Goal: Task Accomplishment & Management: Use online tool/utility

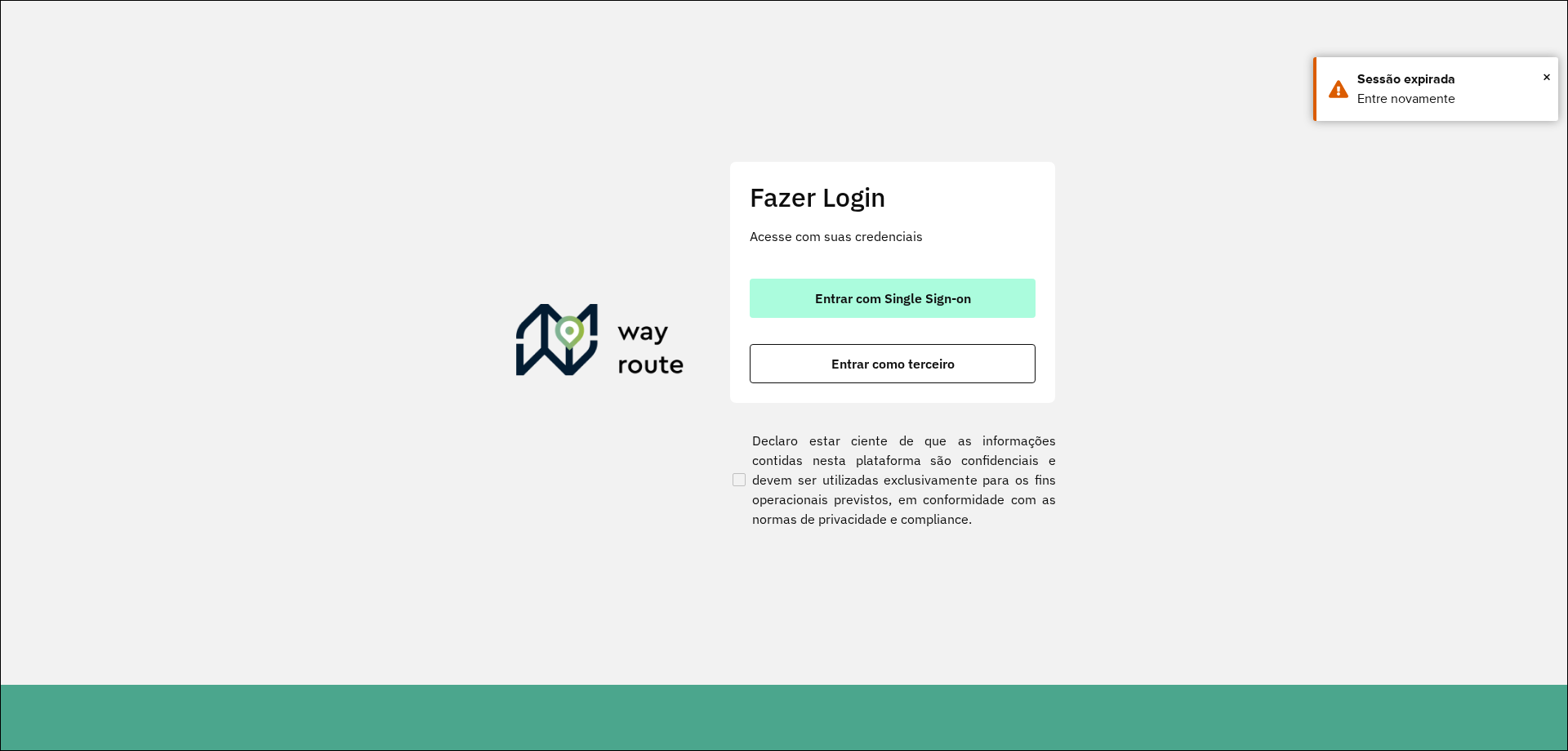
click at [865, 291] on span "Entrar com Single Sign-on" at bounding box center [893, 298] width 156 height 13
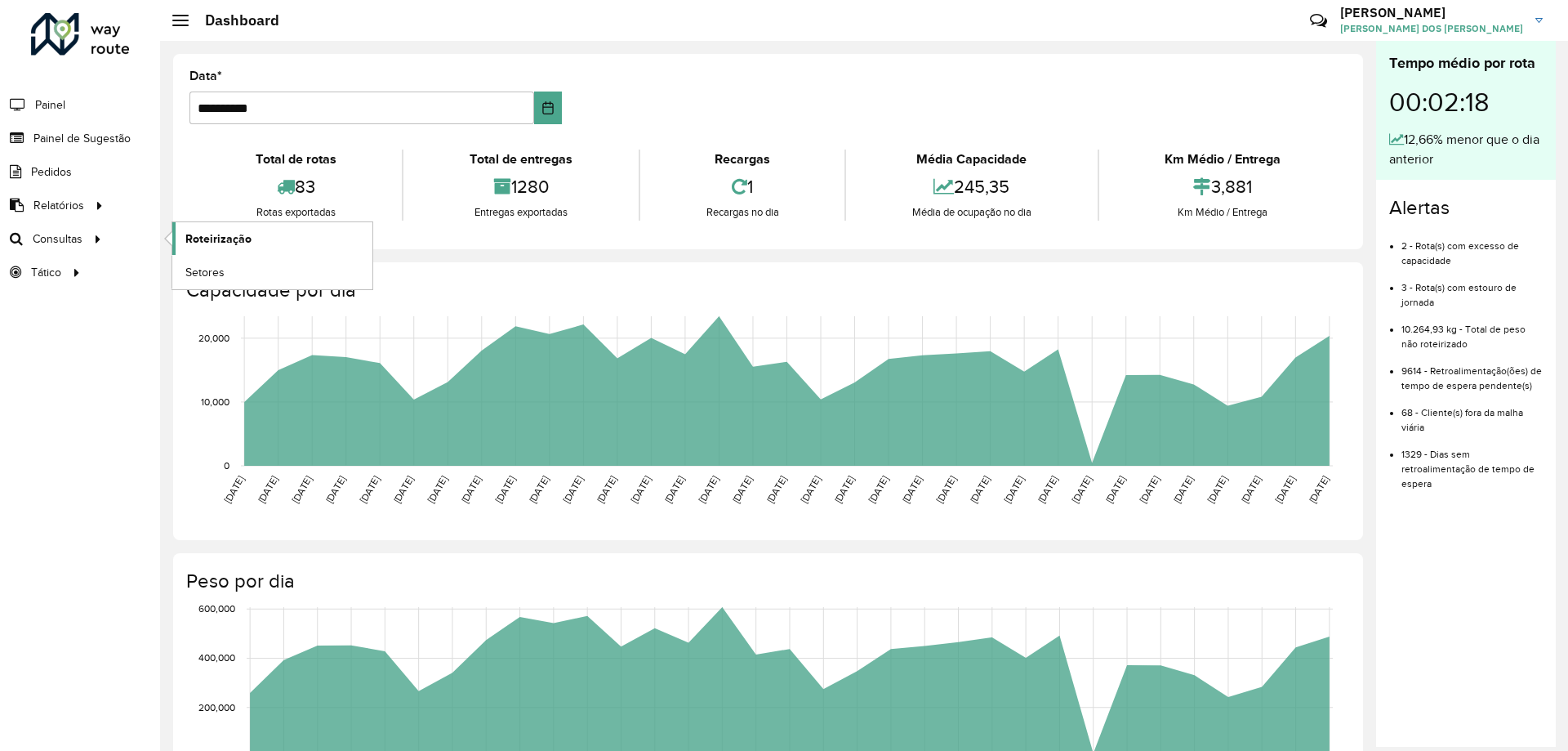
click at [309, 226] on link "Roteirização" at bounding box center [272, 239] width 200 height 33
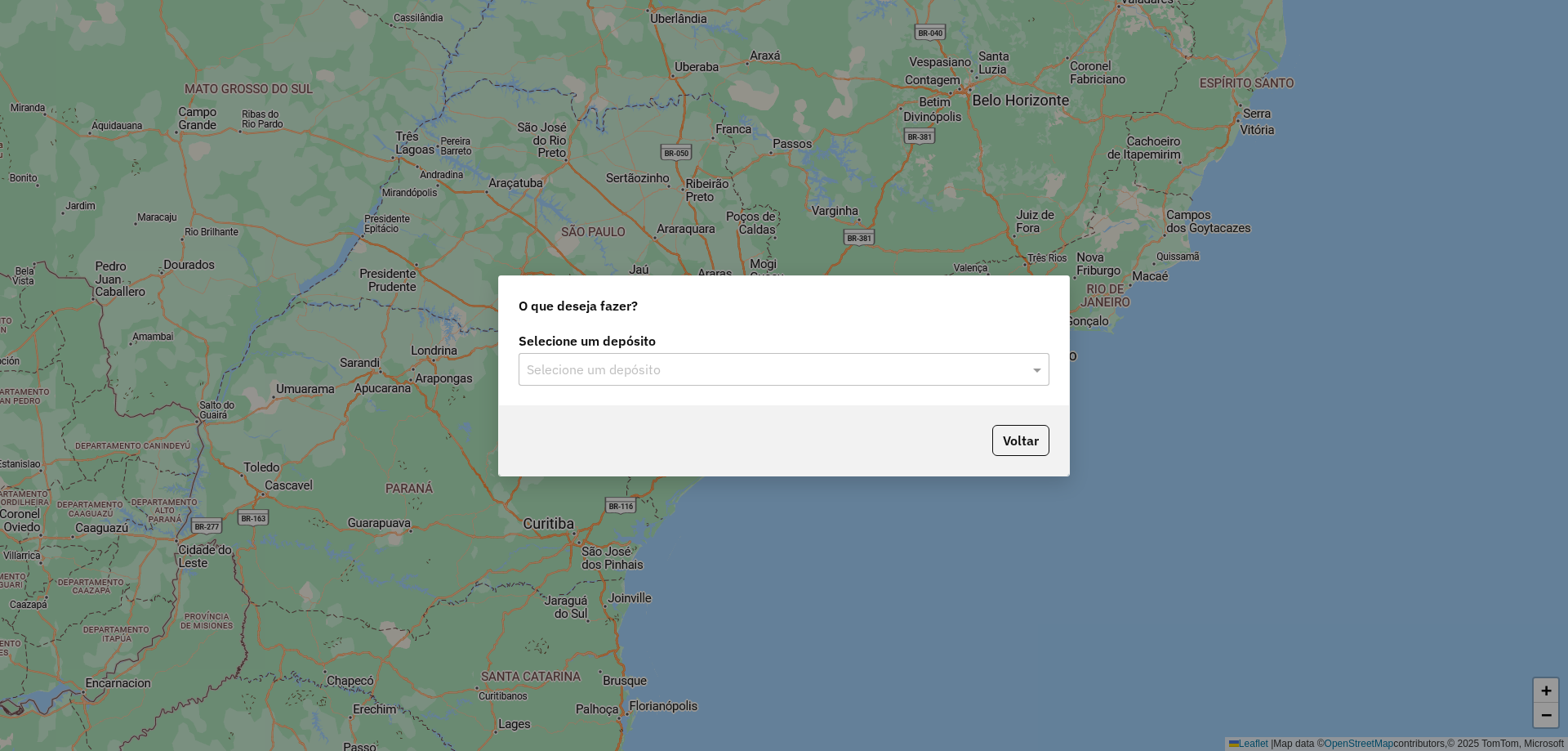
click at [586, 369] on input "text" at bounding box center [767, 370] width 482 height 20
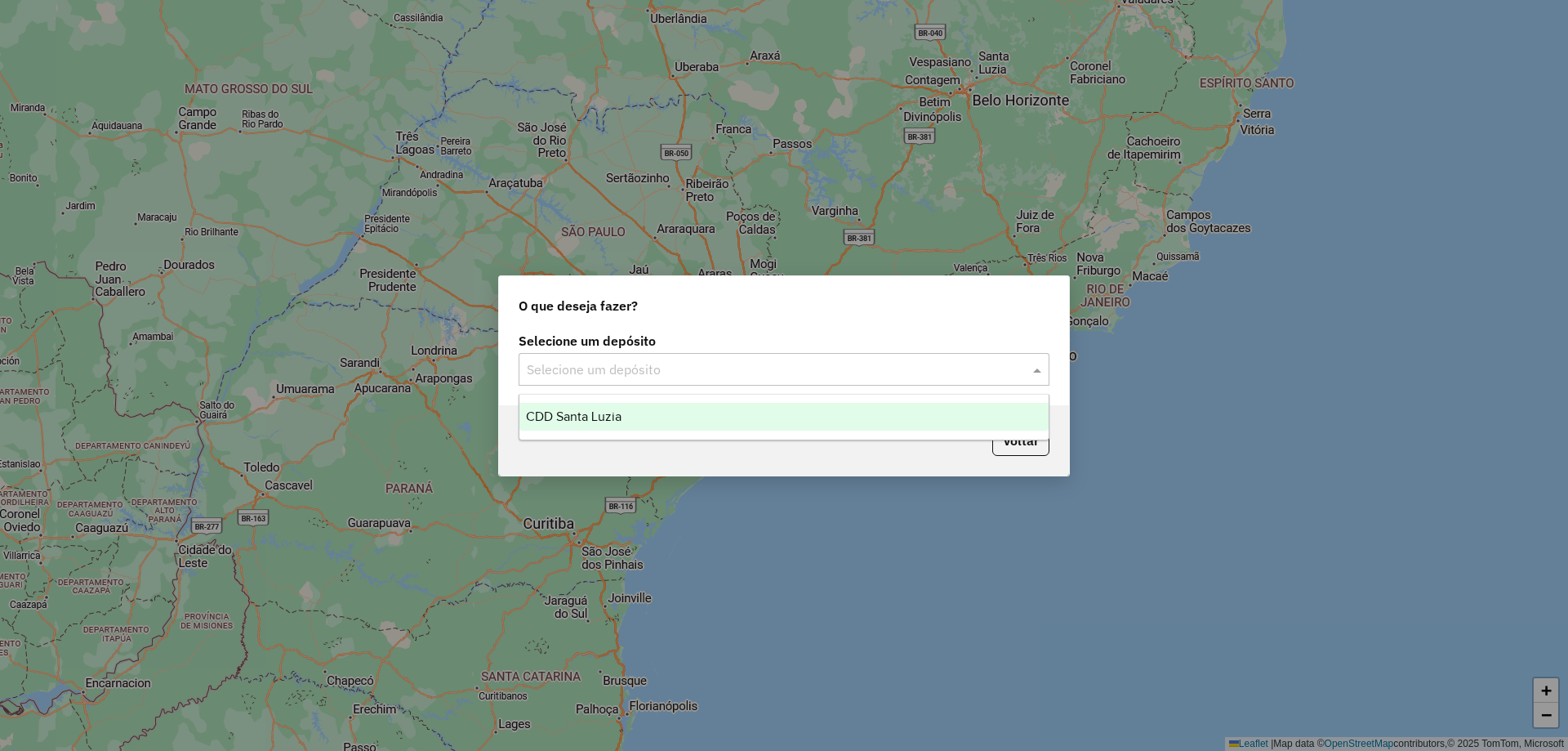
click at [583, 425] on div "CDD Santa Luzia" at bounding box center [784, 417] width 529 height 28
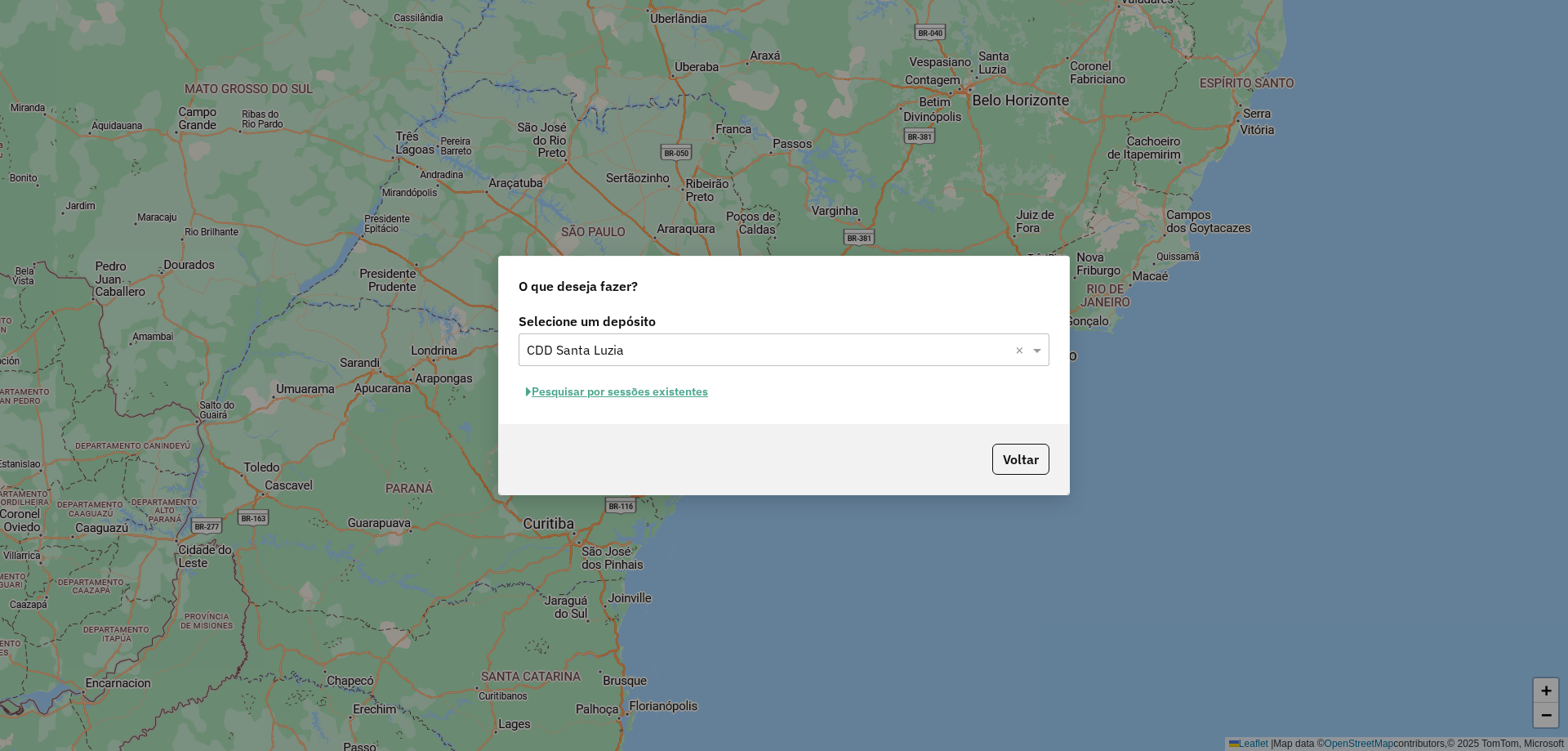
click at [673, 396] on button "Pesquisar por sessões existentes" at bounding box center [617, 392] width 197 height 25
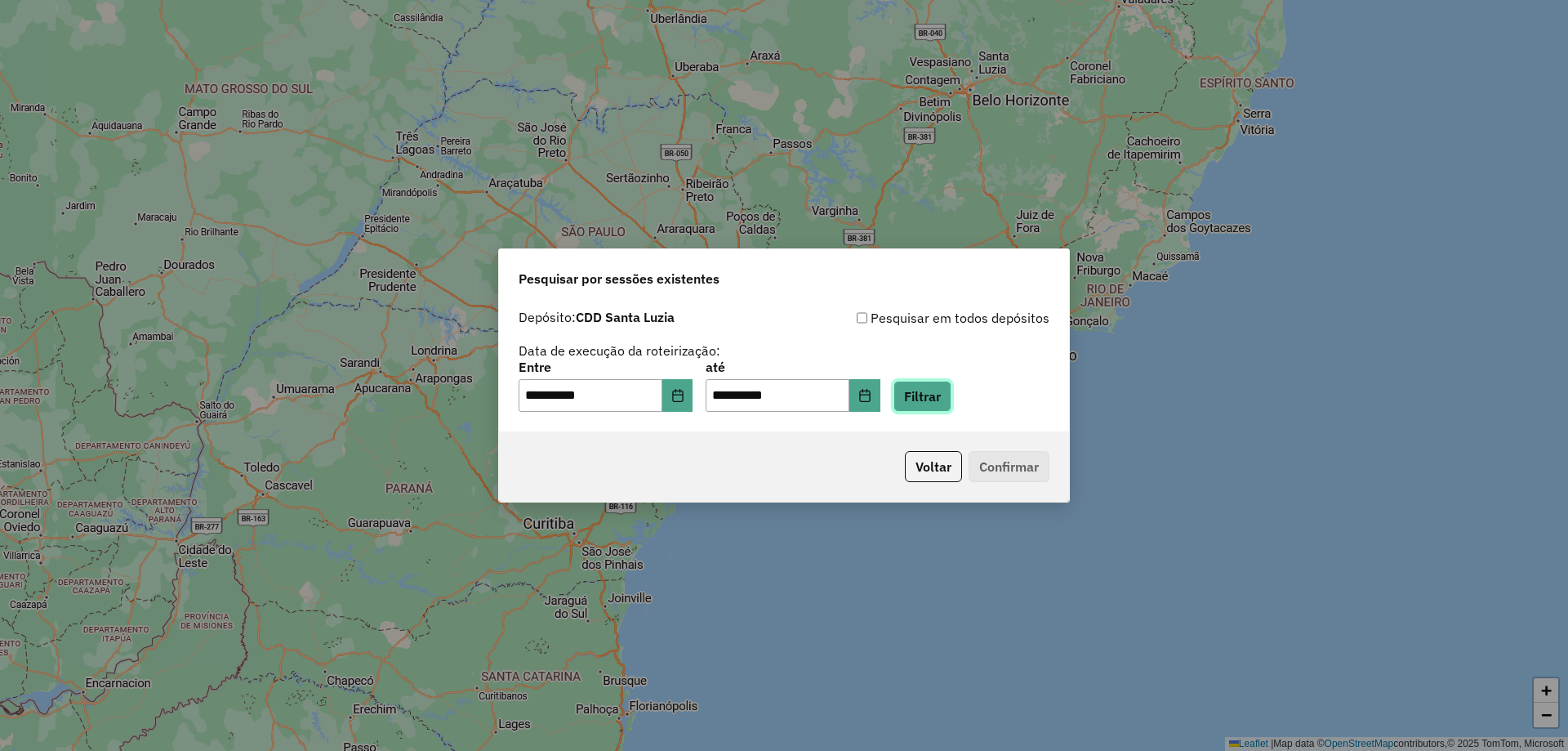
click at [934, 400] on button "Filtrar" at bounding box center [922, 396] width 58 height 31
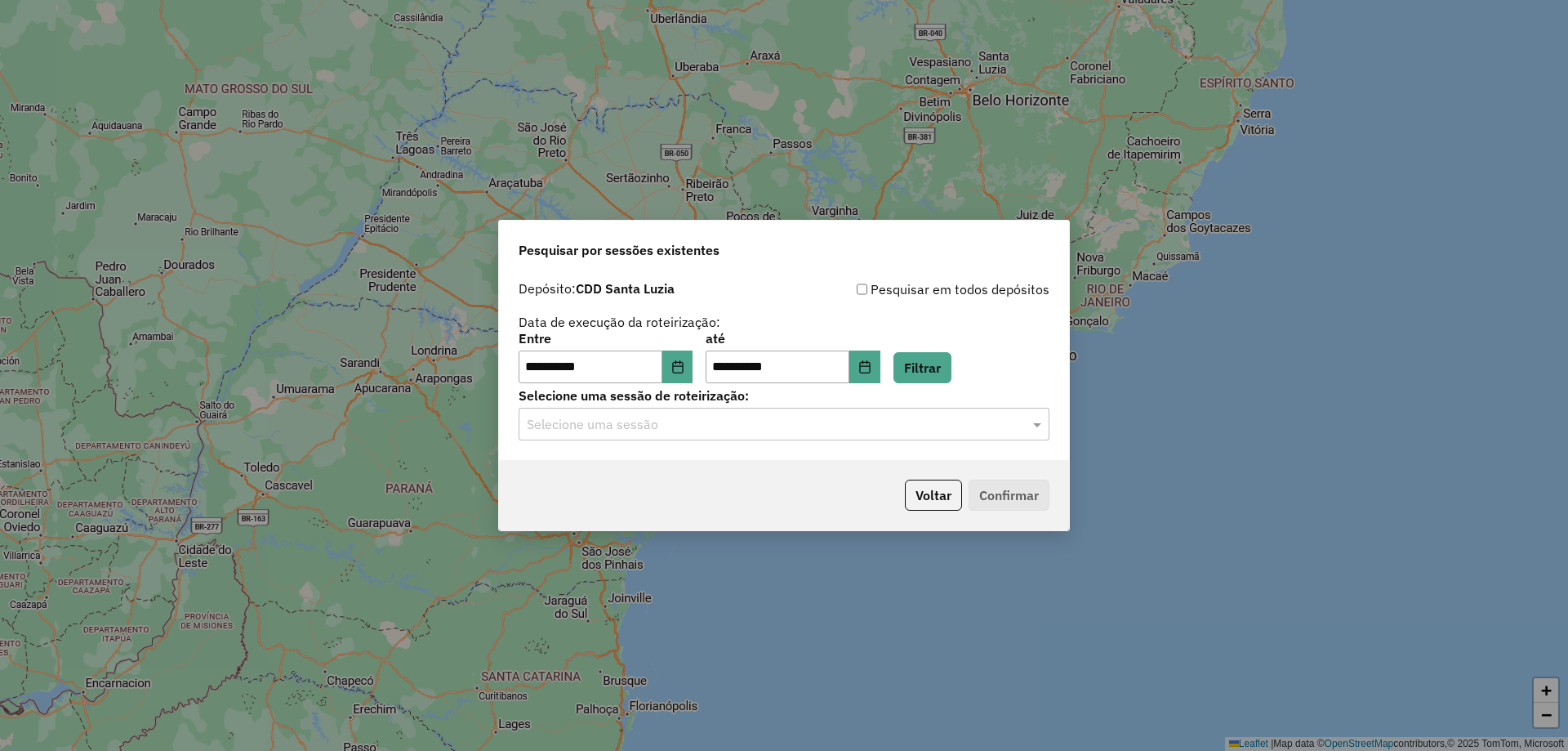
click at [549, 428] on input "text" at bounding box center [767, 425] width 482 height 20
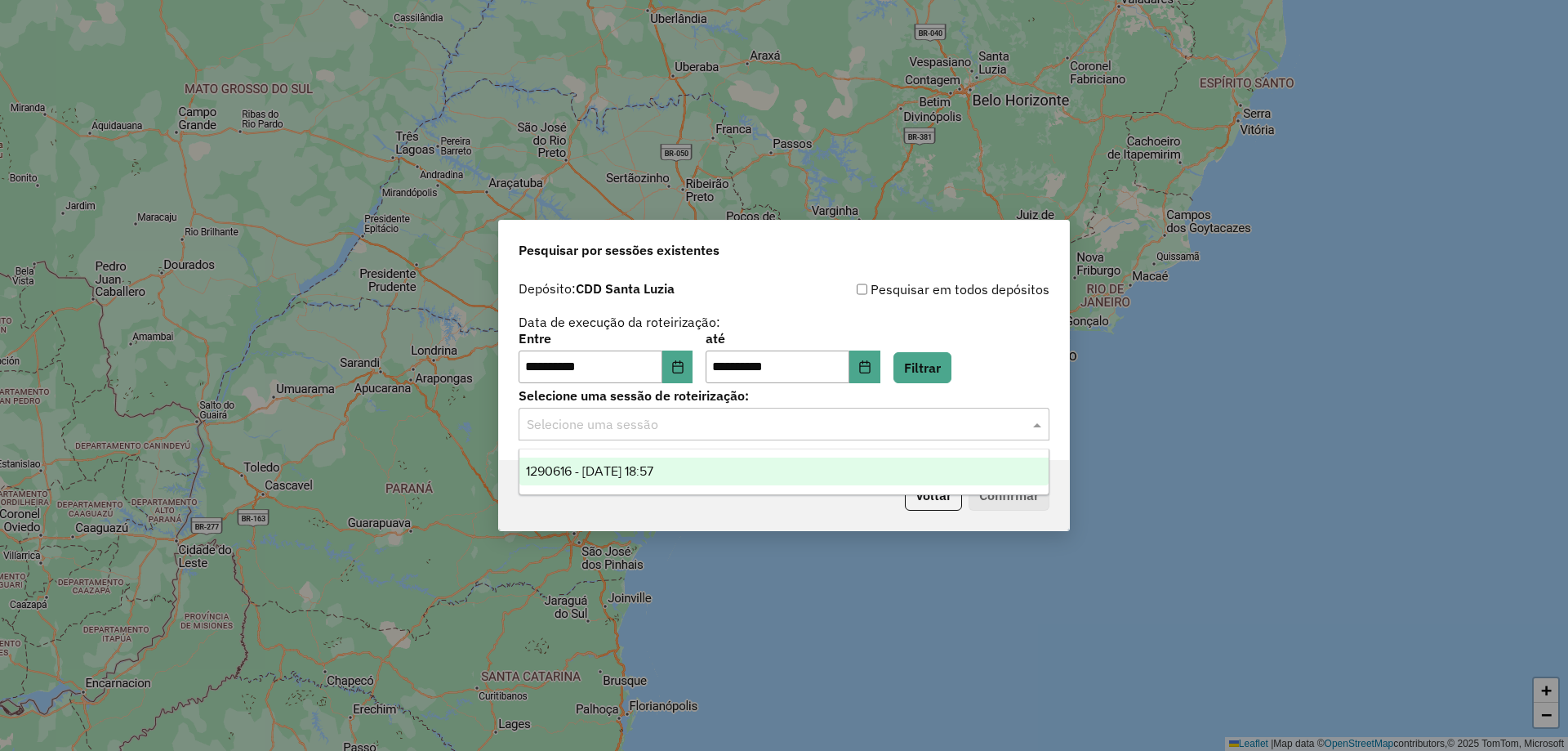
click at [578, 480] on div "1290616 - 08/10/2025 18:57" at bounding box center [784, 471] width 529 height 28
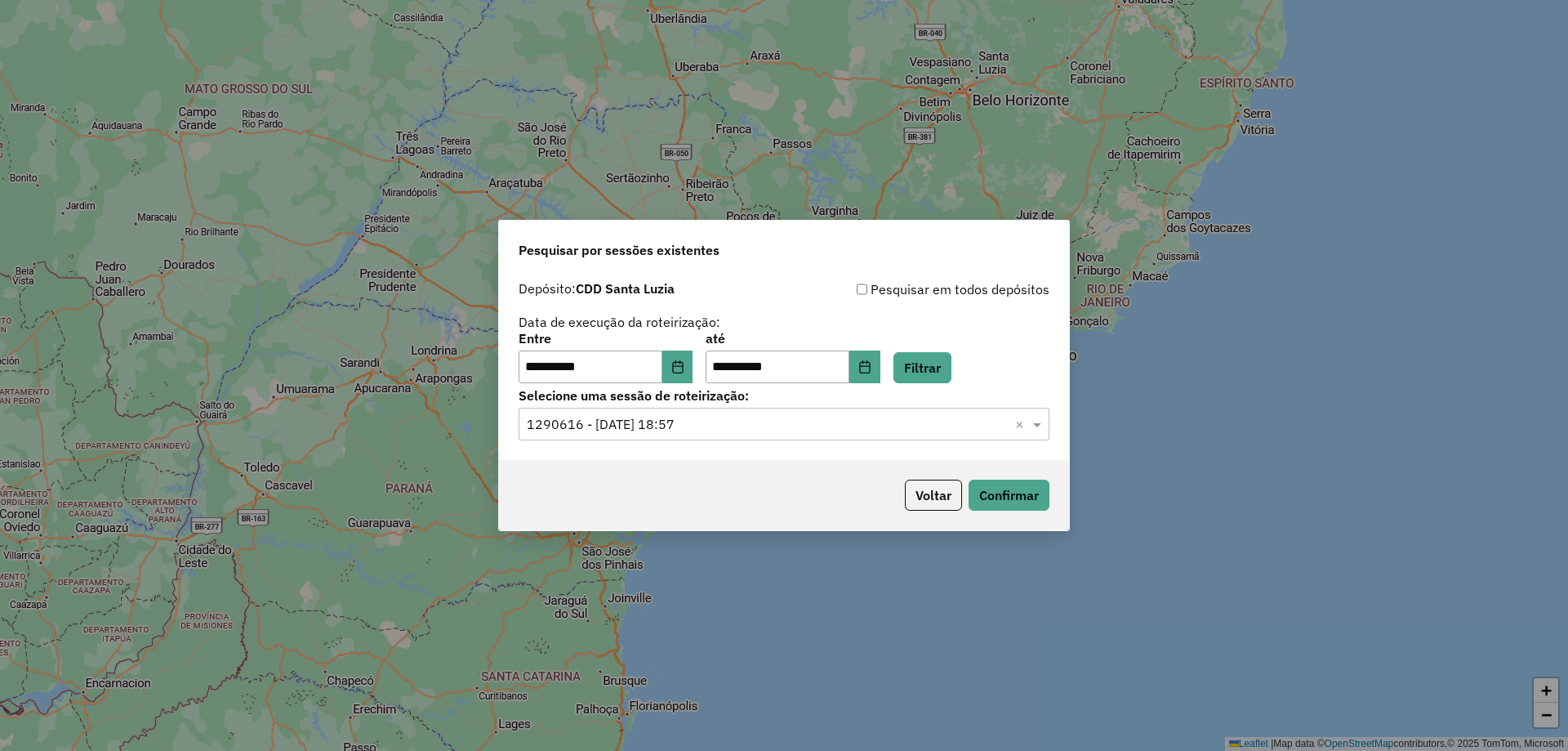
click at [1058, 491] on div "Voltar Confirmar" at bounding box center [784, 495] width 570 height 71
click at [1026, 494] on button "Confirmar" at bounding box center [1008, 495] width 81 height 31
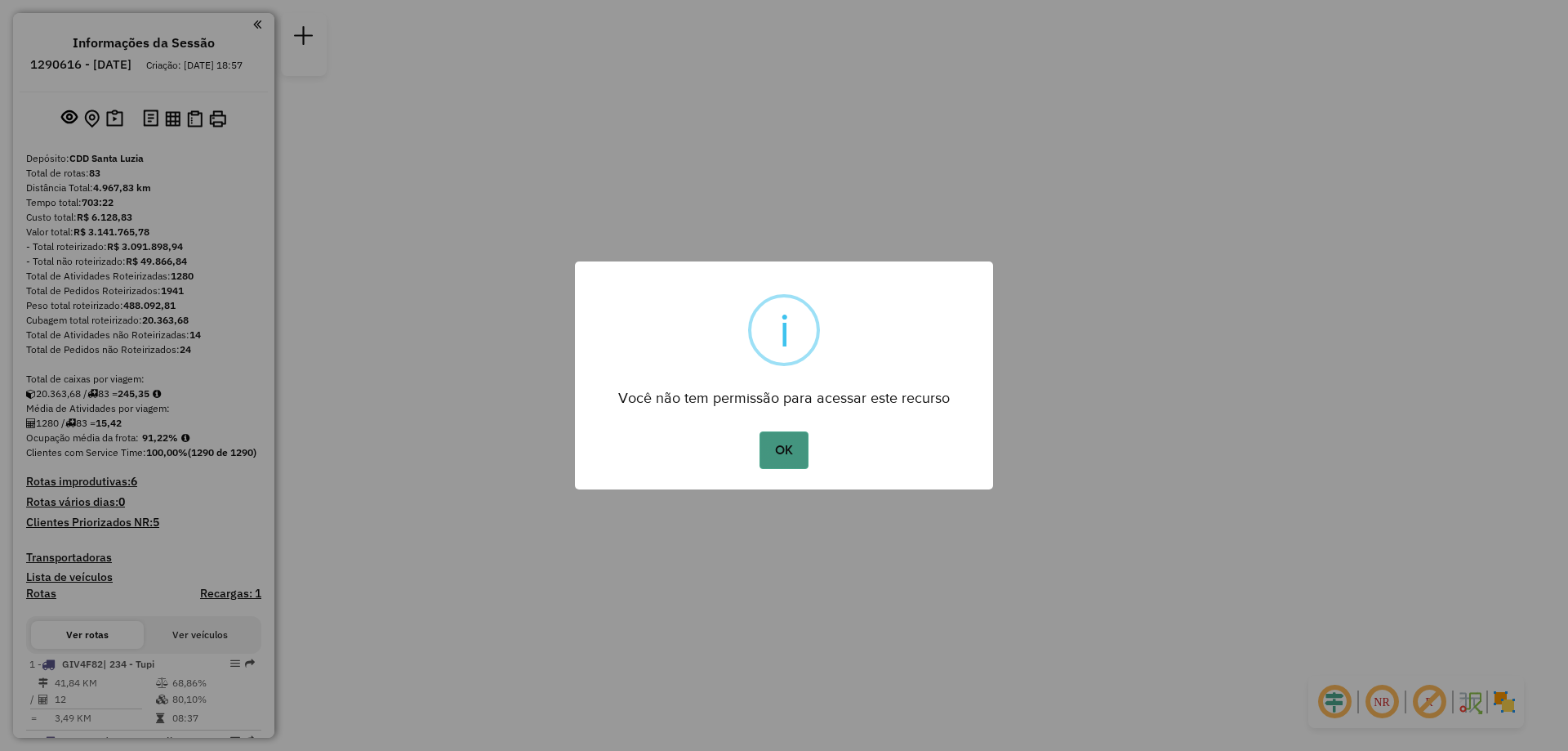
click at [772, 452] on button "OK" at bounding box center [784, 450] width 48 height 38
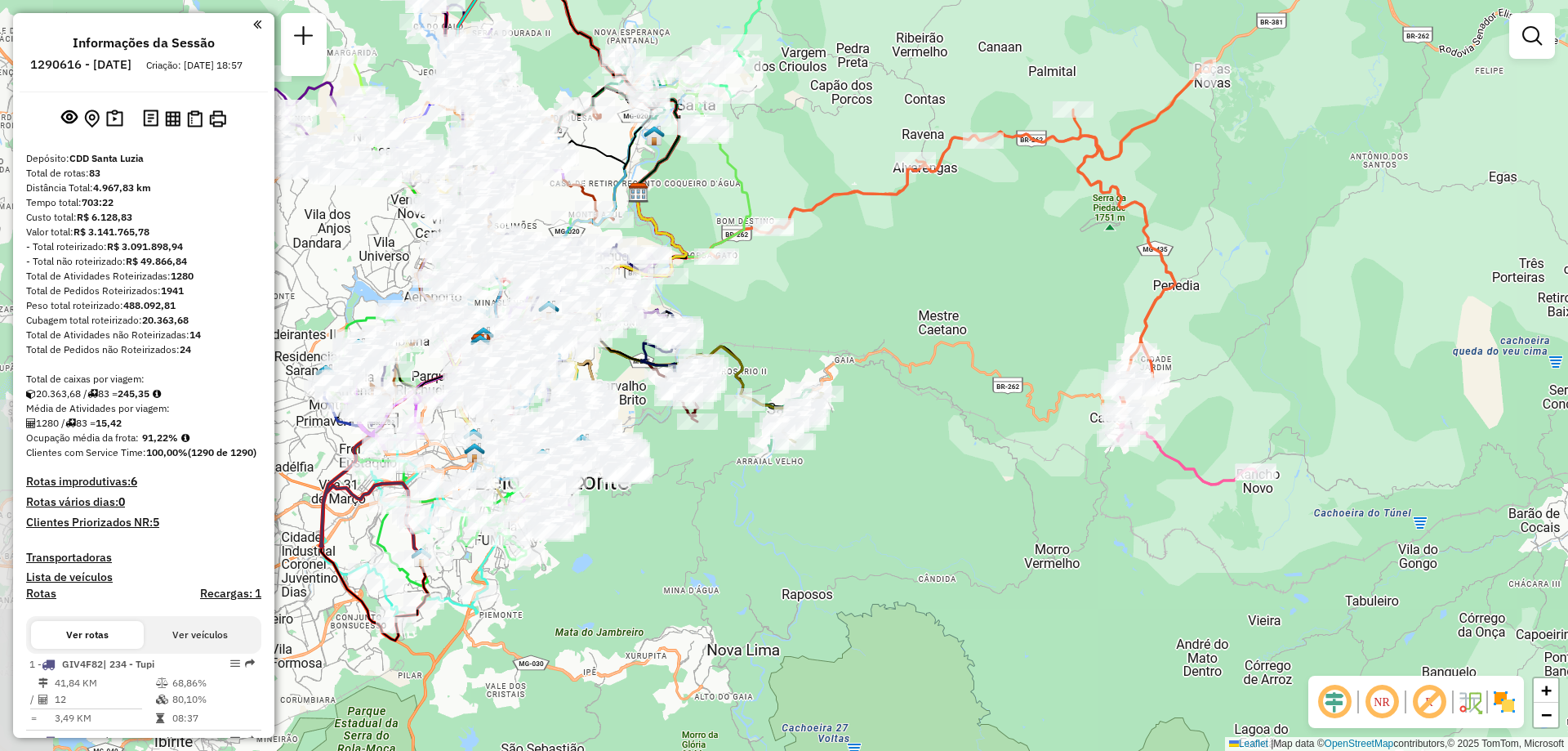
drag, startPoint x: 711, startPoint y: 393, endPoint x: 882, endPoint y: 378, distance: 171.7
click at [882, 378] on div "Janela de atendimento Grade de atendimento Capacidade Transportadoras Veículos …" at bounding box center [784, 375] width 1568 height 751
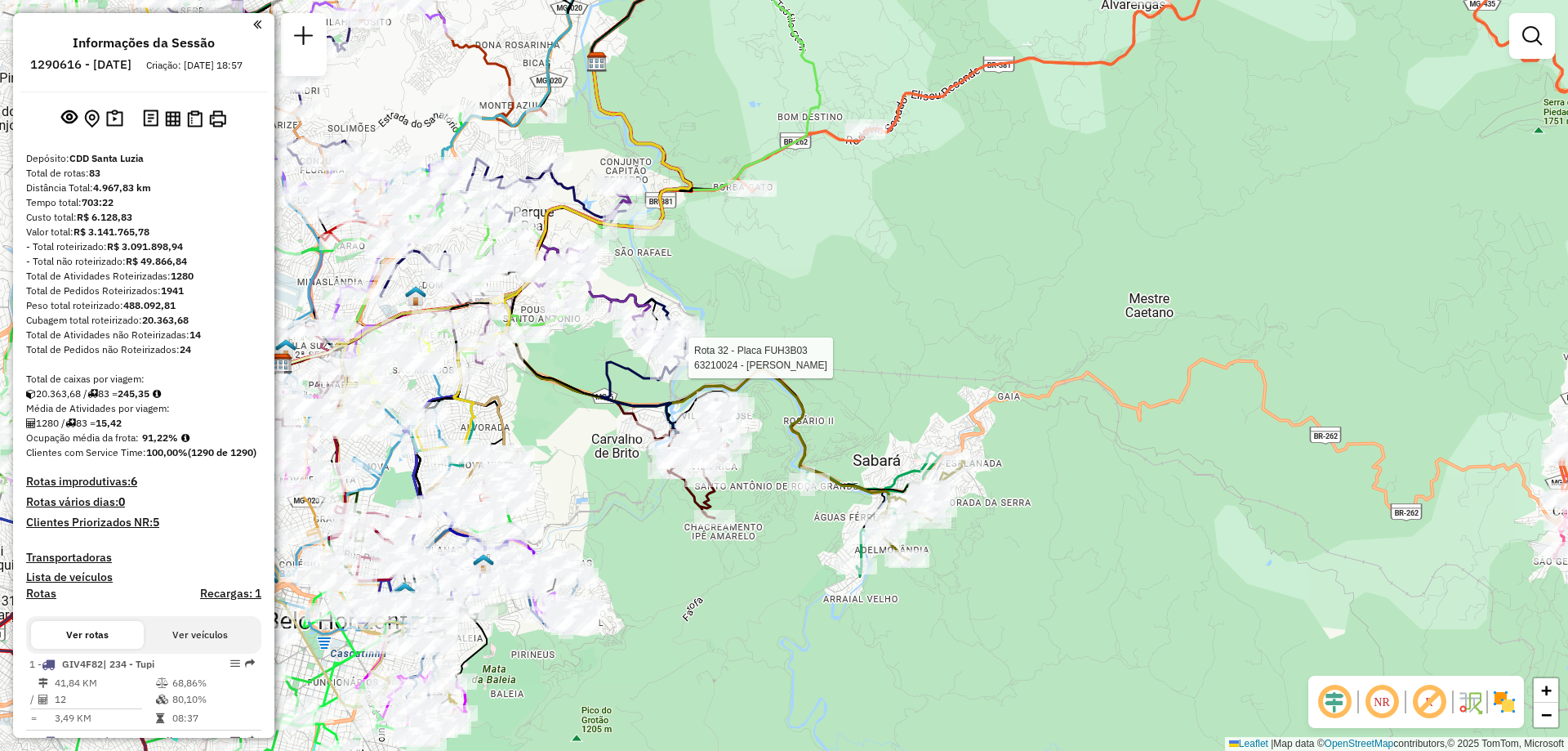
select select "**********"
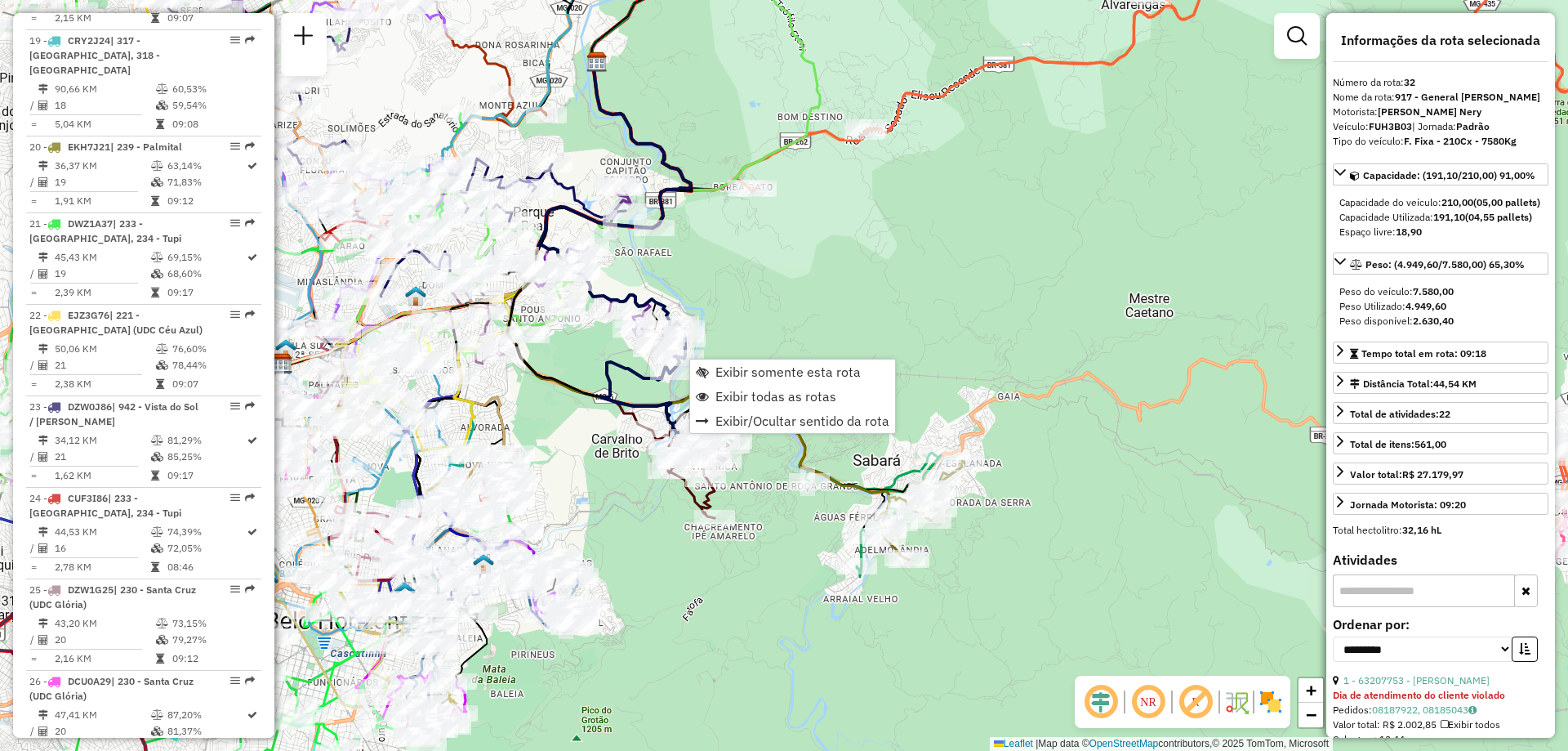
scroll to position [3447, 0]
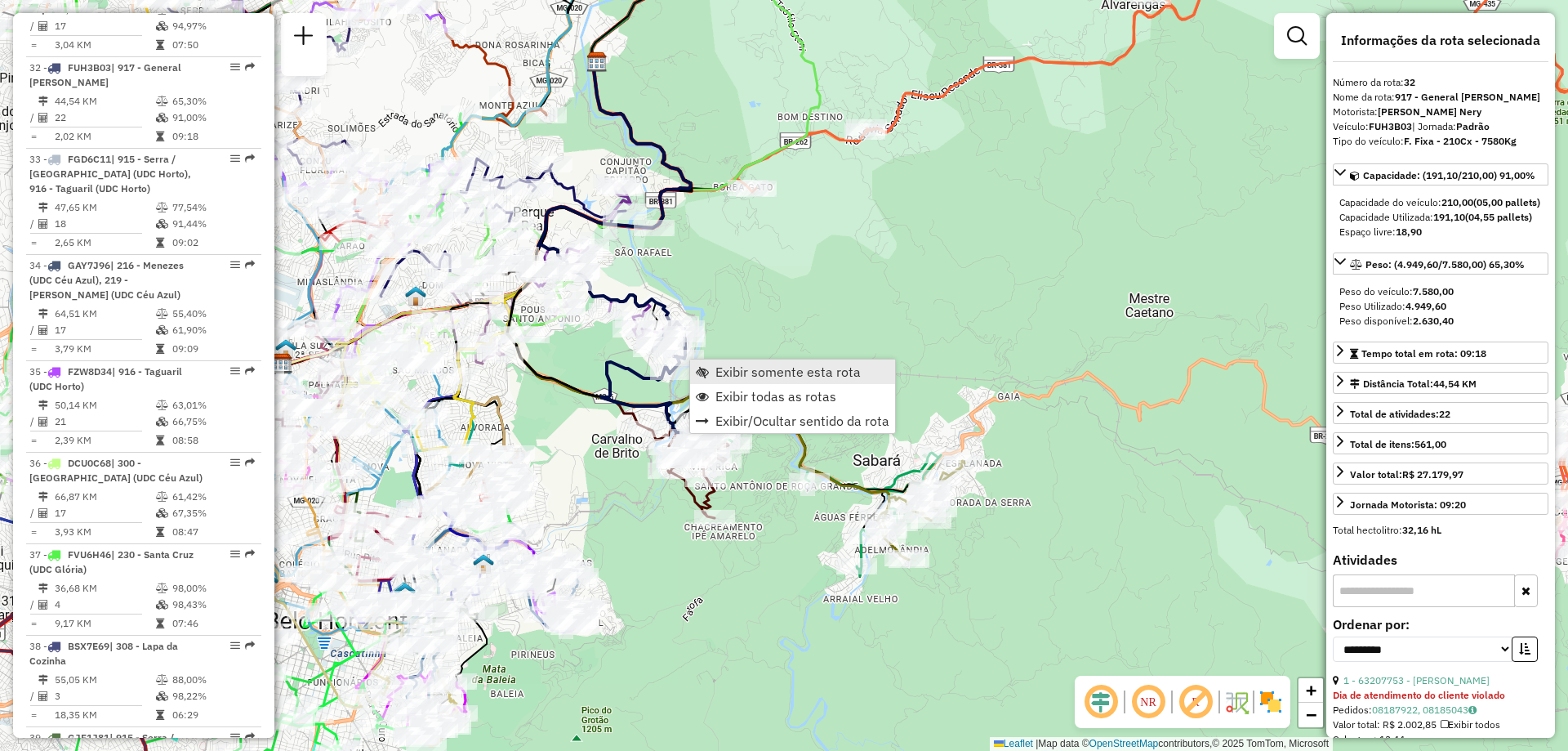
click at [730, 374] on span "Exibir somente esta rota" at bounding box center [788, 372] width 145 height 13
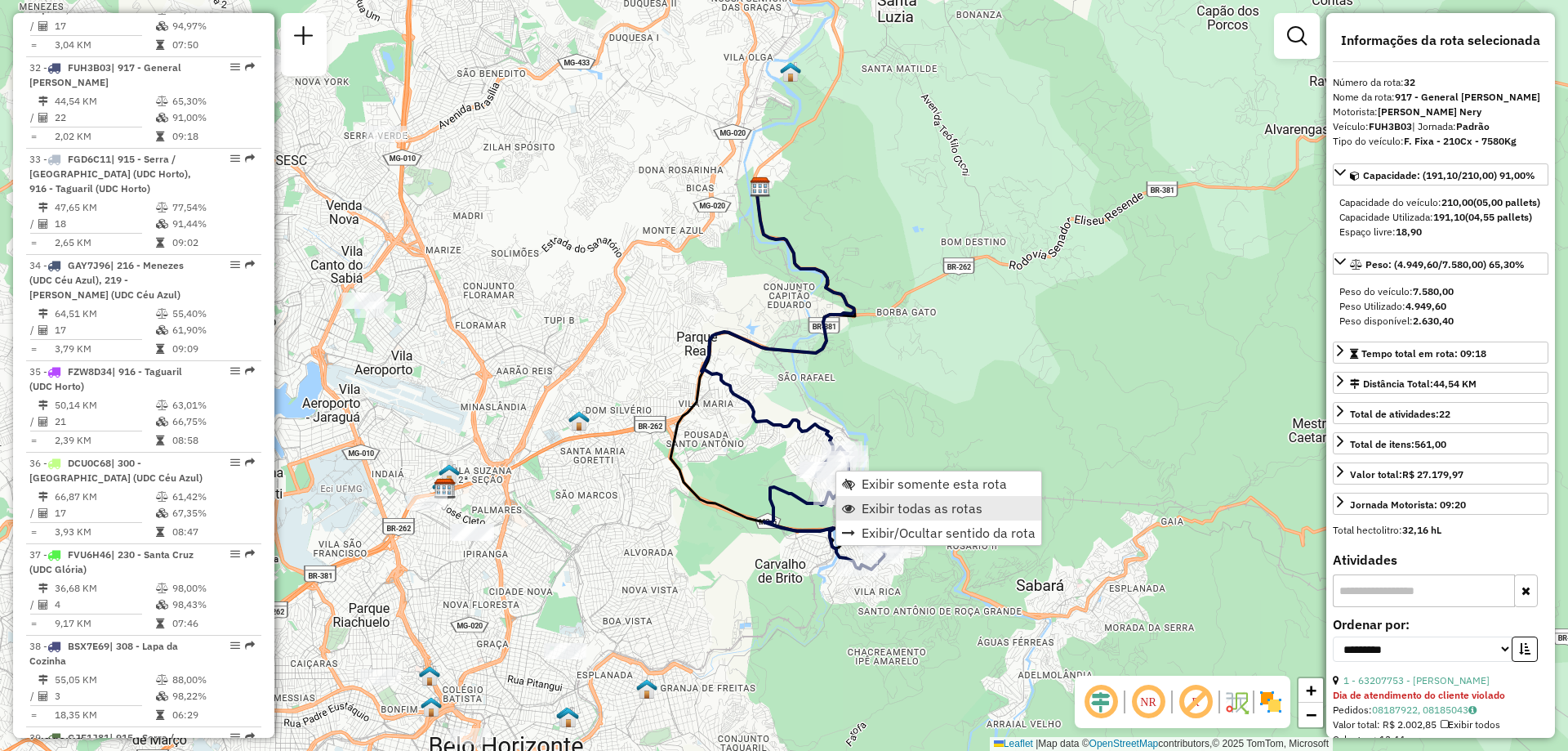
click at [955, 512] on span "Exibir todas as rotas" at bounding box center [921, 508] width 121 height 13
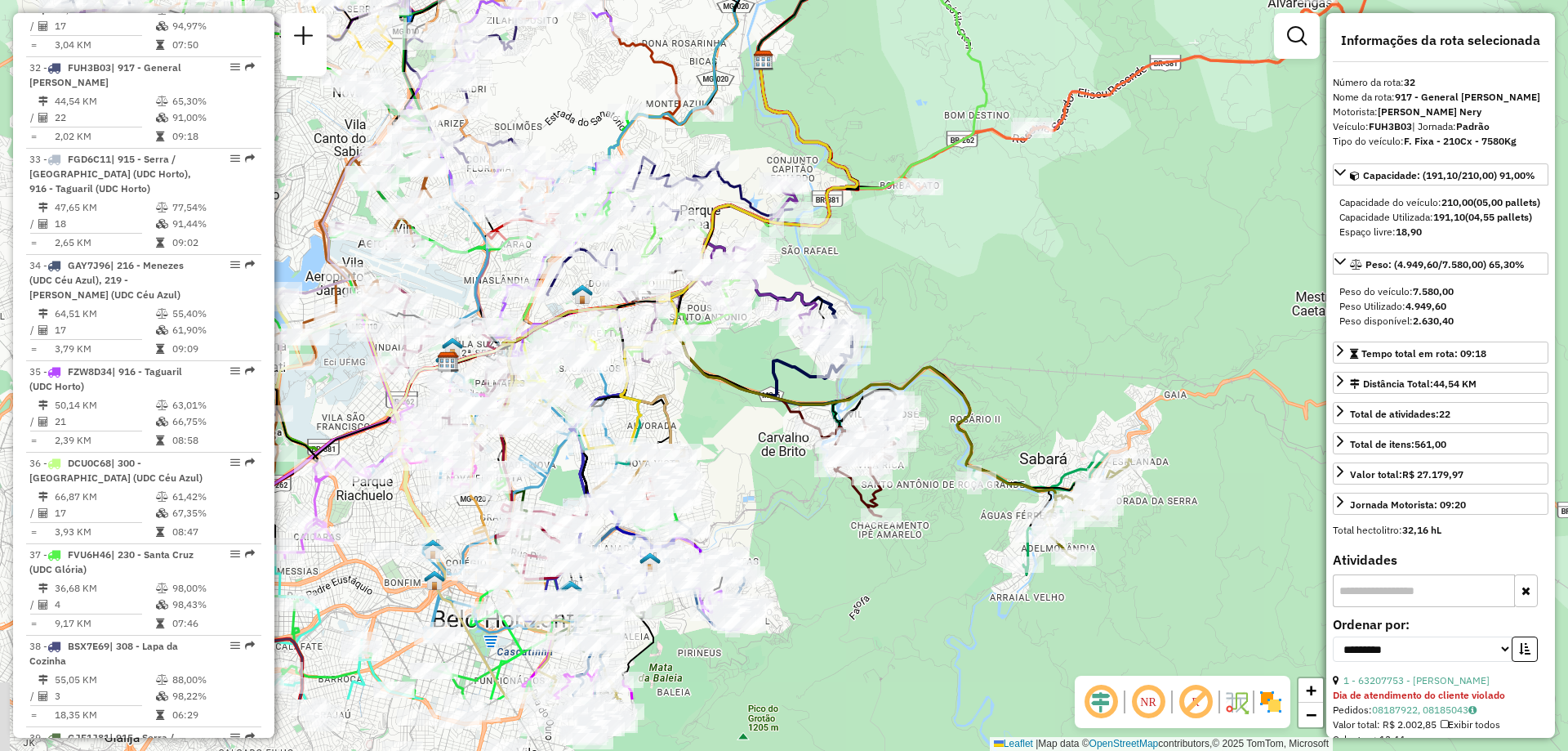
drag, startPoint x: 738, startPoint y: 612, endPoint x: 741, endPoint y: 486, distance: 126.0
click at [741, 486] on div "Janela de atendimento Grade de atendimento Capacidade Transportadoras Veículos …" at bounding box center [784, 375] width 1568 height 751
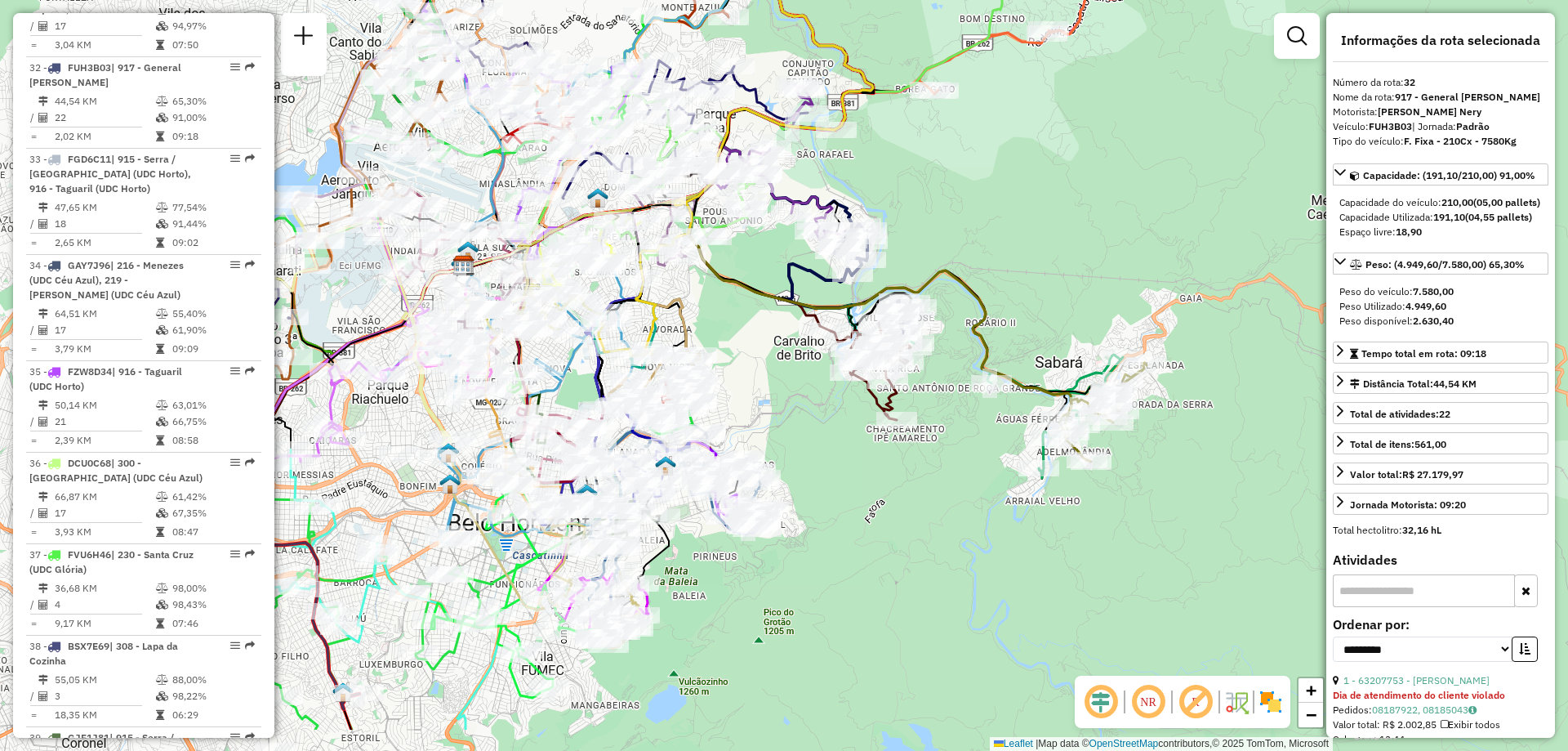
drag, startPoint x: 741, startPoint y: 486, endPoint x: 775, endPoint y: 320, distance: 169.4
click at [775, 320] on div "Janela de atendimento Grade de atendimento Capacidade Transportadoras Veículos …" at bounding box center [784, 375] width 1568 height 751
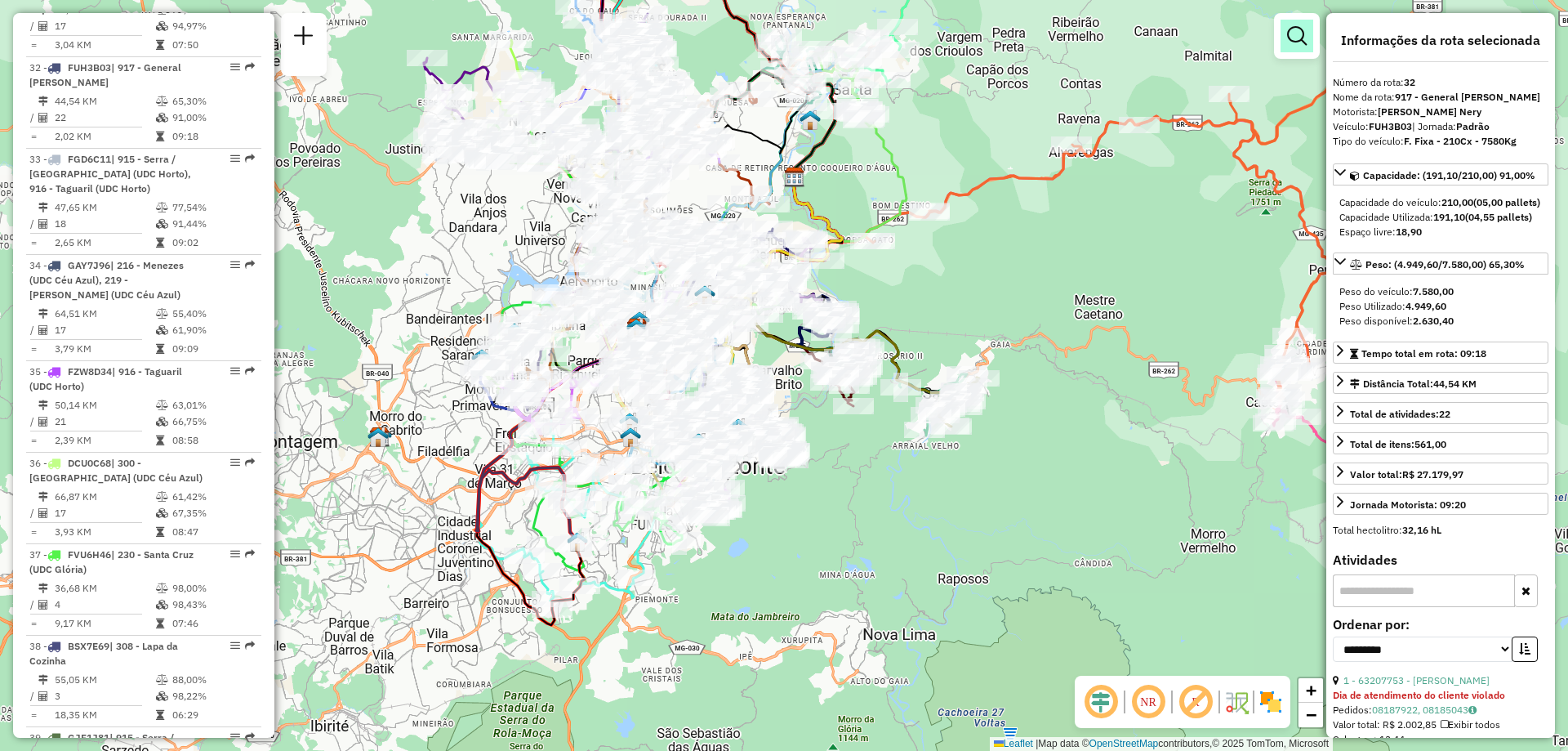
click at [1297, 34] on em at bounding box center [1296, 36] width 20 height 20
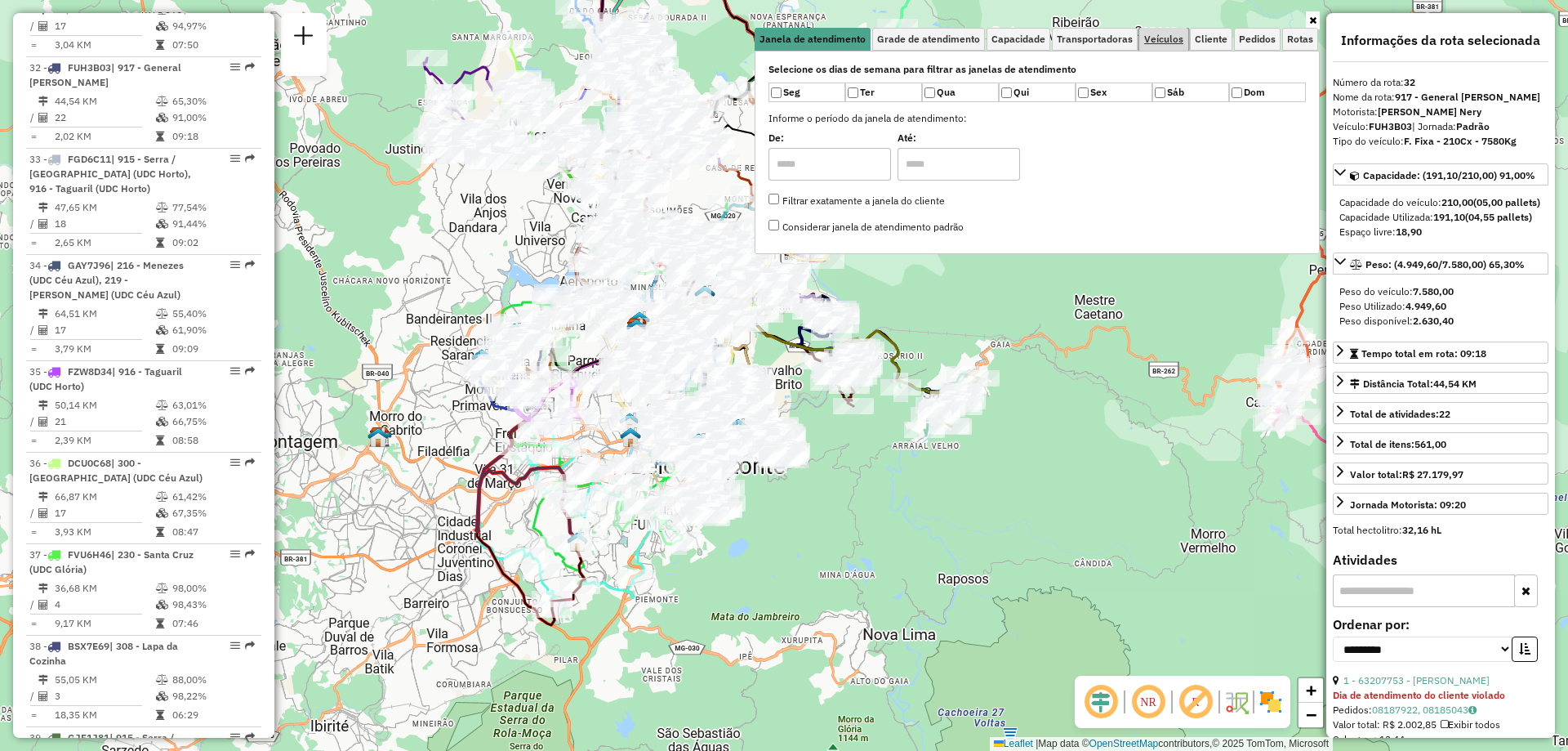
click at [1157, 39] on span "Veículos" at bounding box center [1163, 39] width 39 height 10
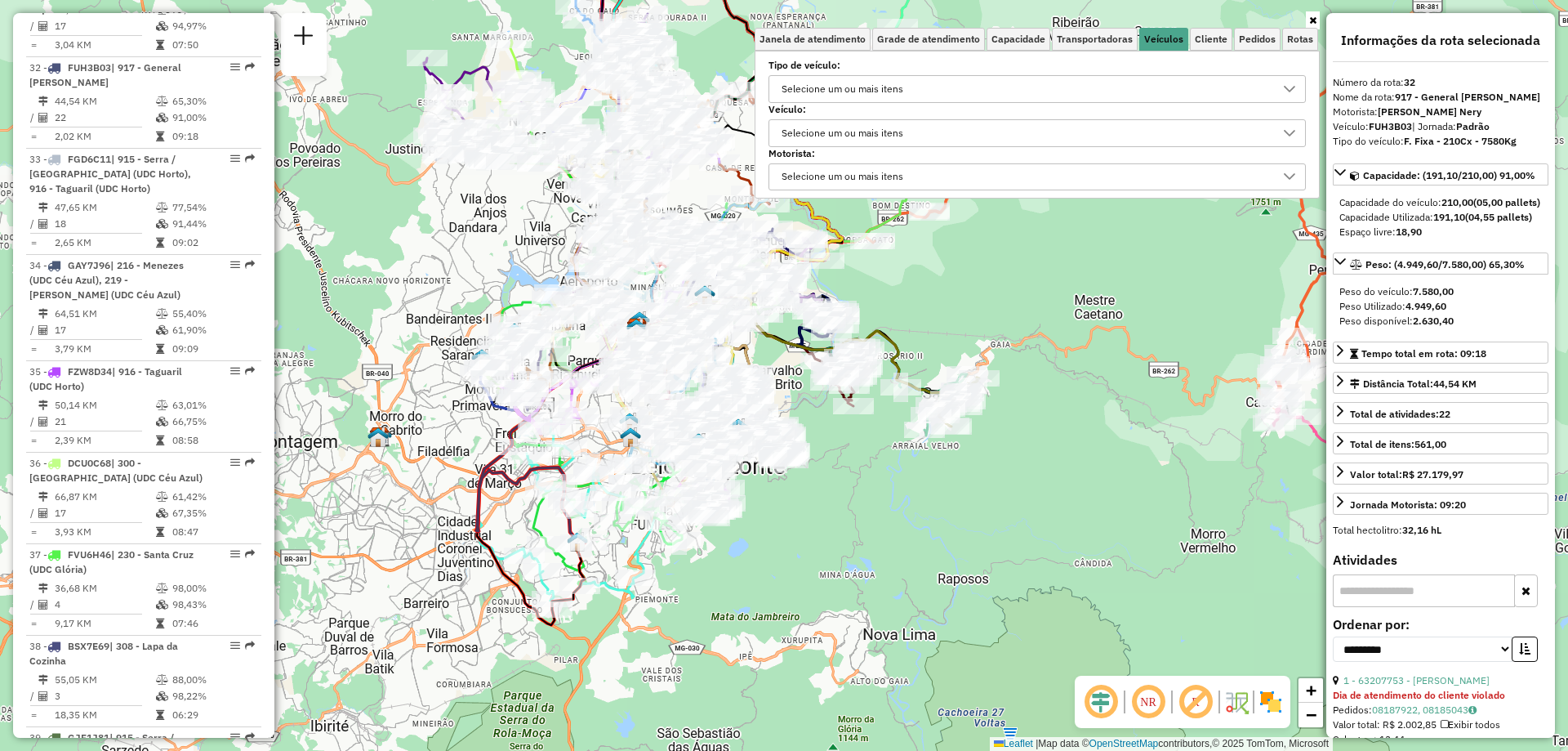
click at [865, 123] on div "Selecione um ou mais itens" at bounding box center [842, 133] width 133 height 26
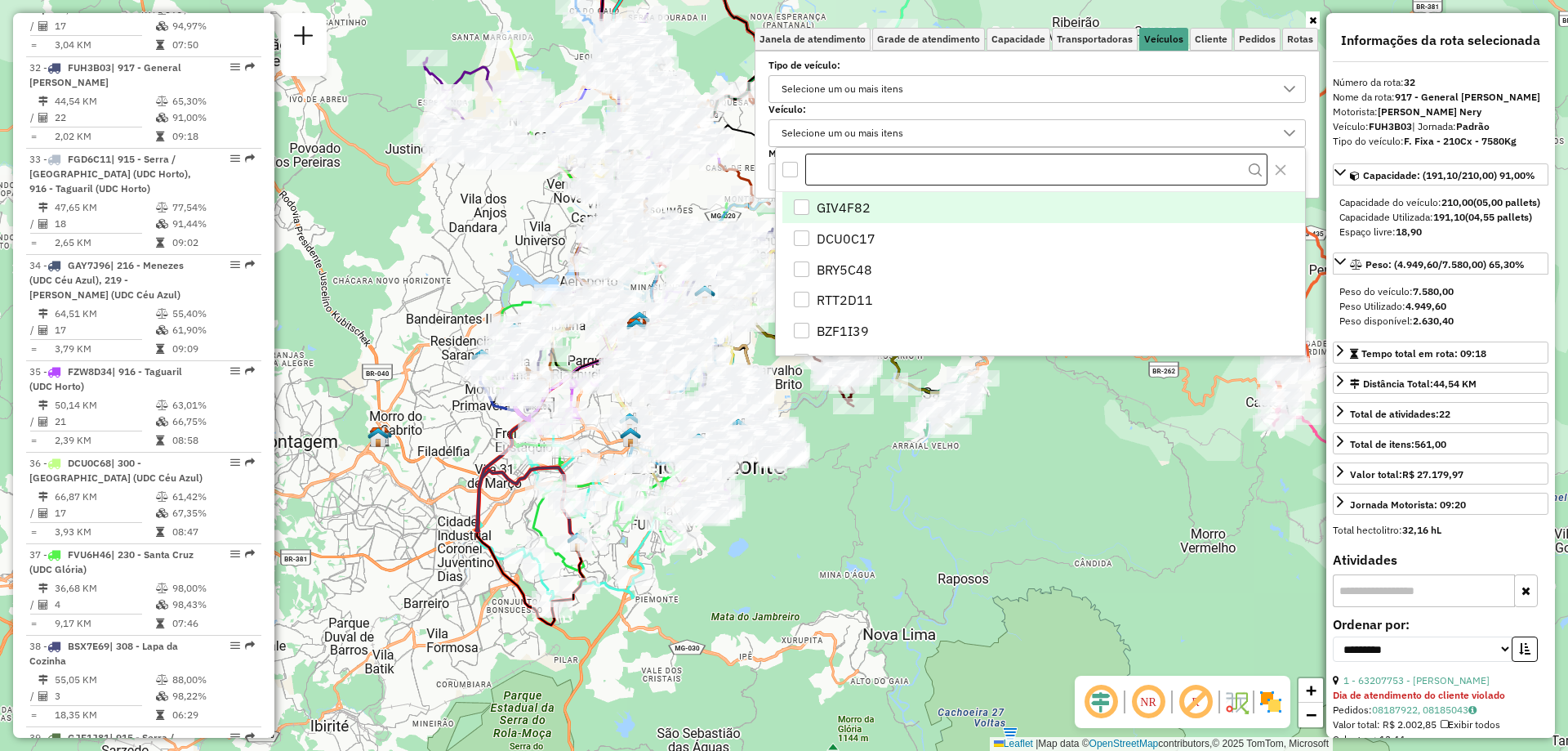
scroll to position [10, 57]
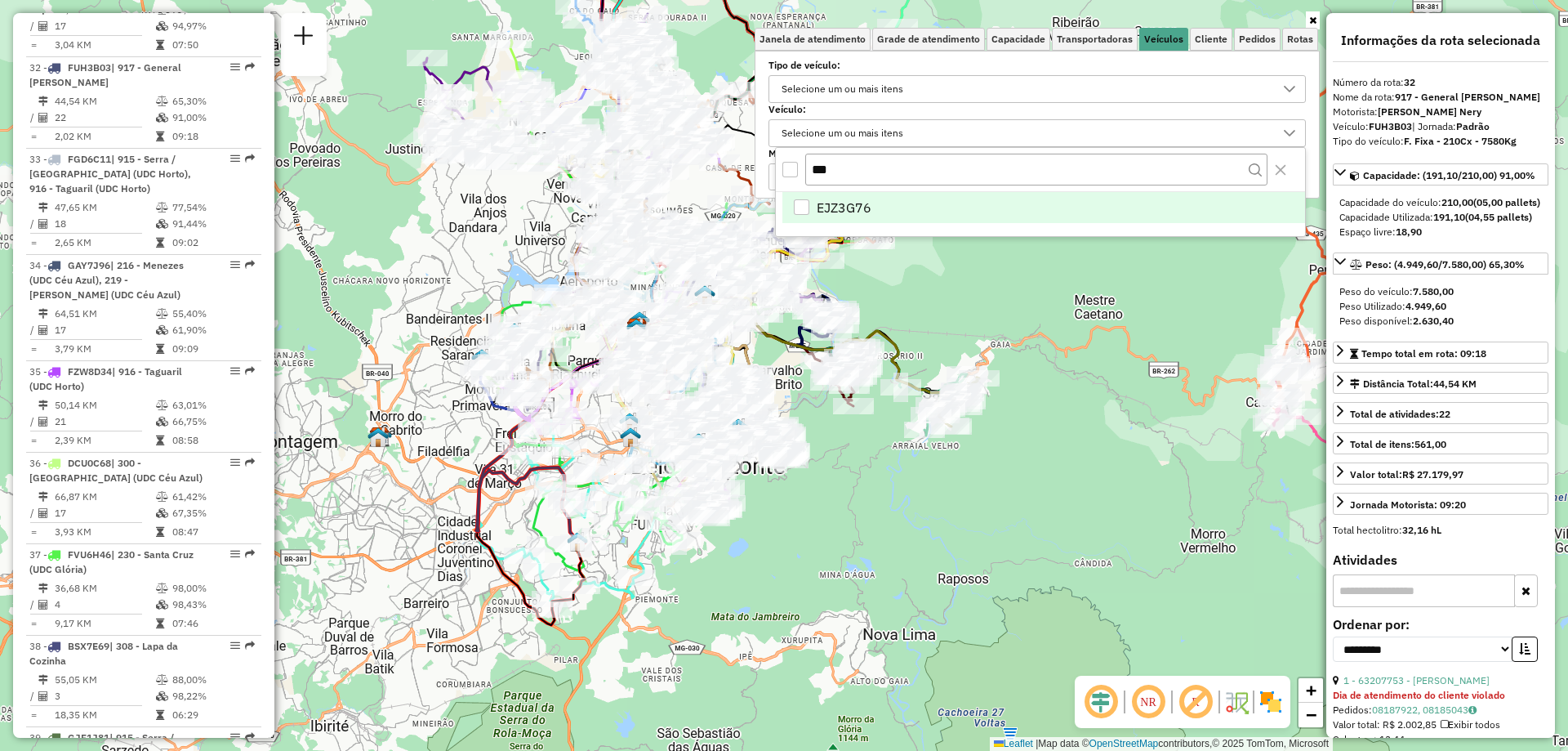
type input "***"
click at [843, 202] on span "EJZ3G76" at bounding box center [843, 208] width 55 height 20
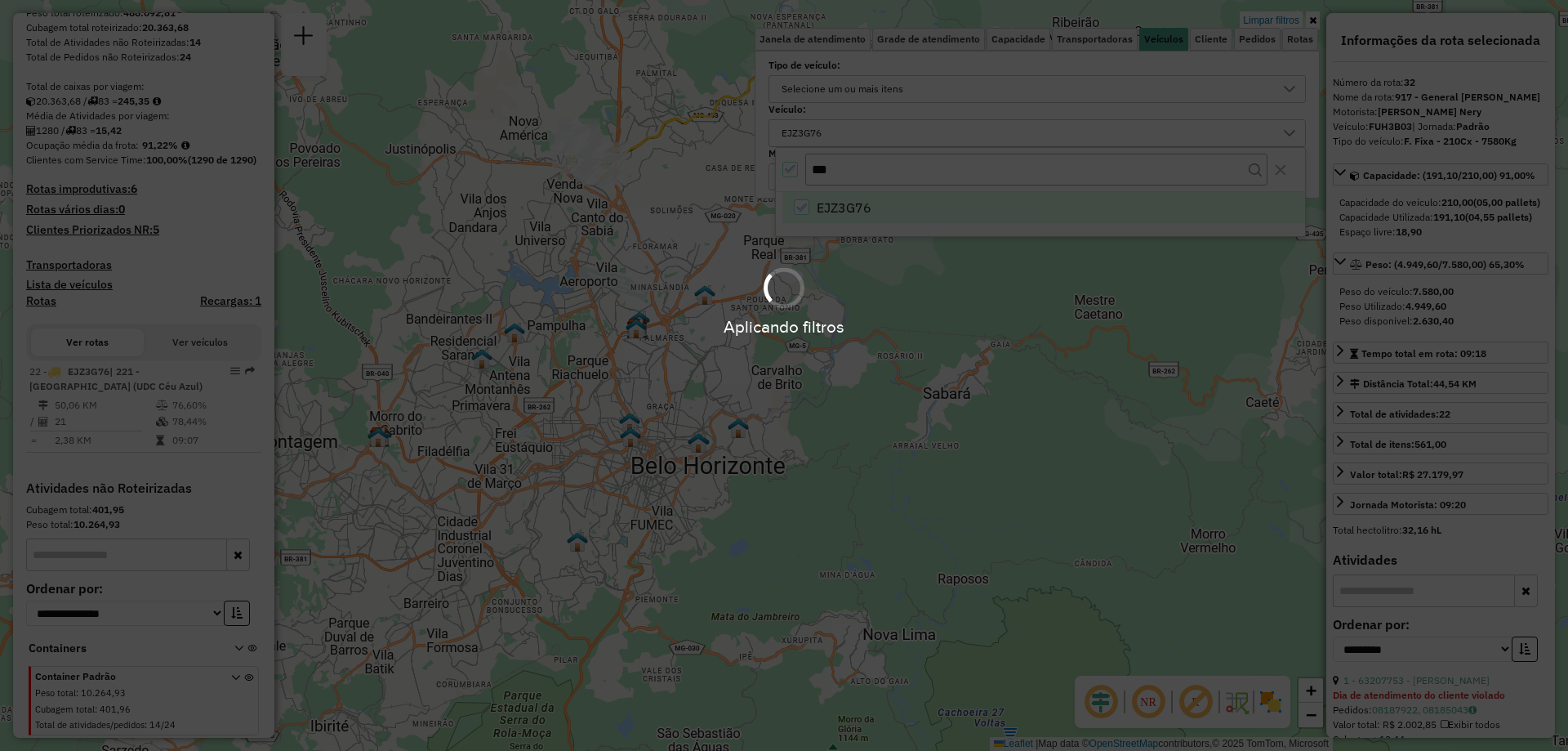
scroll to position [322, 0]
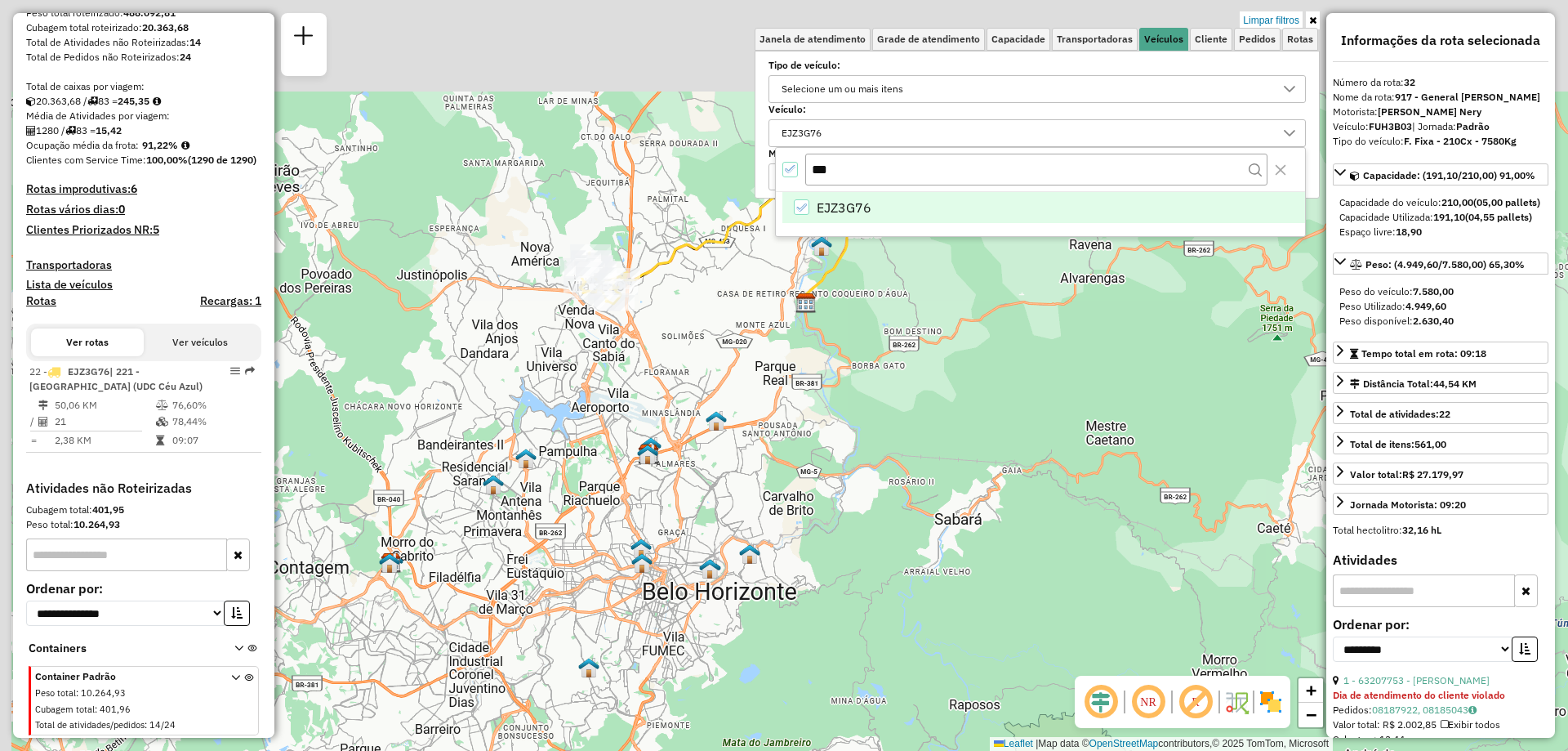
drag, startPoint x: 1074, startPoint y: 302, endPoint x: 1086, endPoint y: 428, distance: 126.6
click at [1086, 428] on div "Limpar filtros Janela de atendimento Grade de atendimento Capacidade Transporta…" at bounding box center [784, 375] width 1568 height 751
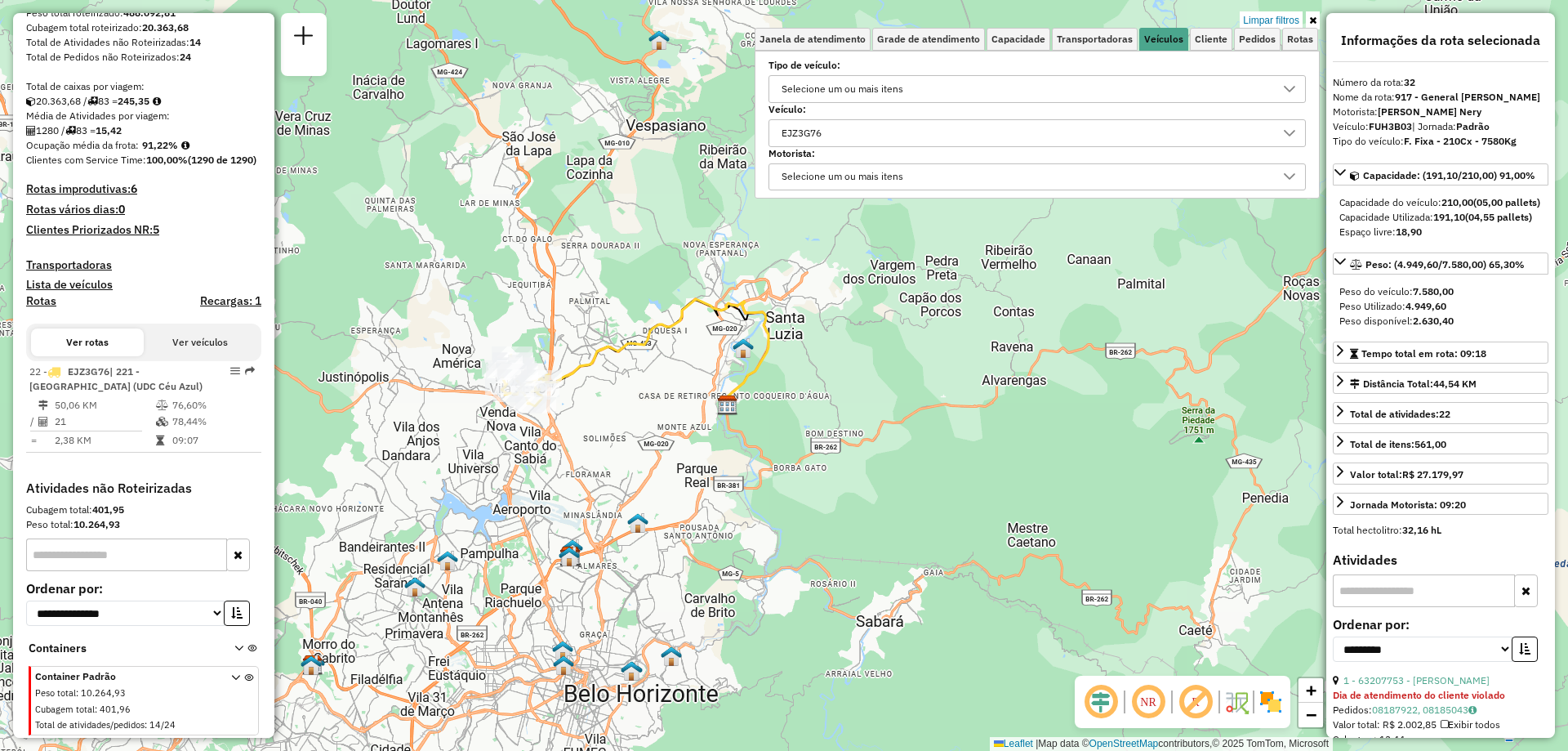
drag, startPoint x: 1032, startPoint y: 412, endPoint x: 941, endPoint y: 533, distance: 151.4
click at [941, 533] on div "Limpar filtros Janela de atendimento Grade de atendimento Capacidade Transporta…" at bounding box center [784, 375] width 1568 height 751
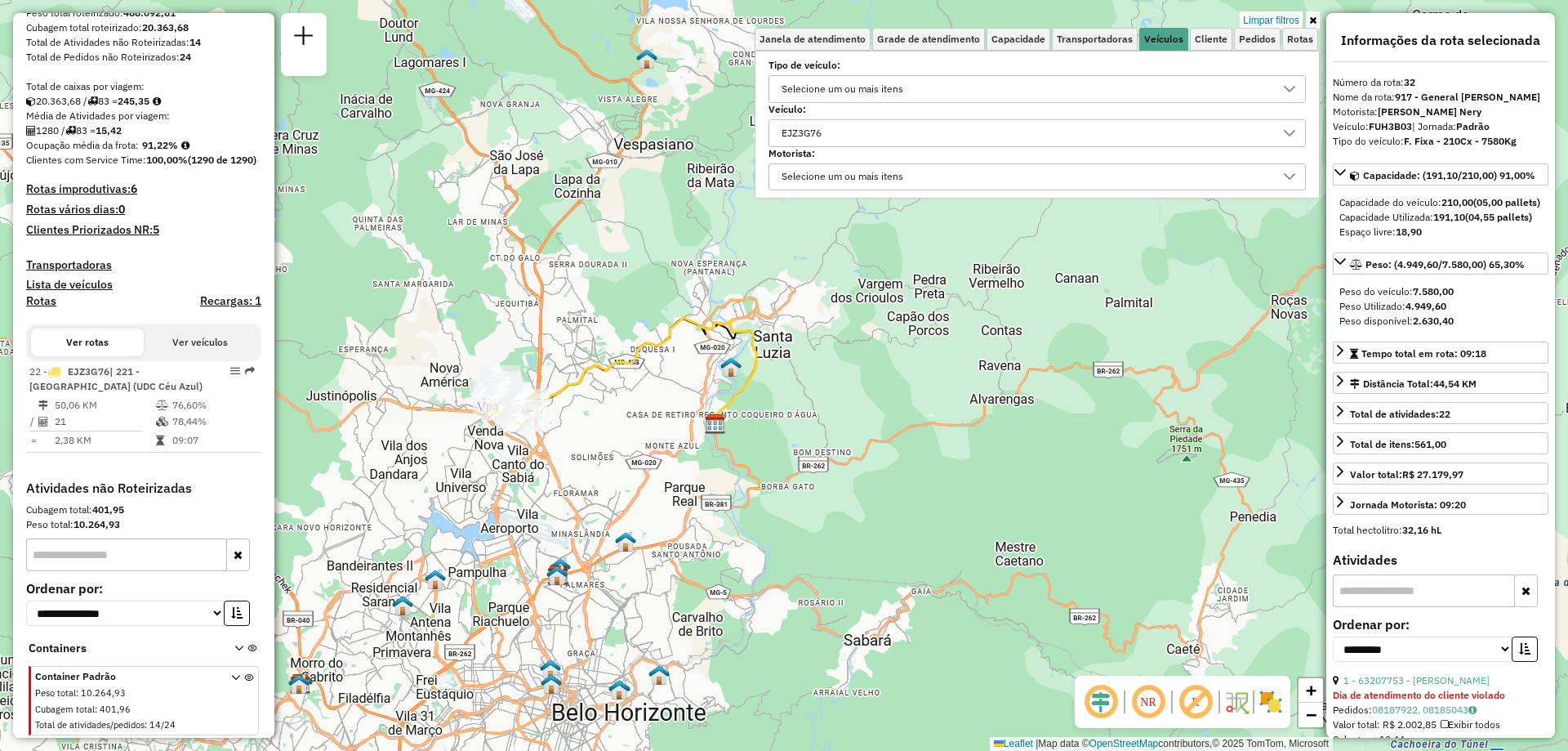
click at [843, 142] on div "EJZ3G76" at bounding box center [1024, 133] width 498 height 26
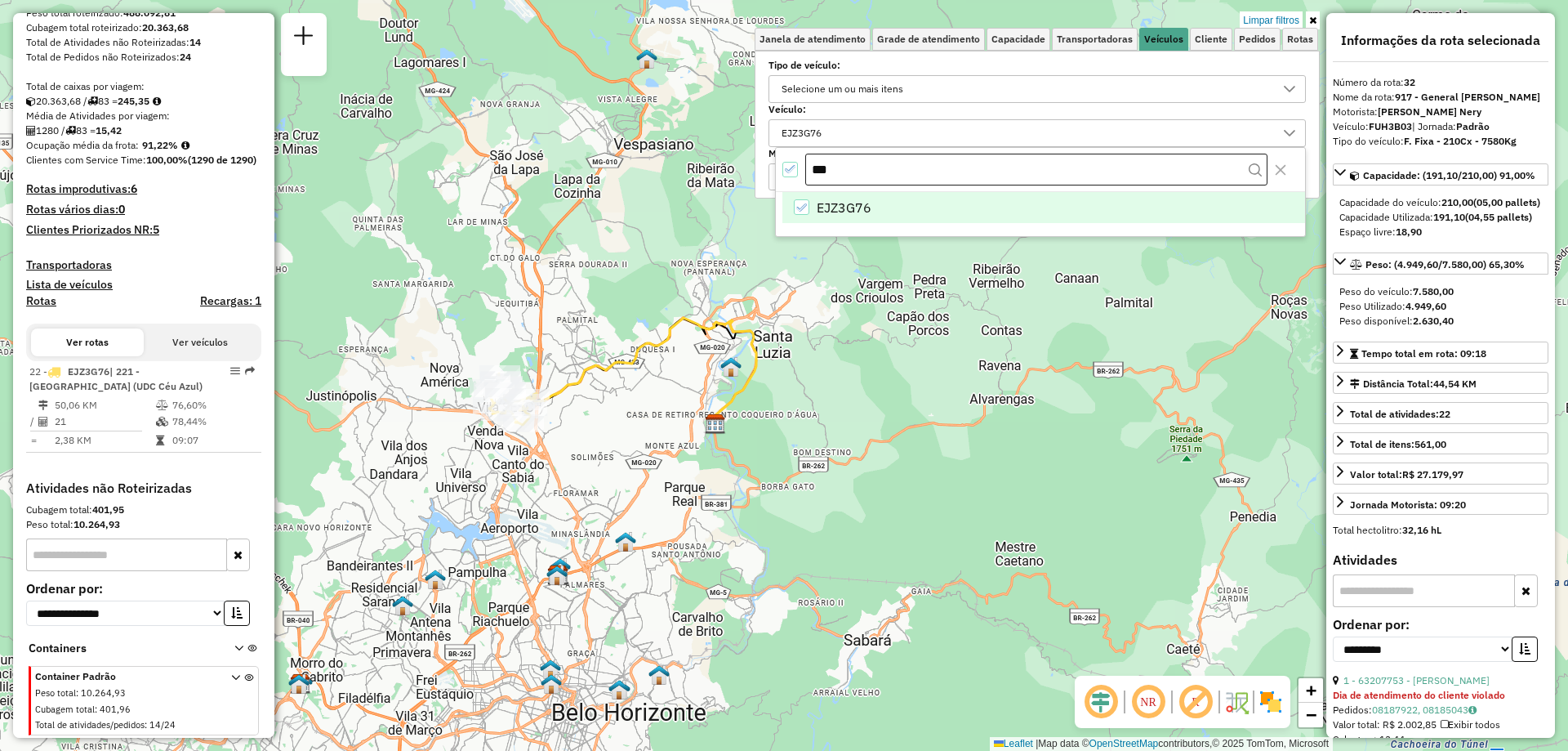
click at [837, 167] on input "***" at bounding box center [1035, 170] width 462 height 33
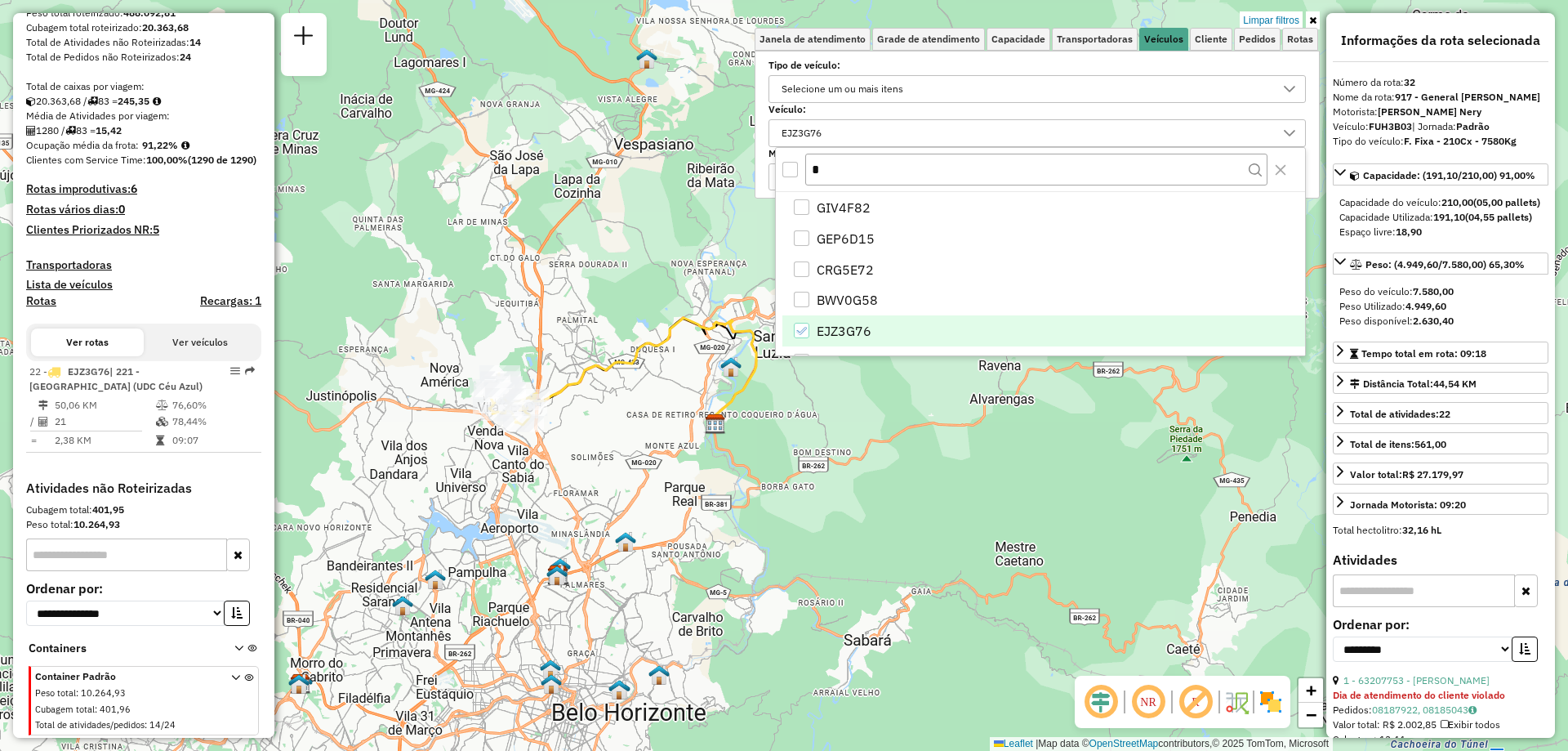
click at [800, 330] on icon "EJZ3G76" at bounding box center [801, 331] width 11 height 11
click at [900, 173] on input "*" at bounding box center [1035, 169] width 462 height 31
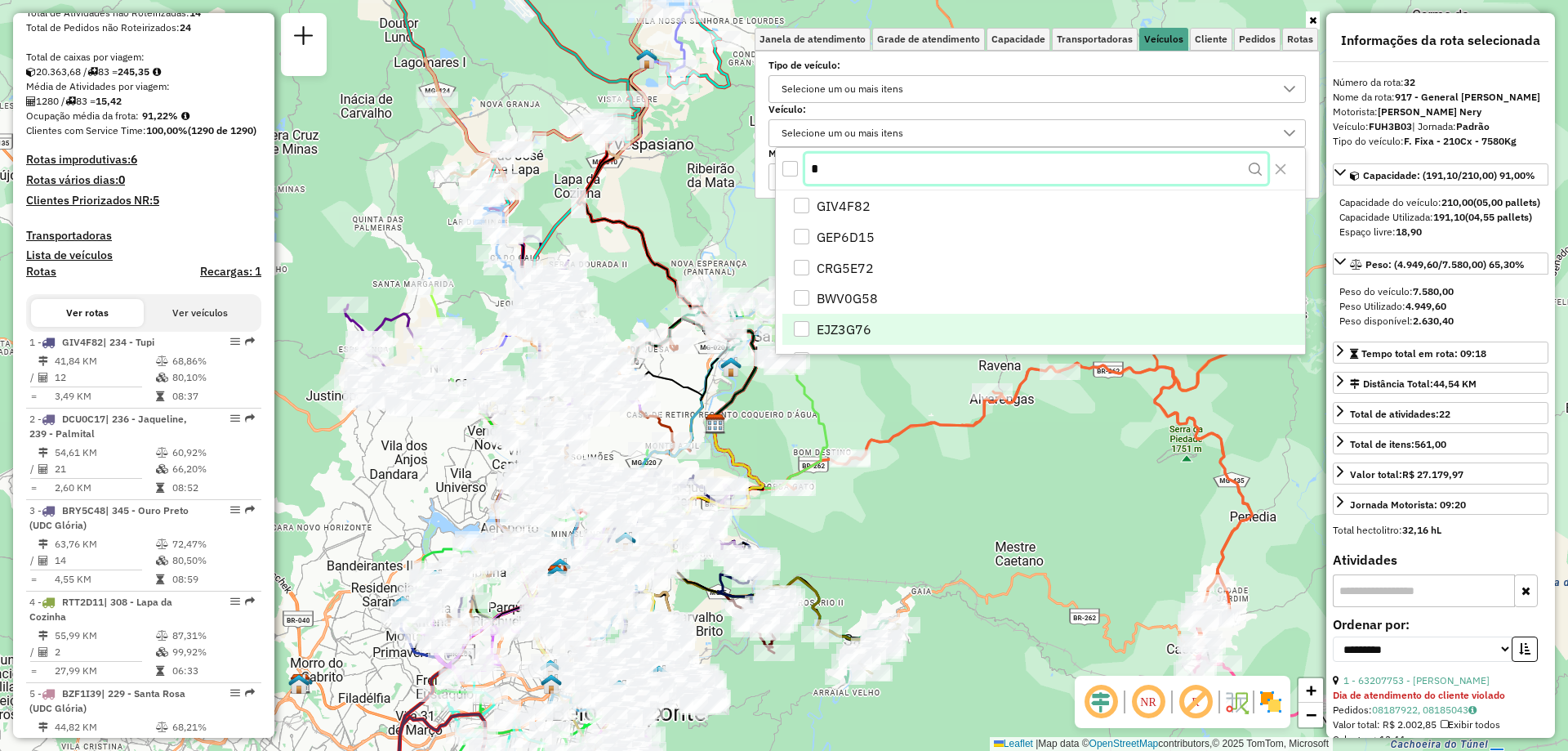
click at [926, 167] on input "*" at bounding box center [1035, 169] width 462 height 31
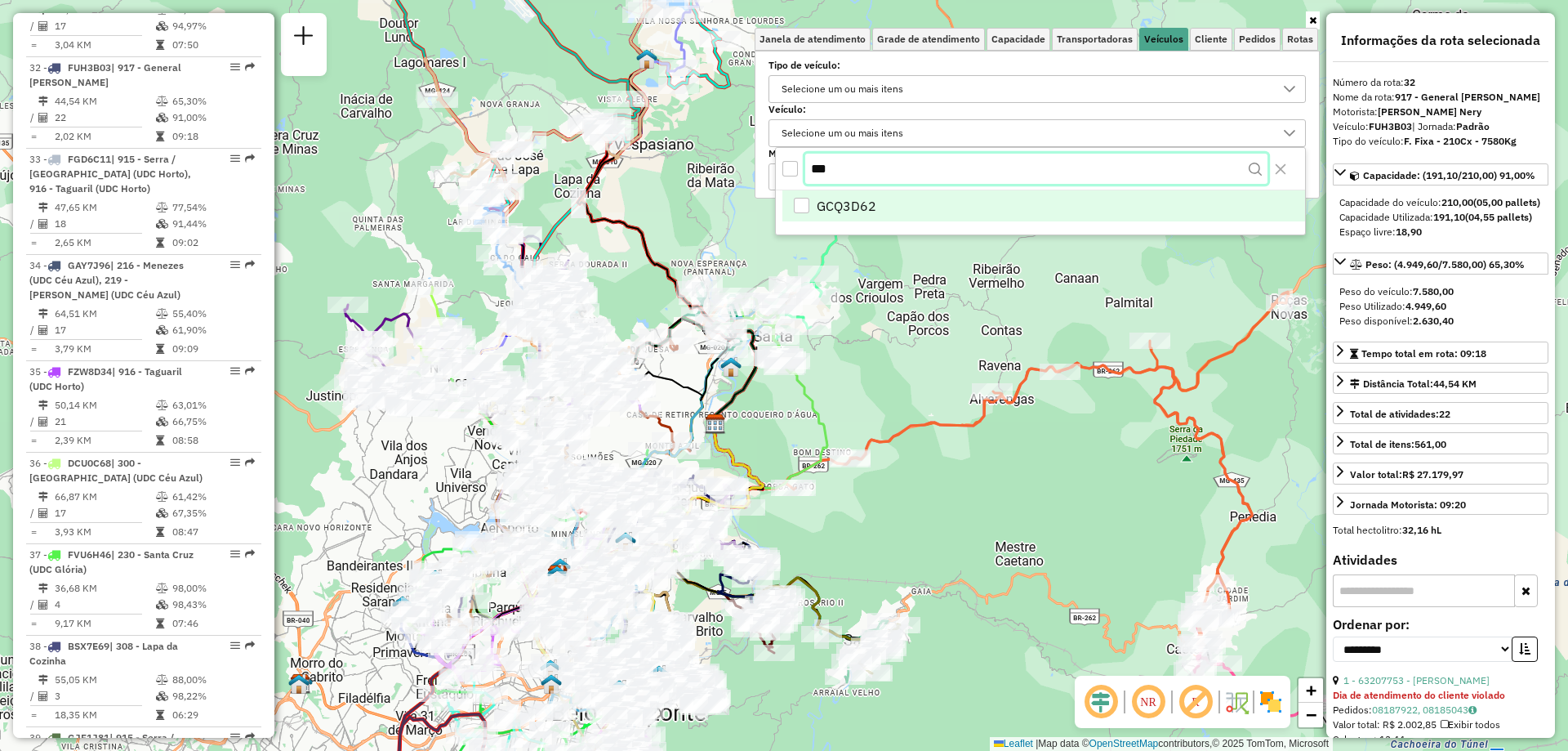
type input "***"
click at [850, 204] on span "GCQ3D62" at bounding box center [846, 208] width 60 height 20
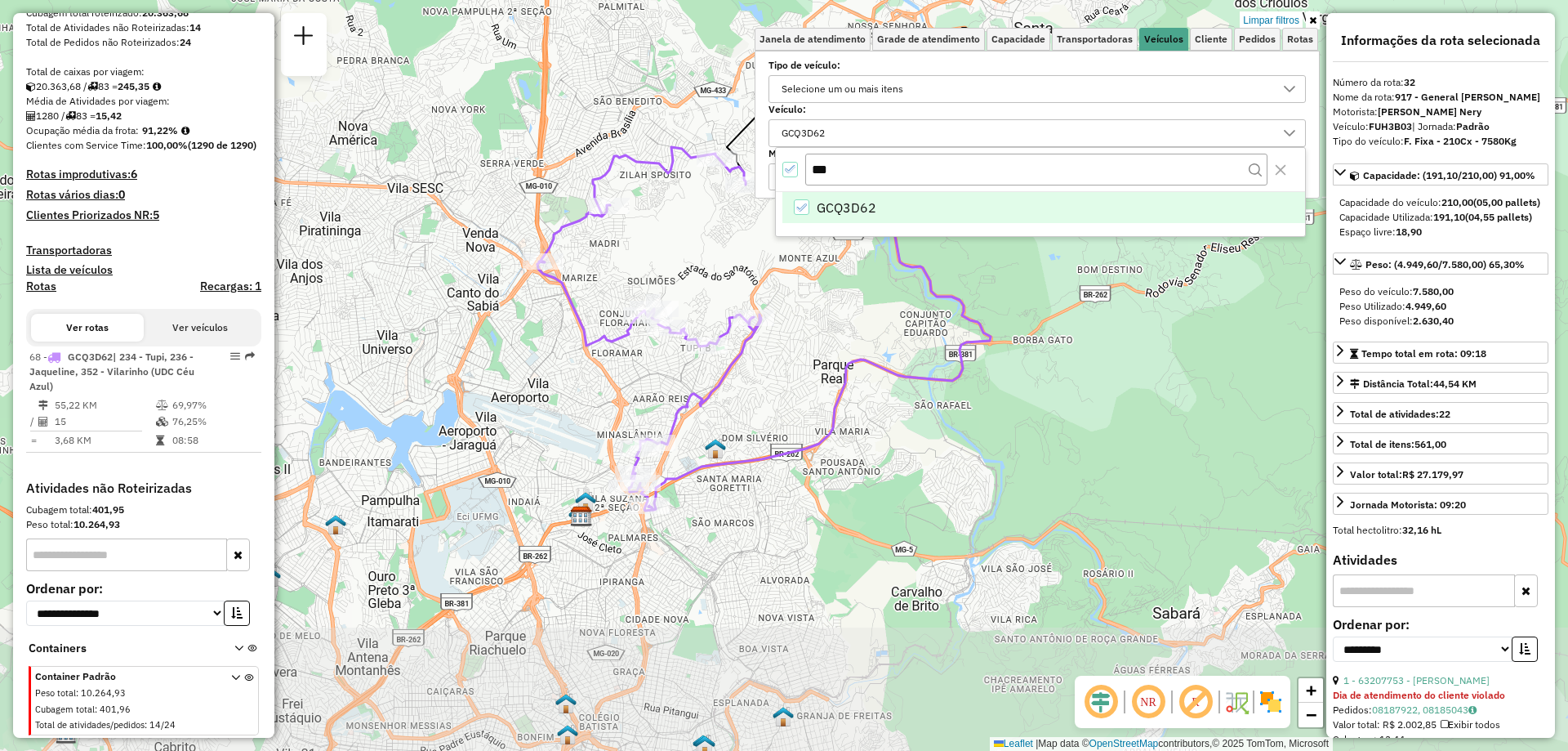
drag, startPoint x: 716, startPoint y: 572, endPoint x: 768, endPoint y: 398, distance: 181.6
click at [768, 398] on div "Limpar filtros Janela de atendimento Grade de atendimento Capacidade Transporta…" at bounding box center [784, 375] width 1568 height 751
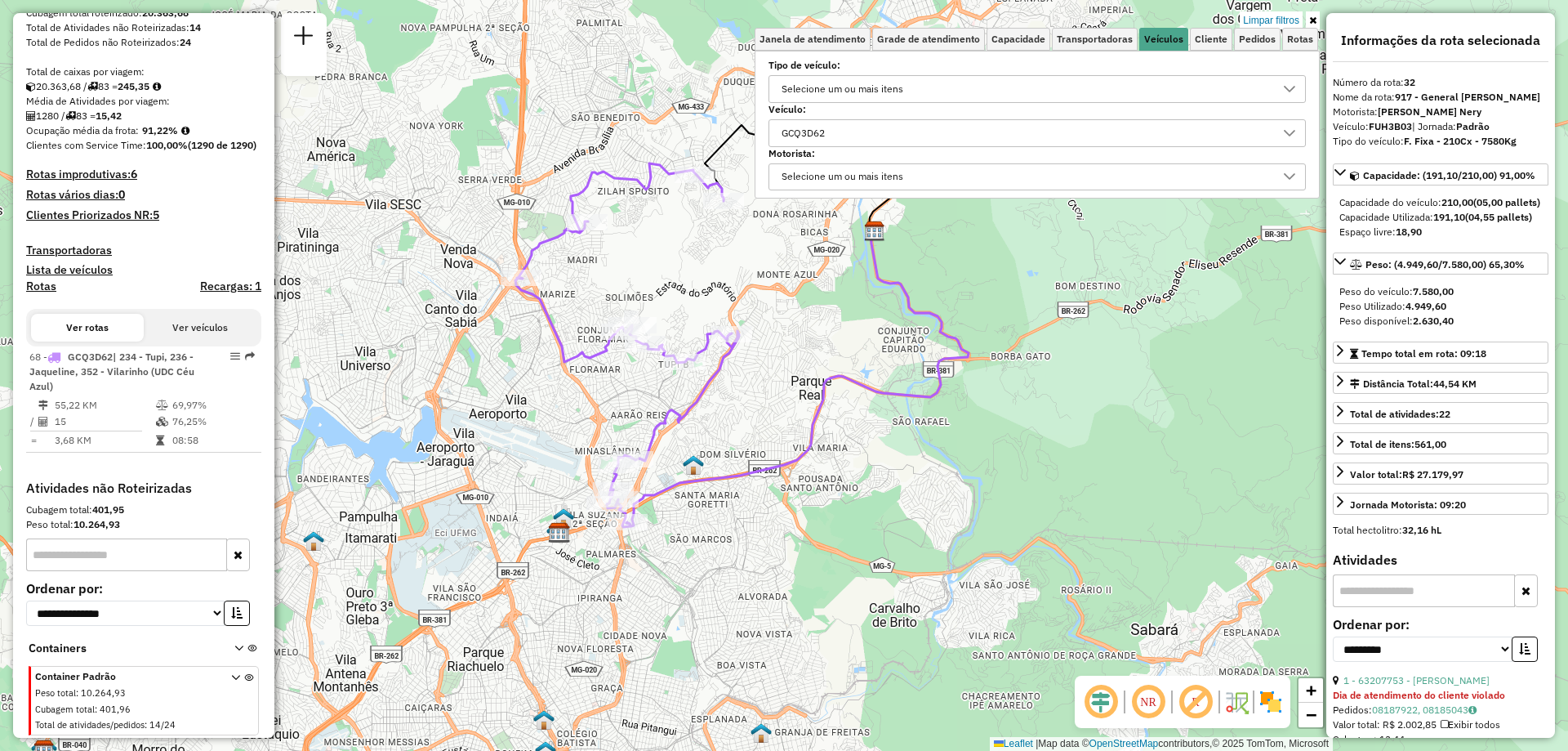
drag, startPoint x: 791, startPoint y: 395, endPoint x: 769, endPoint y: 411, distance: 27.2
click at [769, 411] on div "Limpar filtros Janela de atendimento Grade de atendimento Capacidade Transporta…" at bounding box center [784, 375] width 1568 height 751
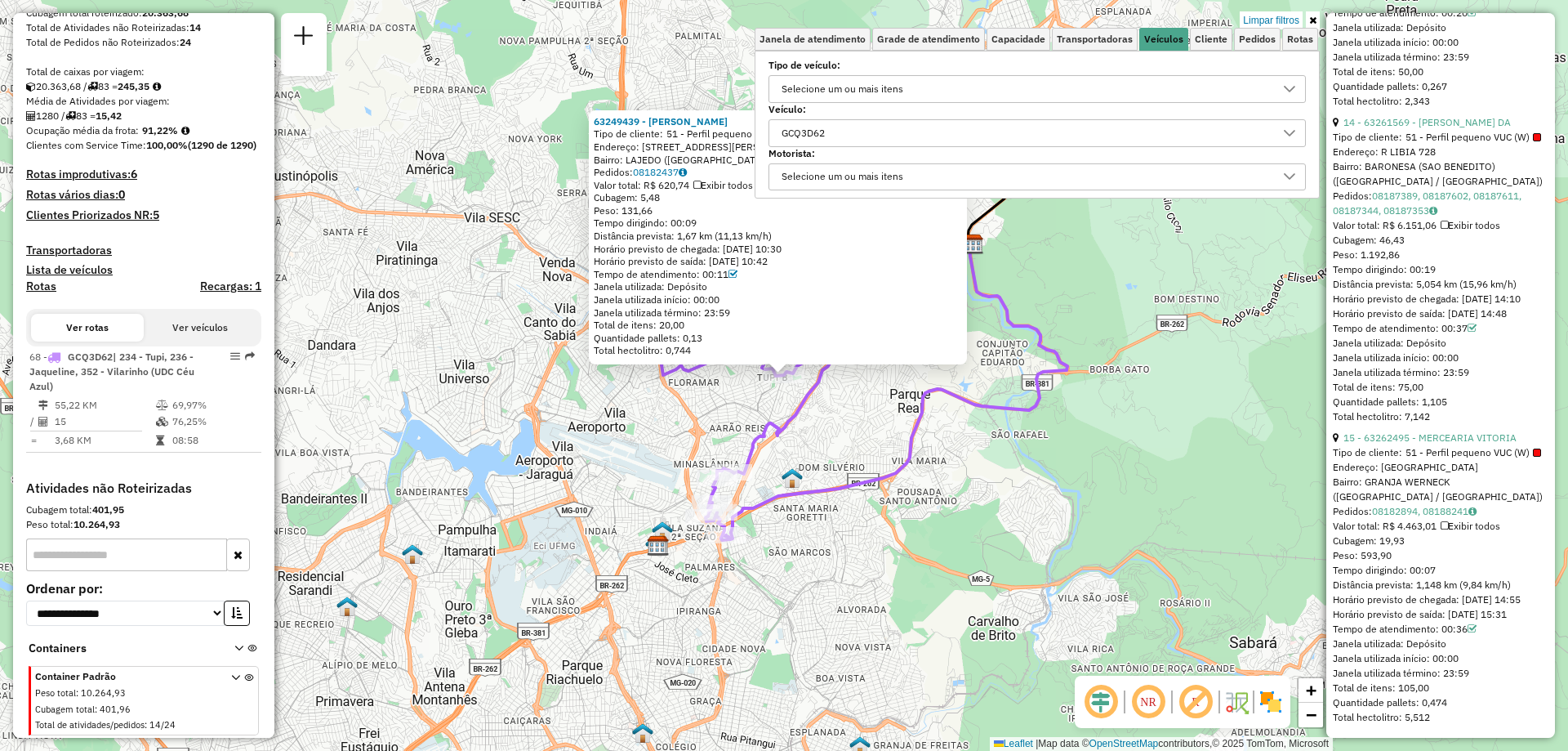
scroll to position [4635, 0]
click at [1309, 24] on icon at bounding box center [1312, 21] width 7 height 10
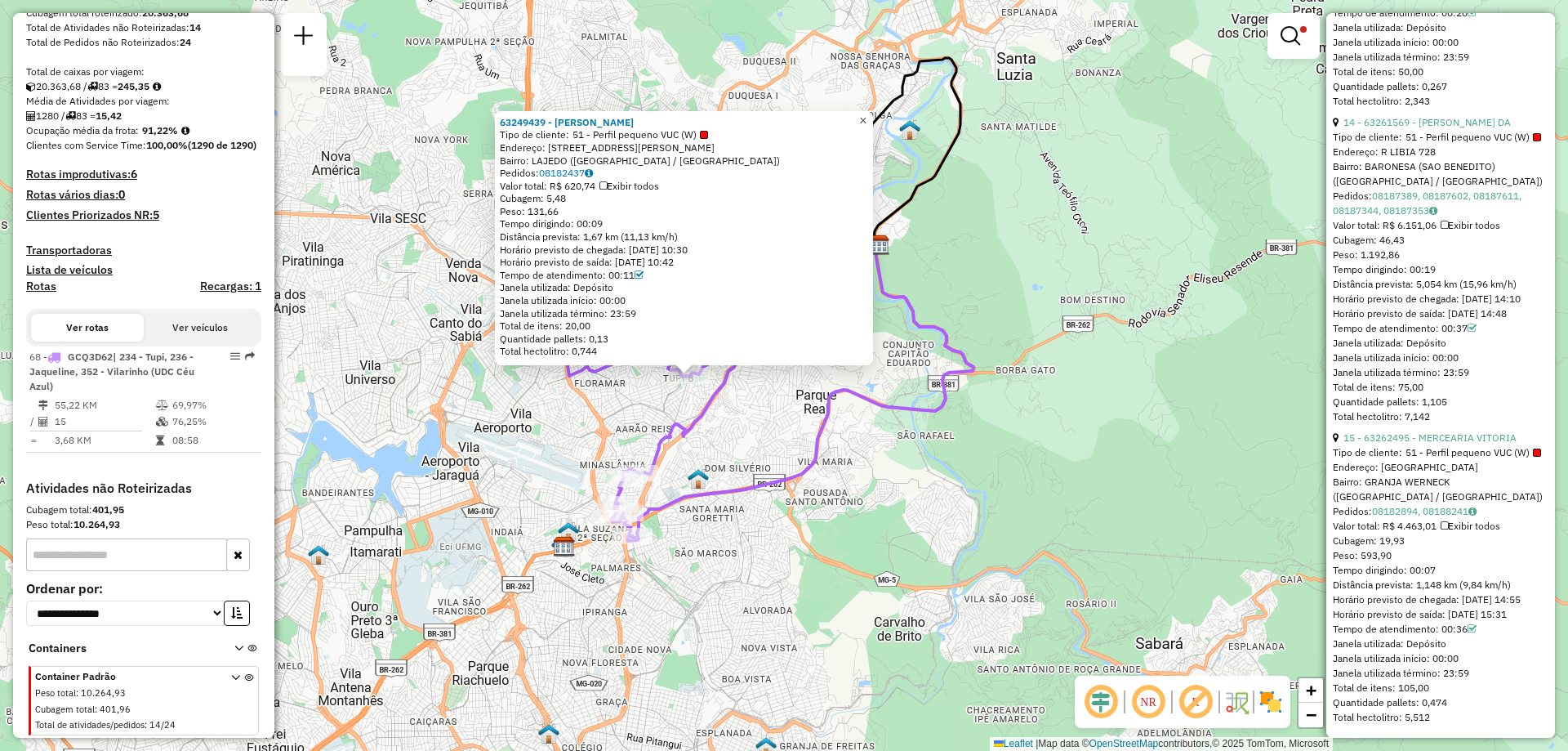
click at [866, 121] on span "×" at bounding box center [862, 120] width 7 height 14
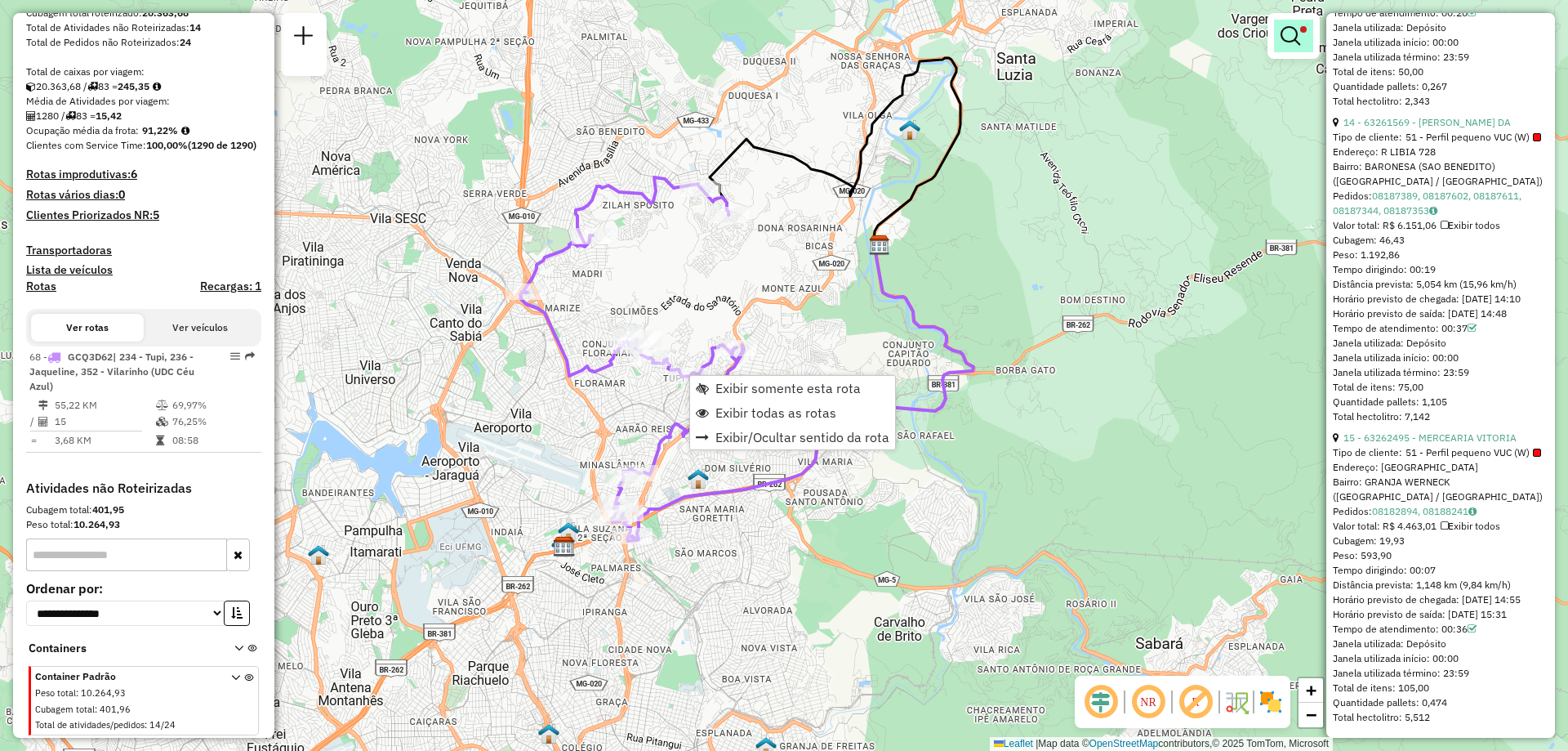
click at [1286, 32] on em at bounding box center [1290, 36] width 20 height 20
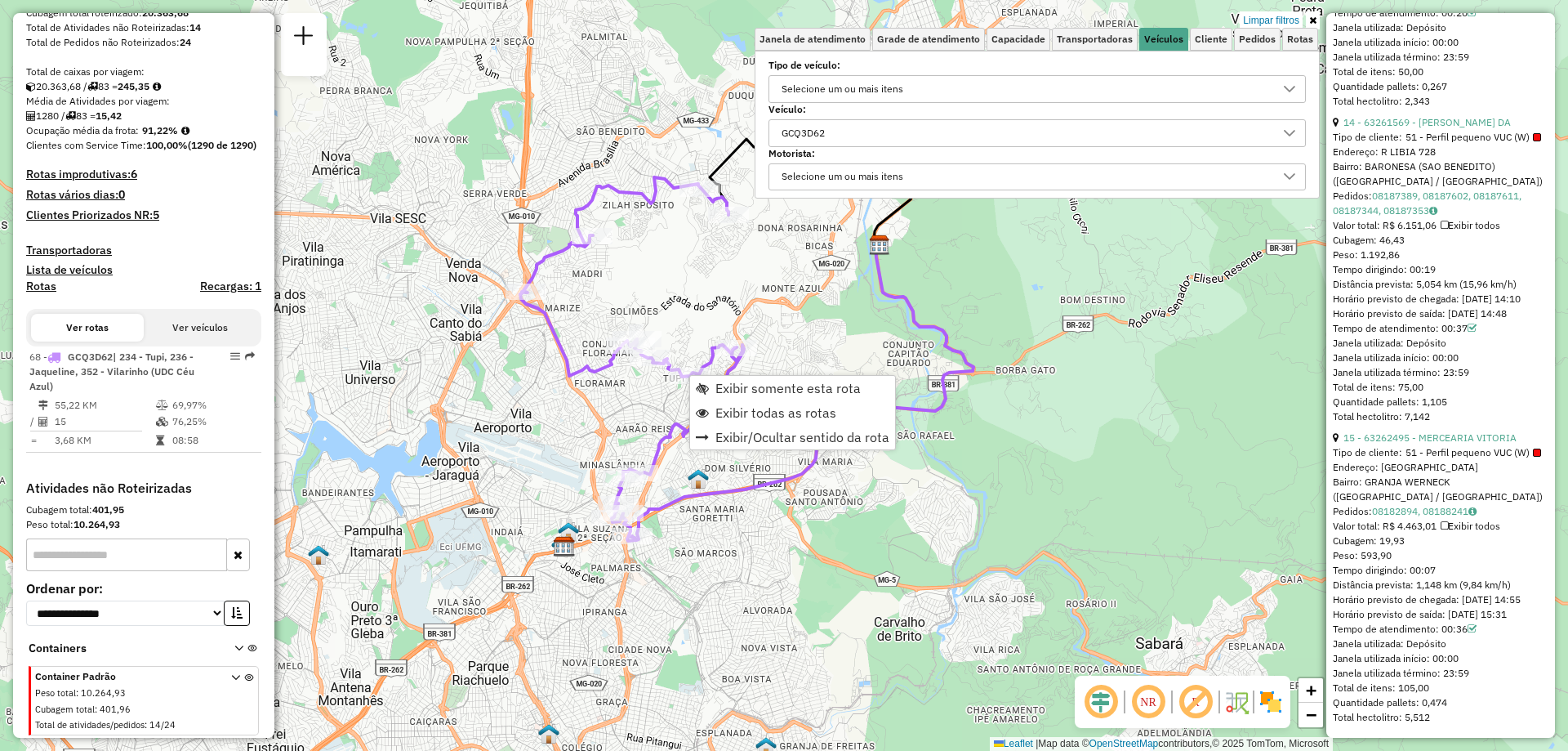
click at [894, 130] on div "GCQ3D62" at bounding box center [1024, 133] width 498 height 26
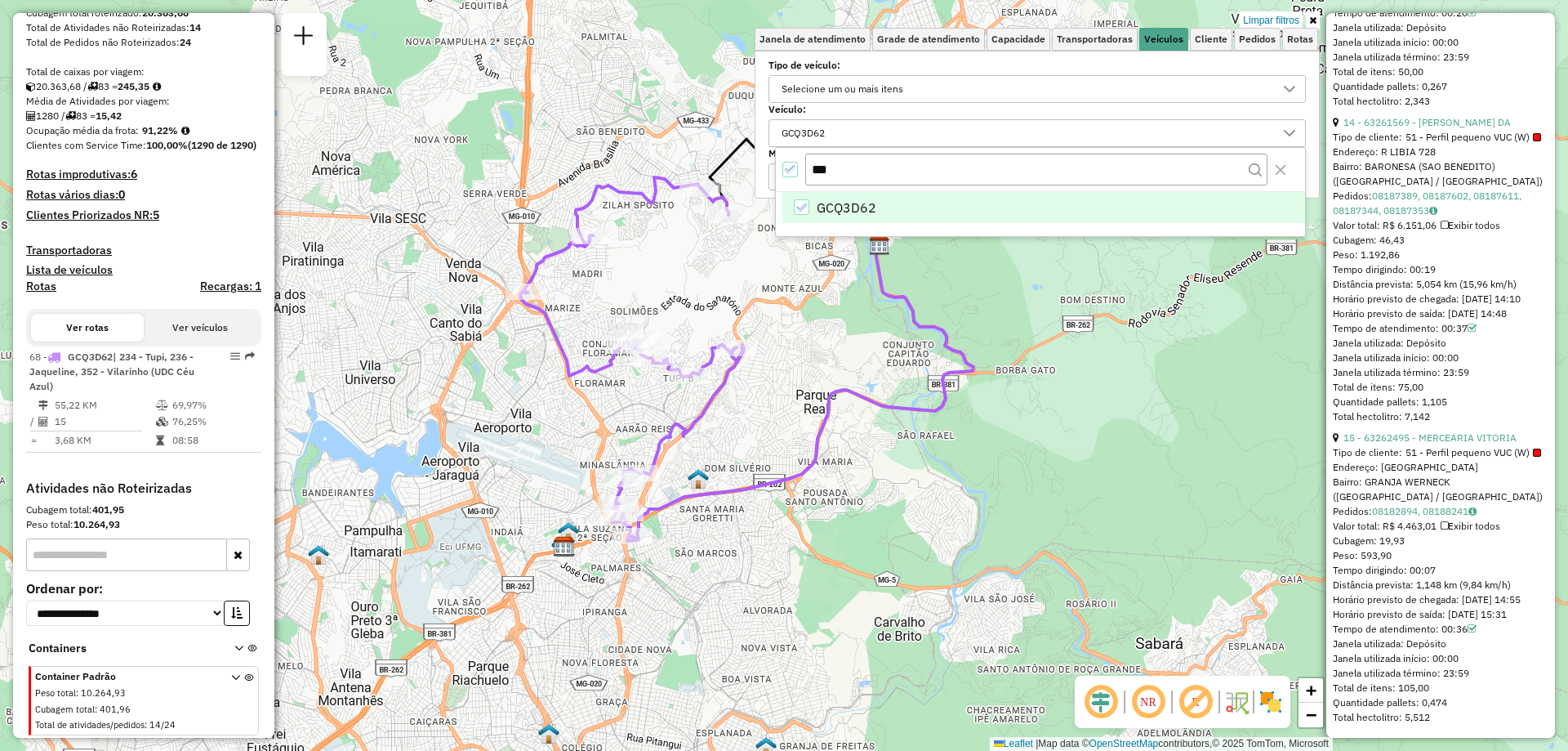
click at [800, 203] on icon "GCQ3D62" at bounding box center [801, 208] width 11 height 11
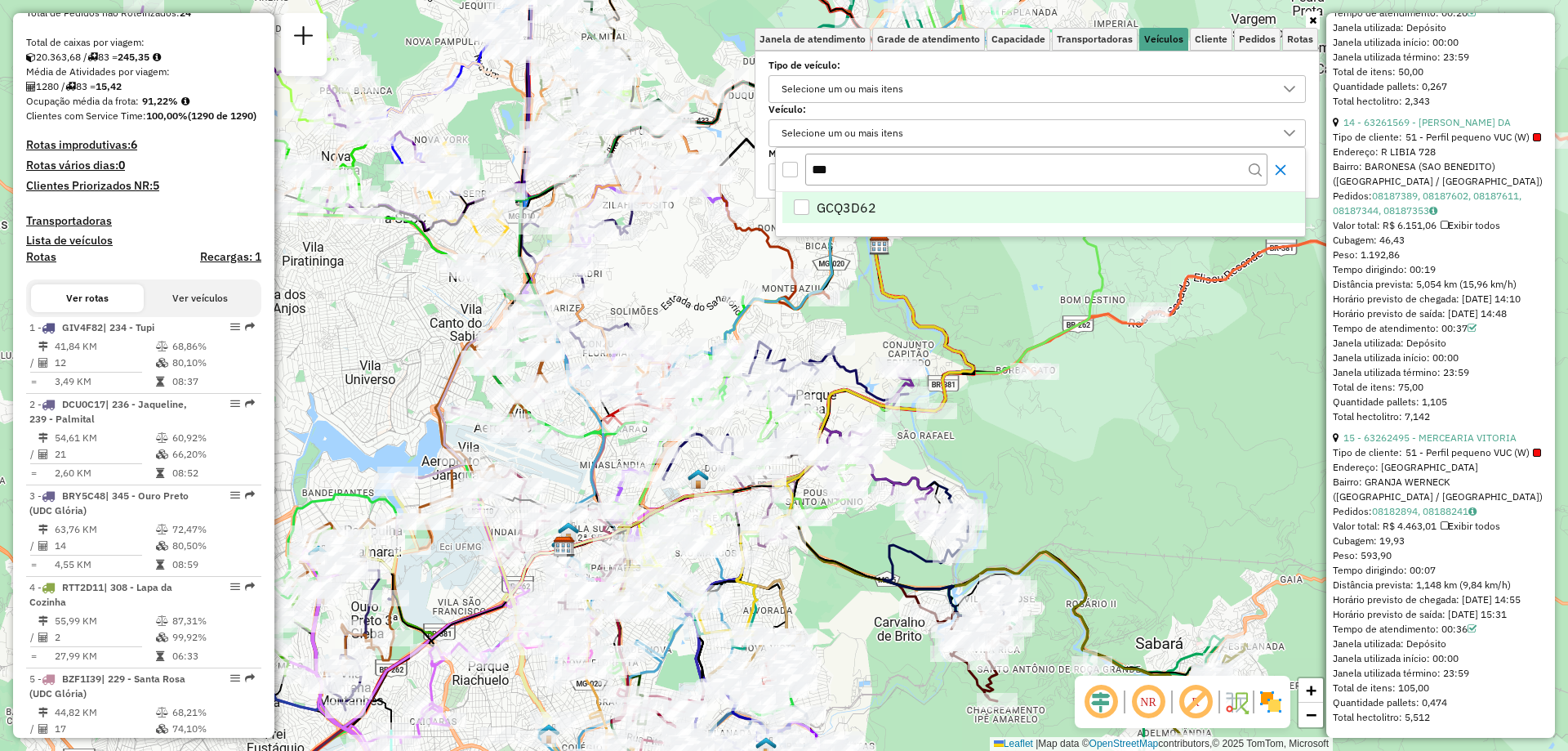
scroll to position [3447, 0]
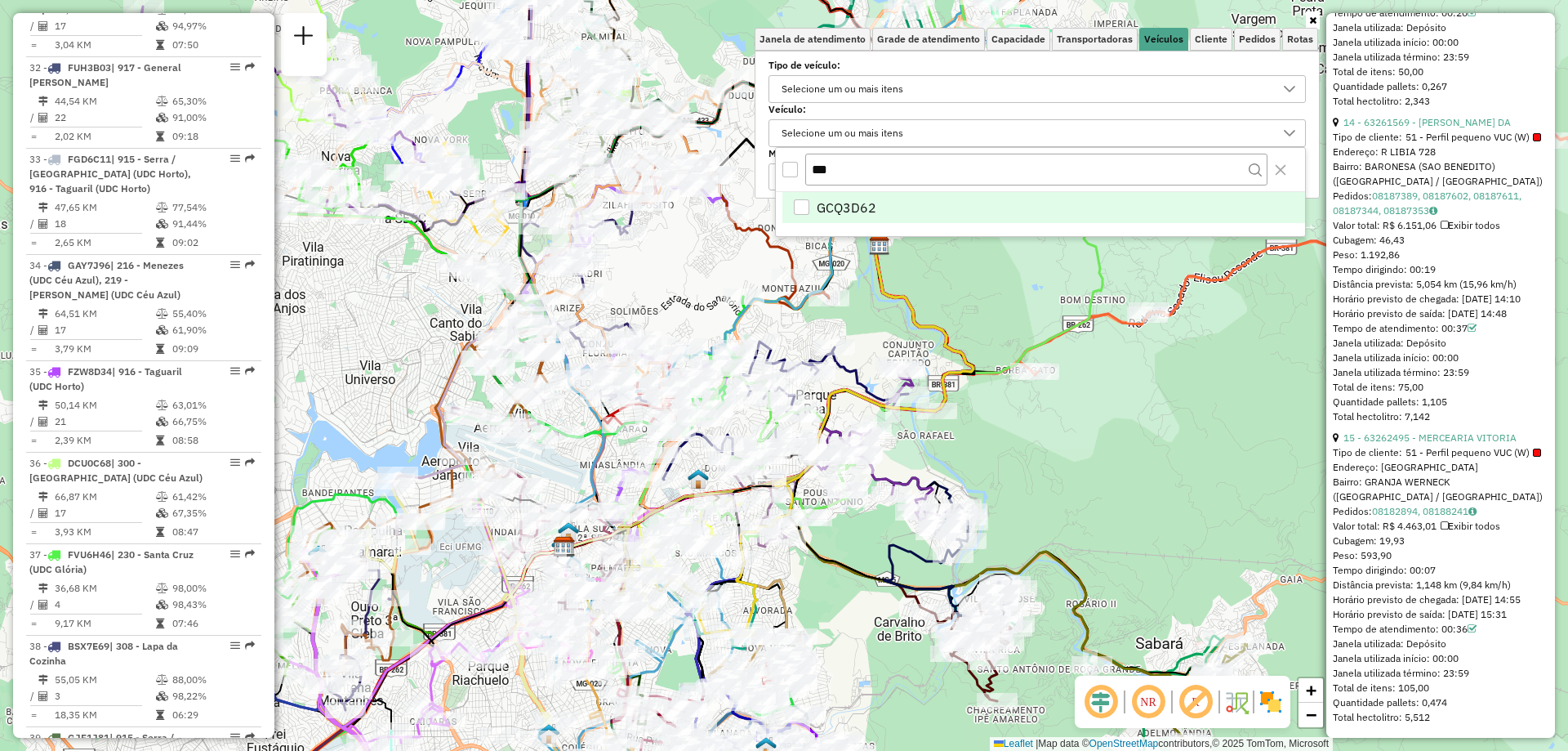
click at [1001, 288] on div "Janela de atendimento Grade de atendimento Capacidade Transportadoras Veículos …" at bounding box center [784, 375] width 1568 height 751
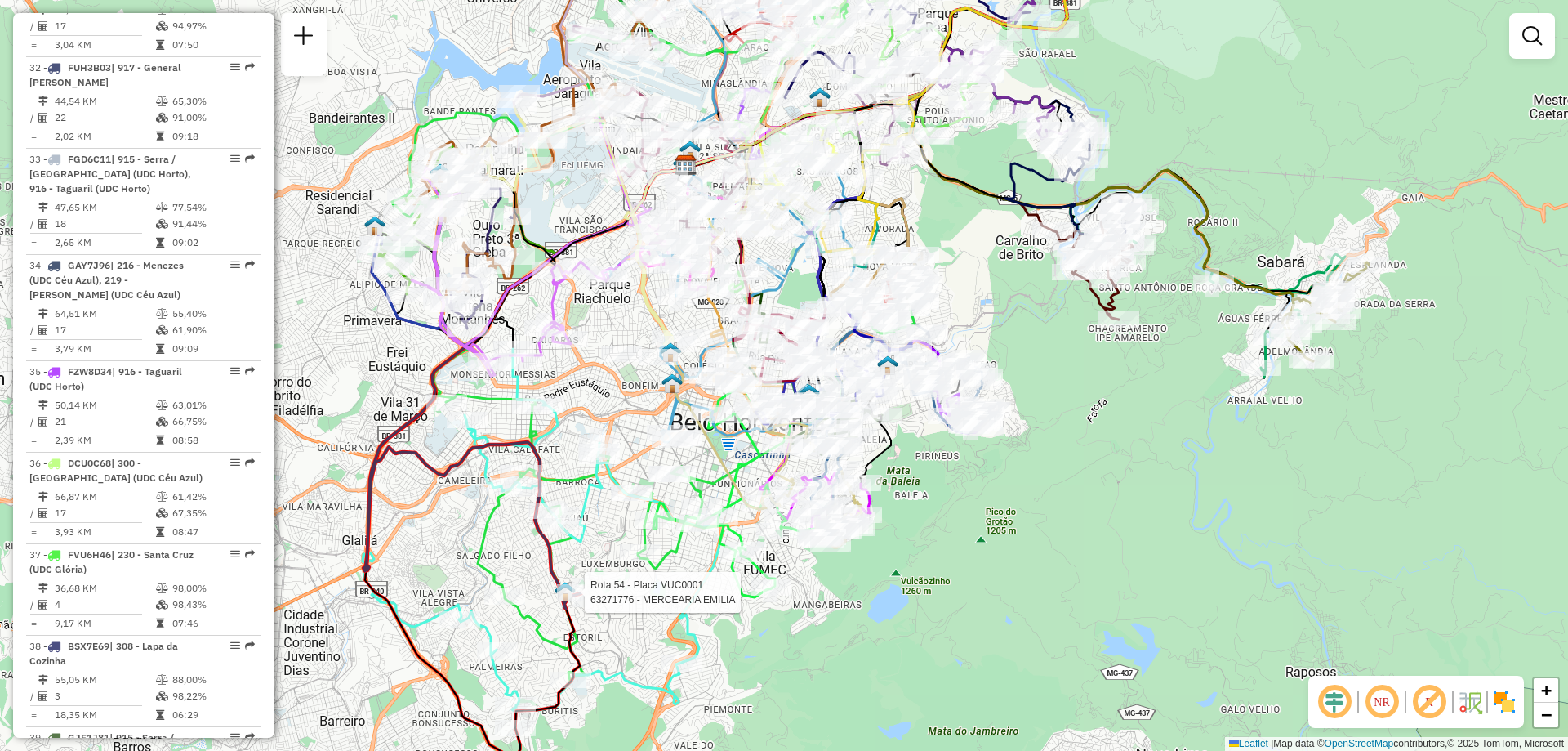
select select "**********"
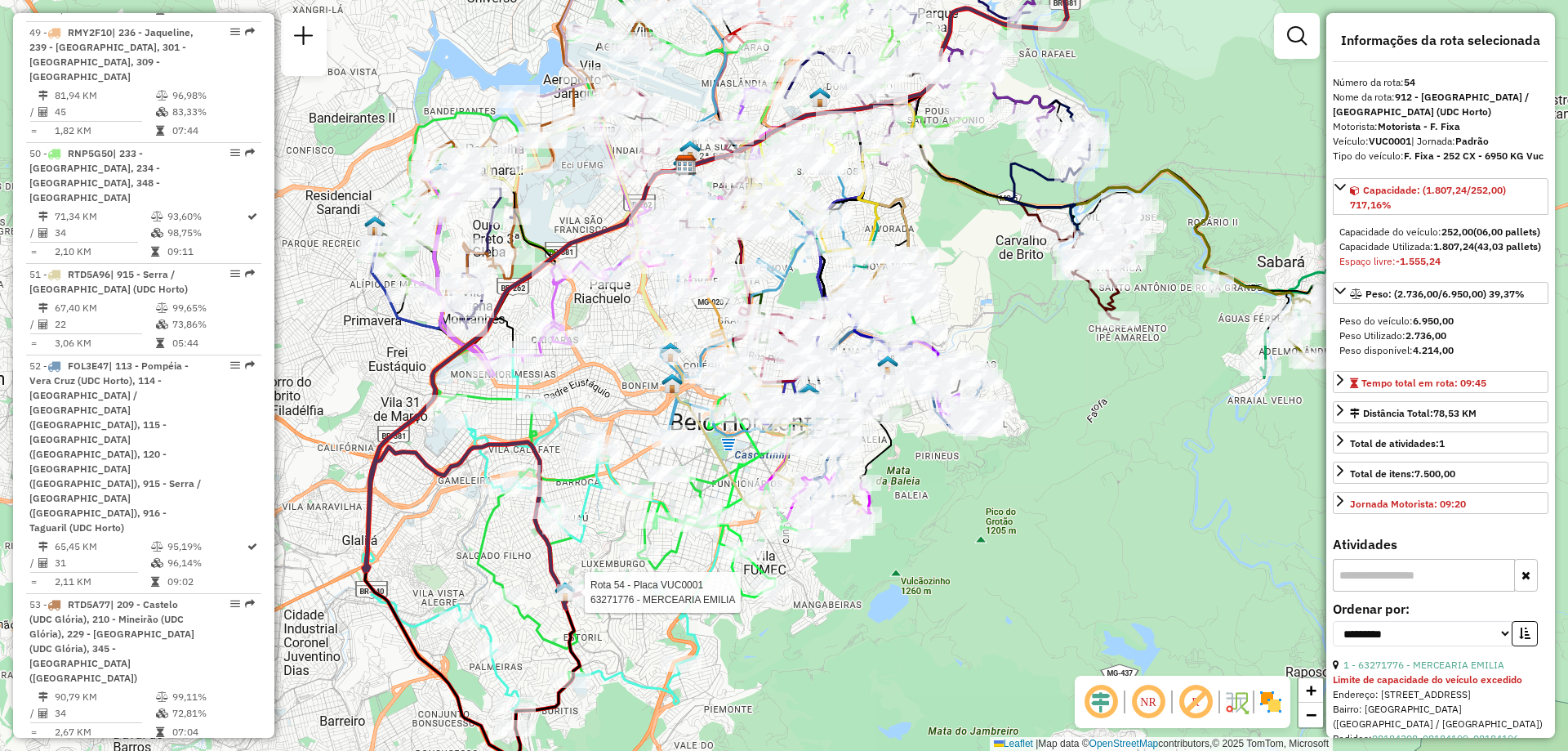
scroll to position [5974, 0]
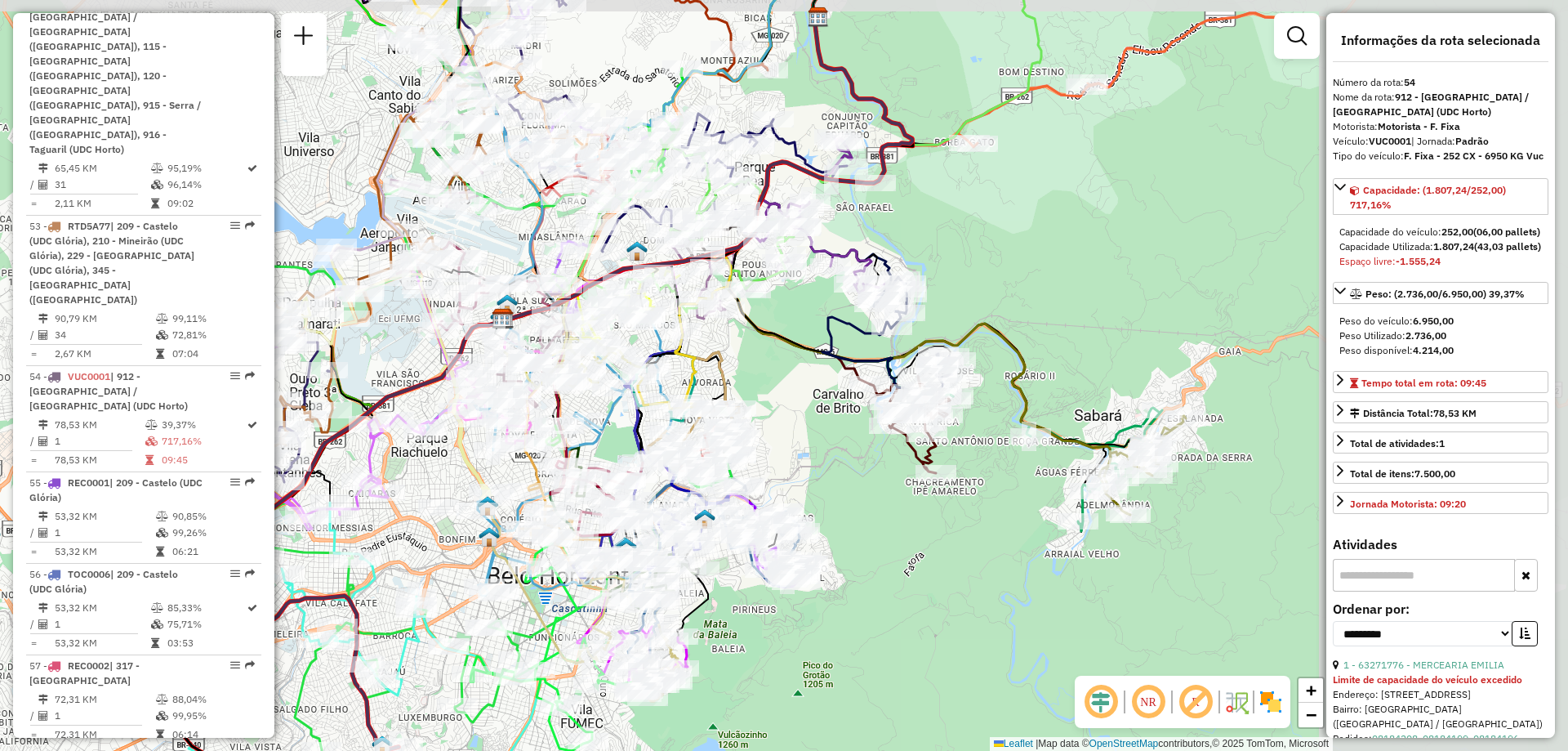
drag, startPoint x: 1094, startPoint y: 327, endPoint x: 679, endPoint y: 365, distance: 416.7
click at [679, 365] on div "Rota 82 - Placa EEG9F79 63249123 - MEU PRATA SUPERMERCA Janela de atendimento G…" at bounding box center [784, 375] width 1568 height 751
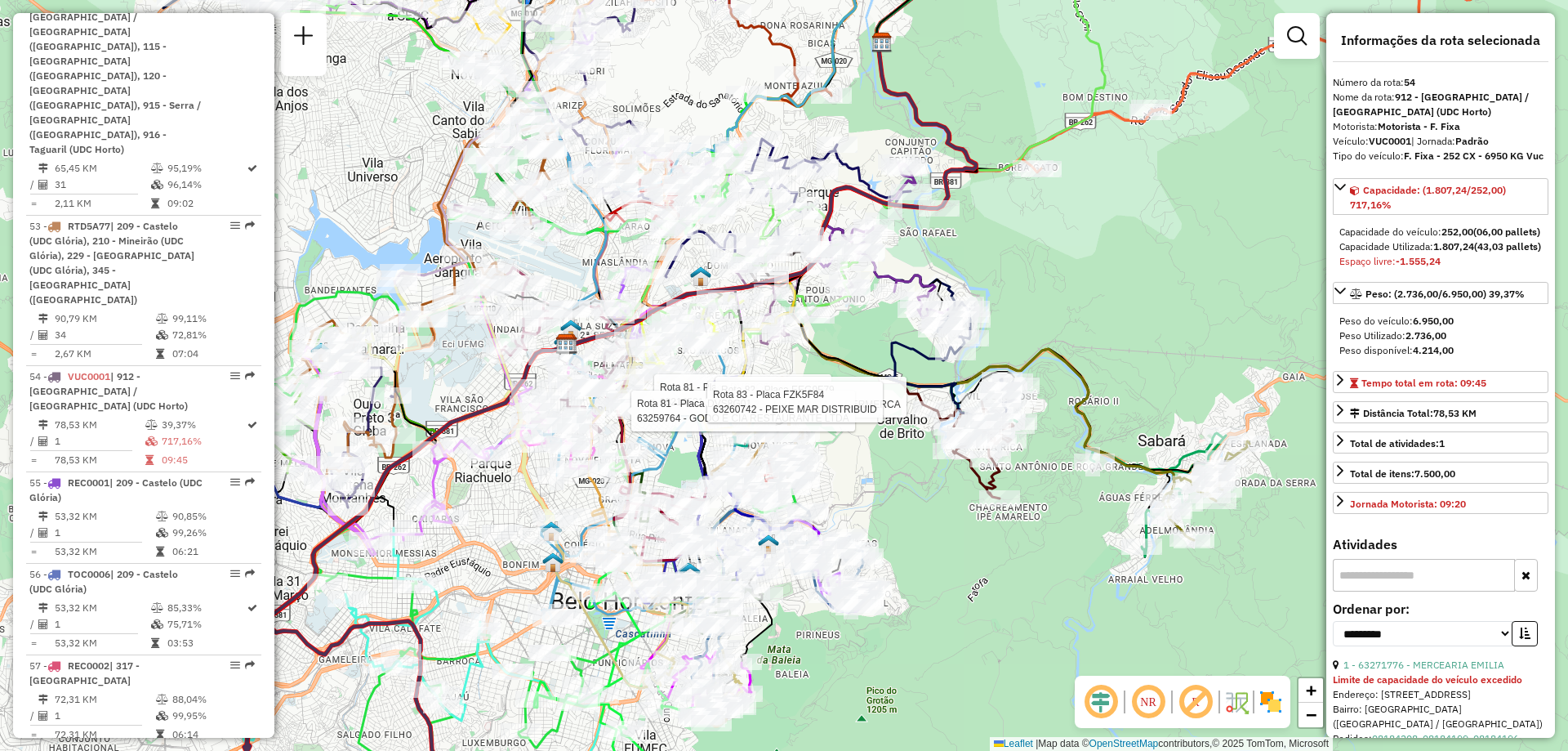
drag, startPoint x: 679, startPoint y: 365, endPoint x: 743, endPoint y: 391, distance: 69.1
click at [743, 391] on div "Rota 81 - Placa DVS8G01 63216521 - RUBES PARREIRA DA SI Rota 82 - Placa EEG9F79…" at bounding box center [784, 375] width 1568 height 751
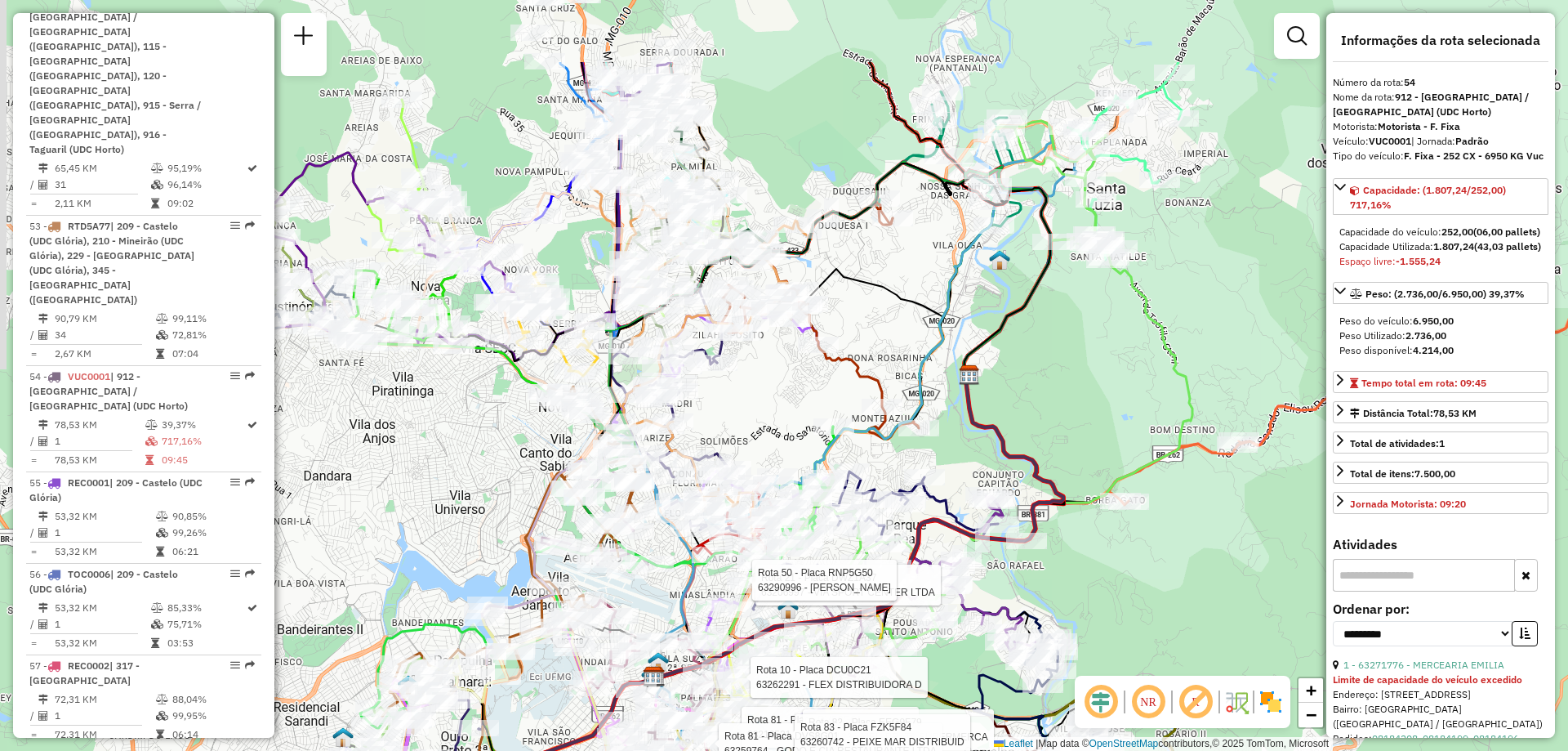
drag, startPoint x: 715, startPoint y: 206, endPoint x: 790, endPoint y: 351, distance: 163.2
click at [791, 350] on div "Rota 81 - Placa DVS8G01 63216521 - RUBES PARREIRA DA SI Rota 82 - Placa EEG9F79…" at bounding box center [784, 375] width 1568 height 751
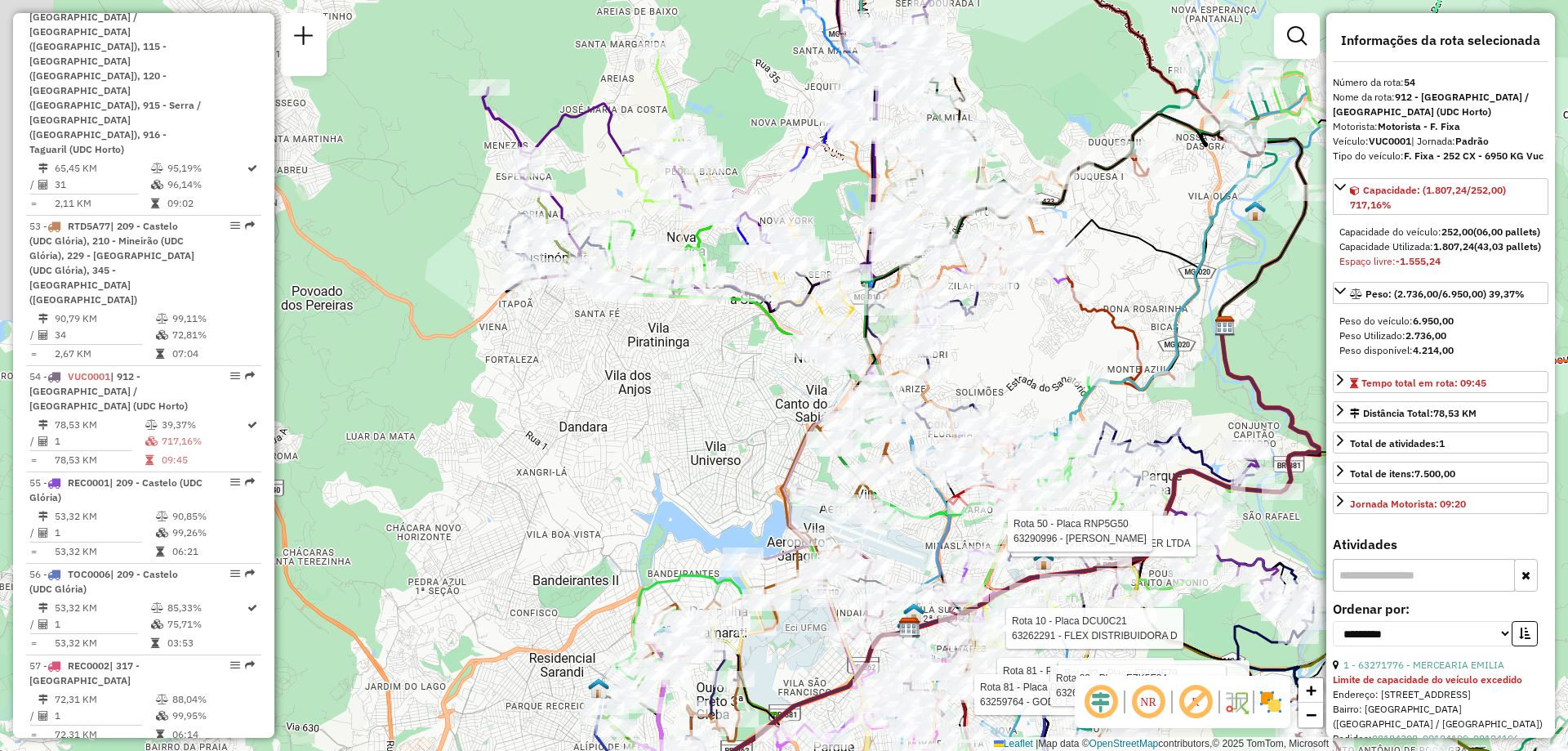
drag, startPoint x: 723, startPoint y: 424, endPoint x: 977, endPoint y: 369, distance: 259.9
click at [977, 369] on div "Rota 81 - Placa DVS8G01 63216521 - RUBES PARREIRA DA SI Rota 82 - Placa EEG9F79…" at bounding box center [784, 375] width 1568 height 751
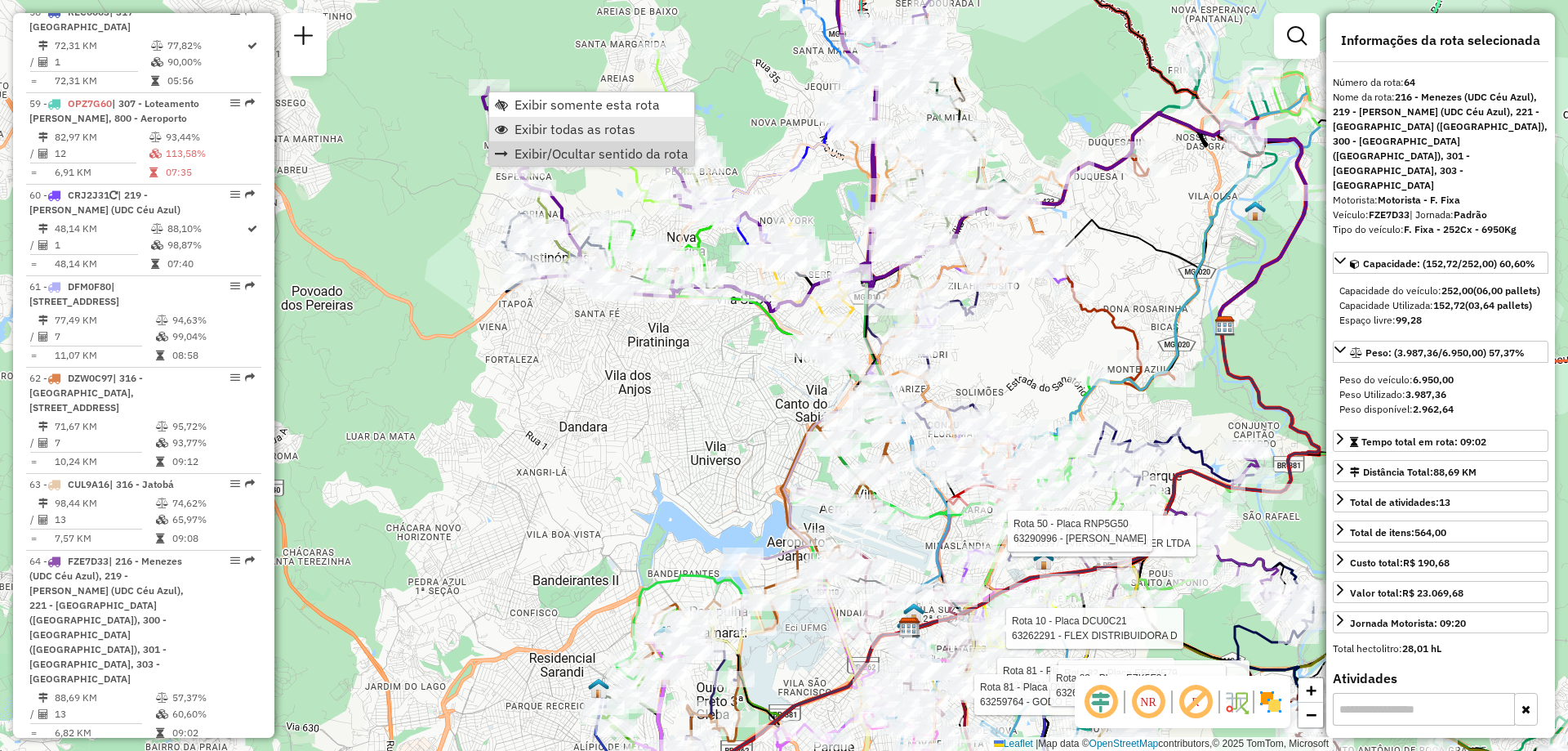
scroll to position [6903, 0]
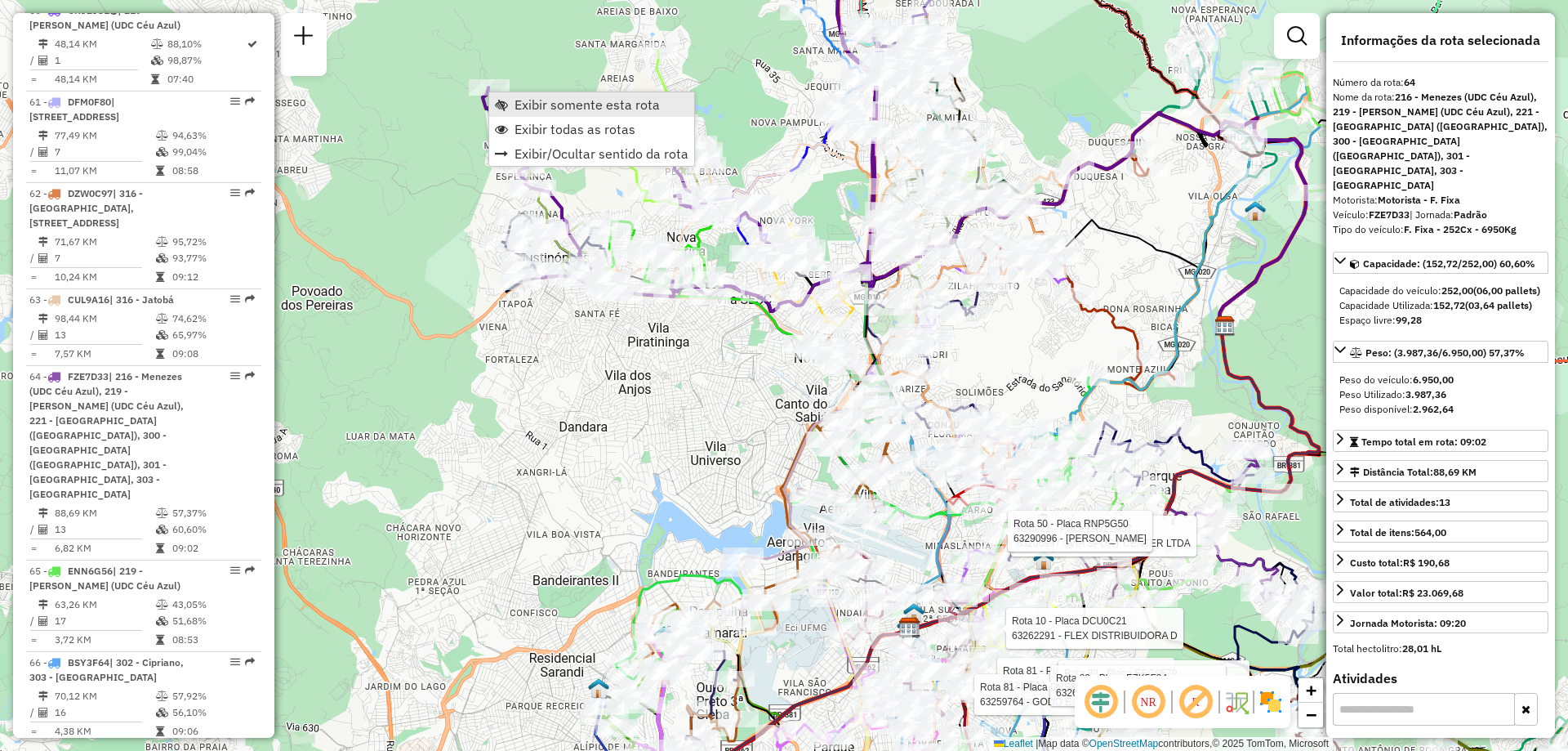
click at [591, 111] on span "Exibir somente esta rota" at bounding box center [587, 104] width 145 height 13
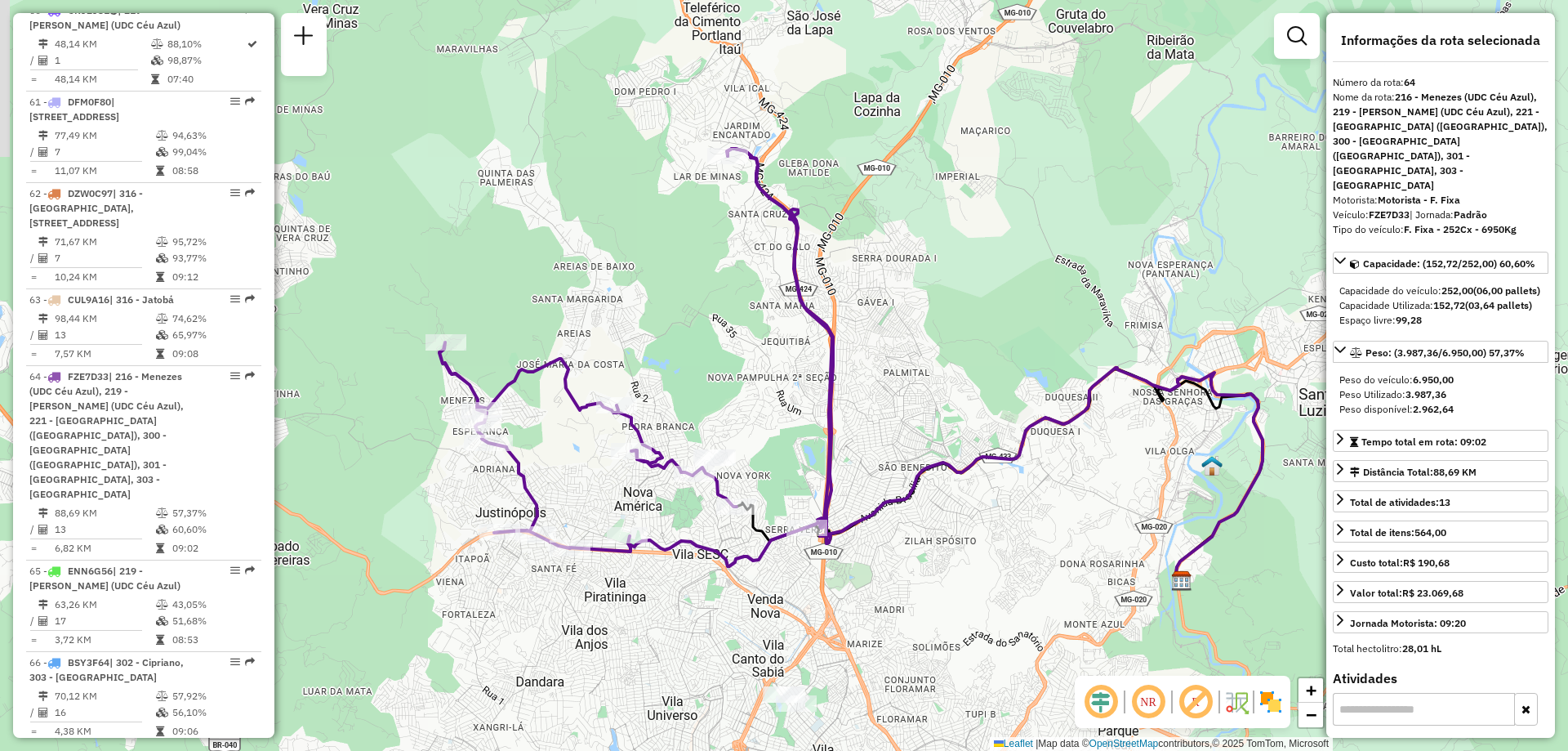
drag, startPoint x: 639, startPoint y: 344, endPoint x: 706, endPoint y: 334, distance: 67.7
click at [706, 334] on div "Janela de atendimento Grade de atendimento Capacidade Transportadoras Veículos …" at bounding box center [784, 375] width 1568 height 751
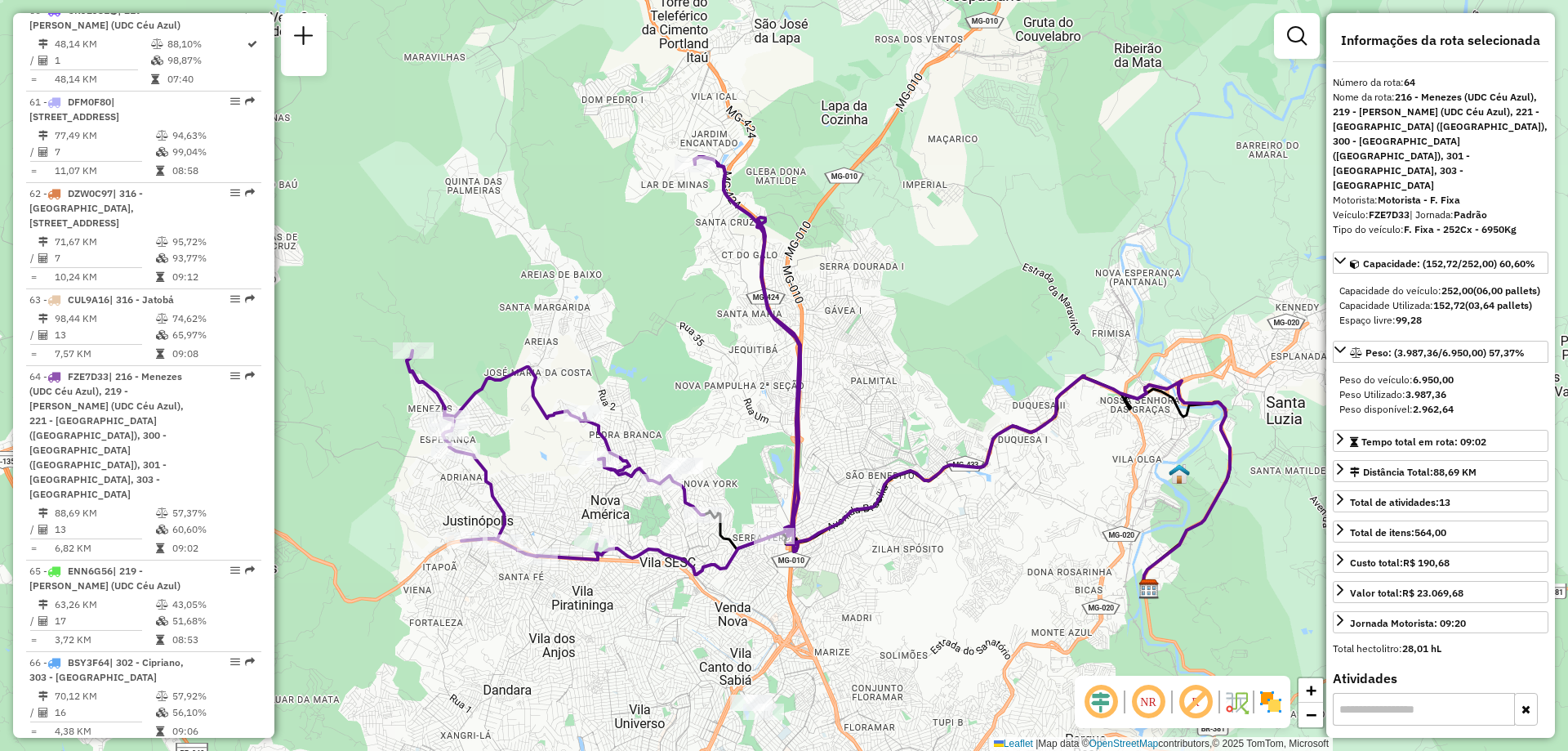
drag, startPoint x: 1013, startPoint y: 373, endPoint x: 920, endPoint y: 411, distance: 100.5
click at [920, 411] on div "Janela de atendimento Grade de atendimento Capacidade Transportadoras Veículos …" at bounding box center [784, 375] width 1568 height 751
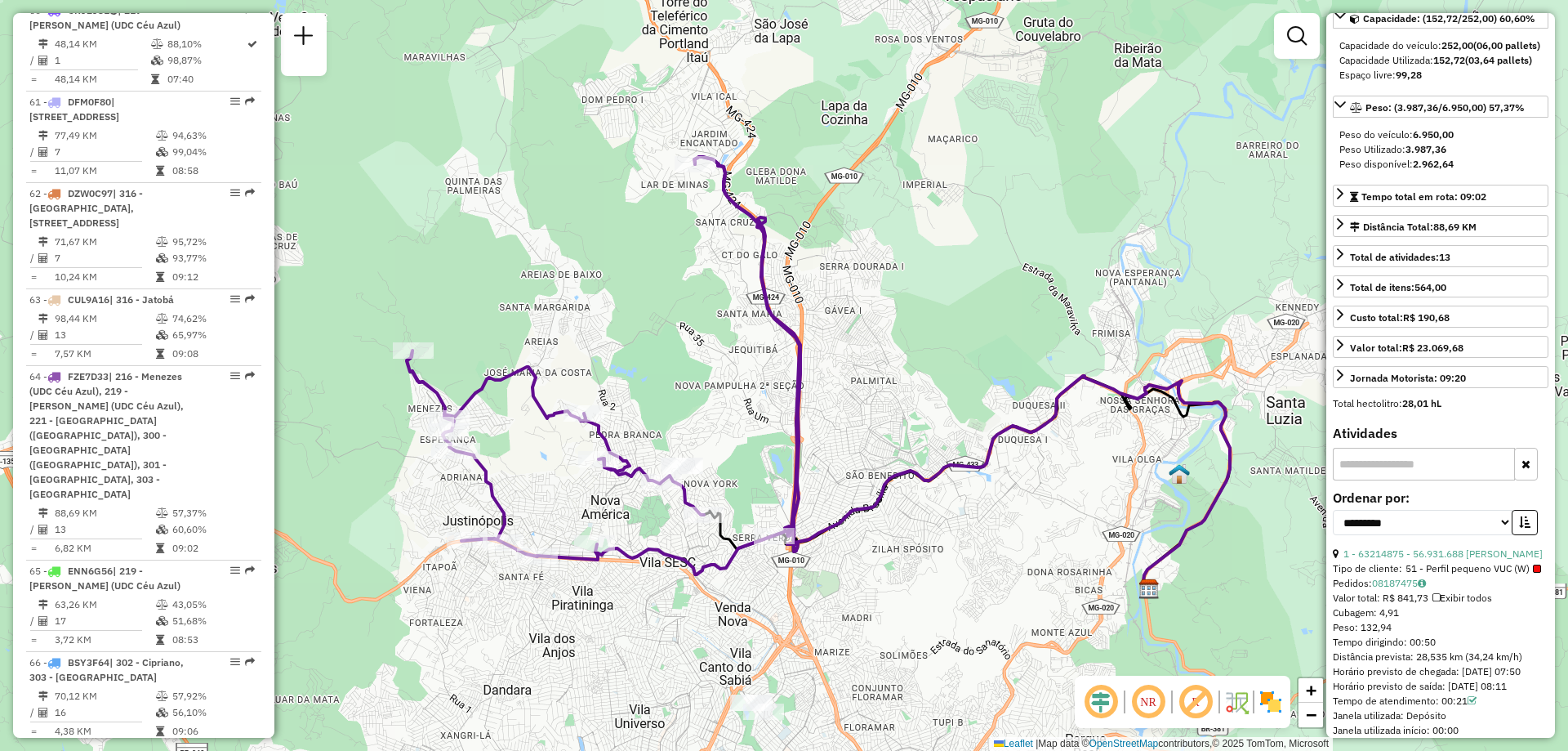
scroll to position [0, 0]
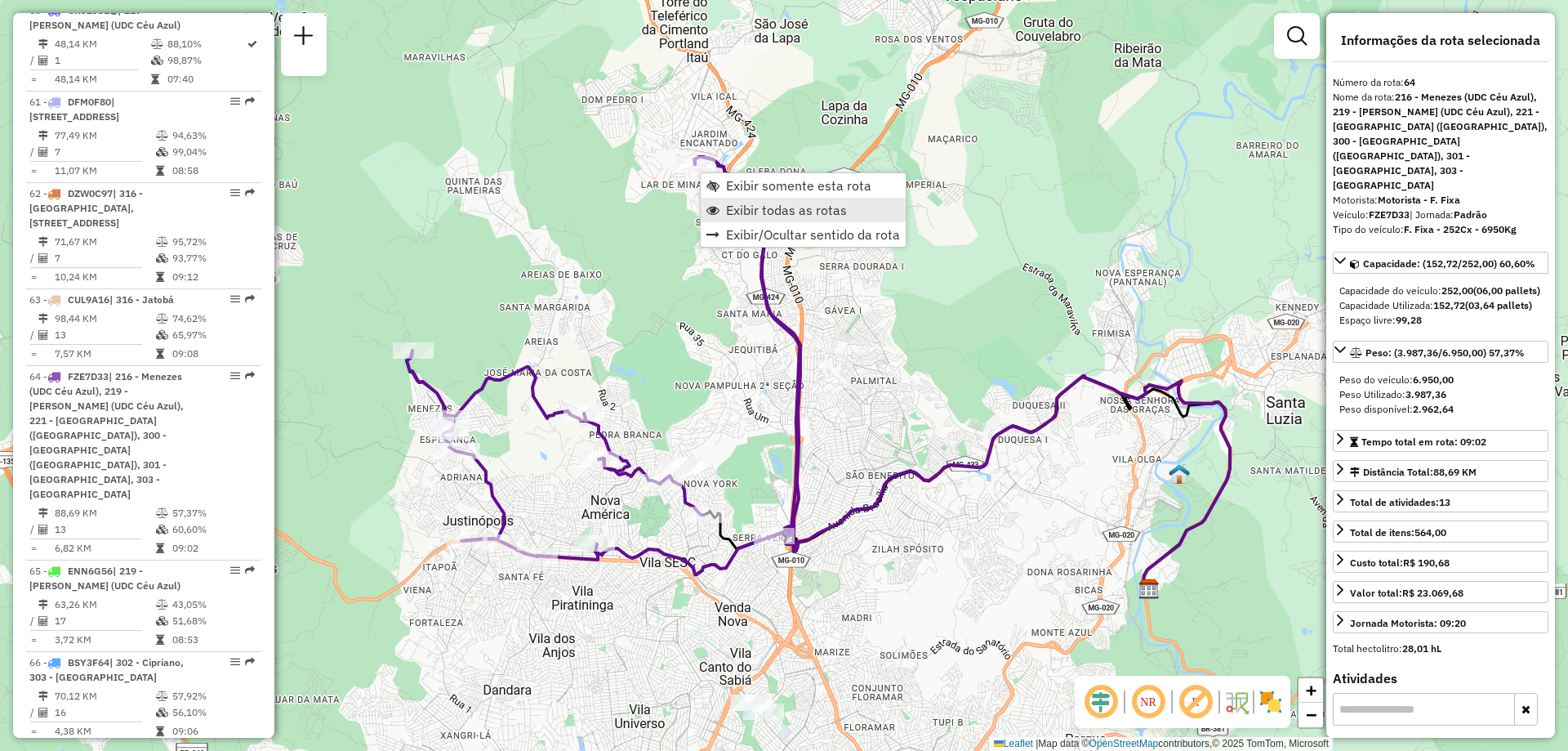
click at [782, 214] on span "Exibir todas as rotas" at bounding box center [786, 210] width 121 height 13
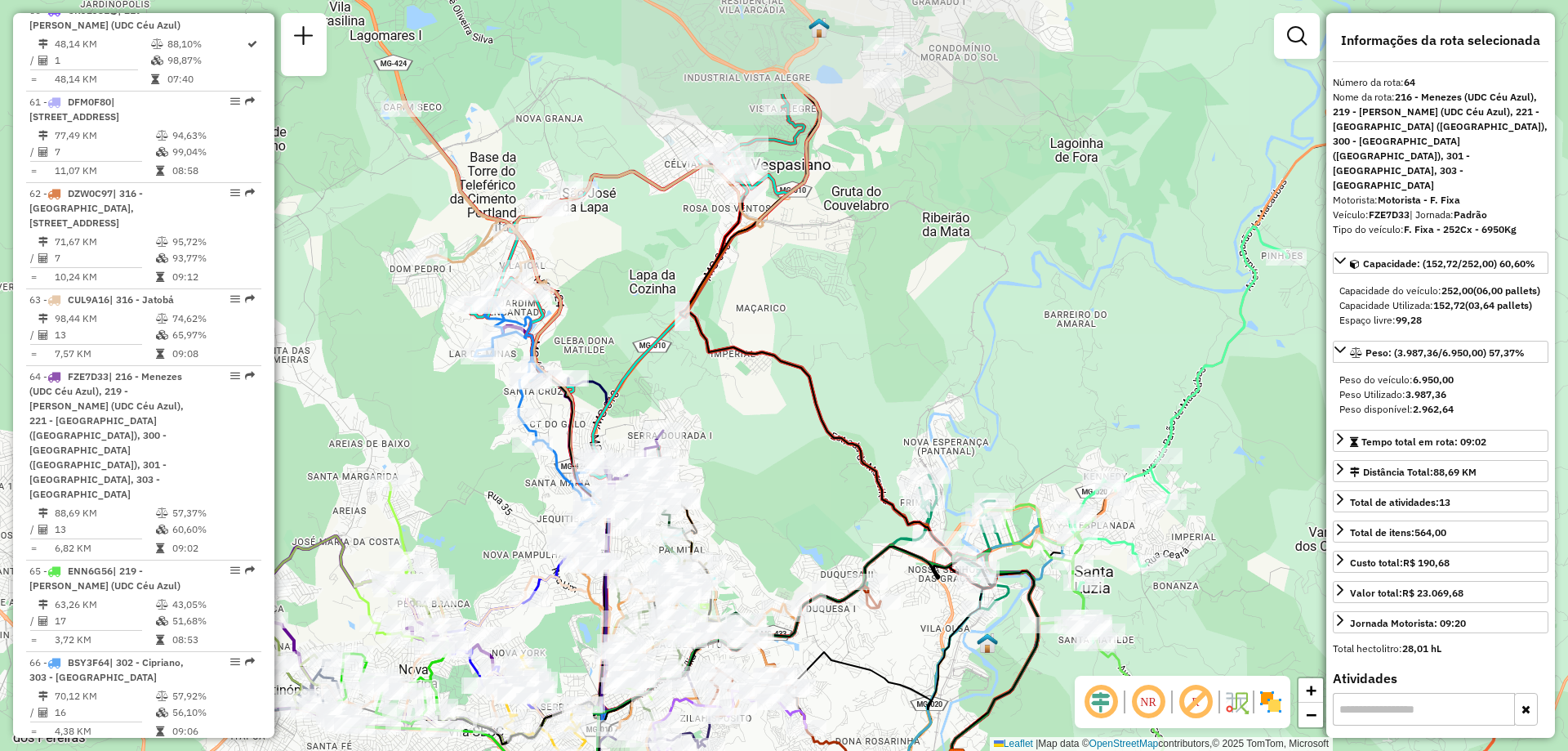
drag, startPoint x: 1040, startPoint y: 376, endPoint x: 848, endPoint y: 545, distance: 255.8
click at [848, 545] on div "Janela de atendimento Grade de atendimento Capacidade Transportadoras Veículos …" at bounding box center [784, 375] width 1568 height 751
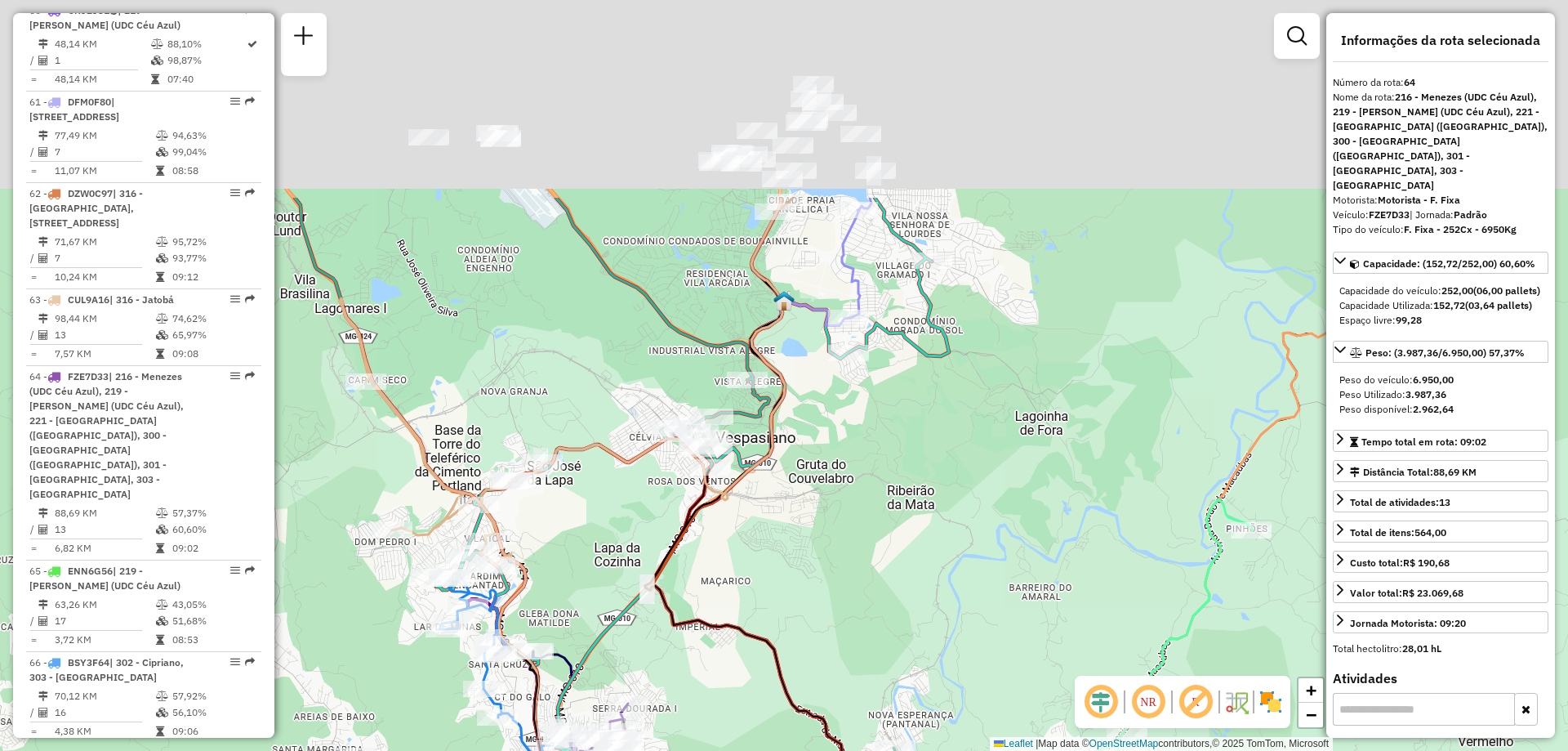
drag, startPoint x: 897, startPoint y: 339, endPoint x: 862, endPoint y: 611, distance: 274.2
click at [862, 611] on div "Janela de atendimento Grade de atendimento Capacidade Transportadoras Veículos …" at bounding box center [784, 375] width 1568 height 751
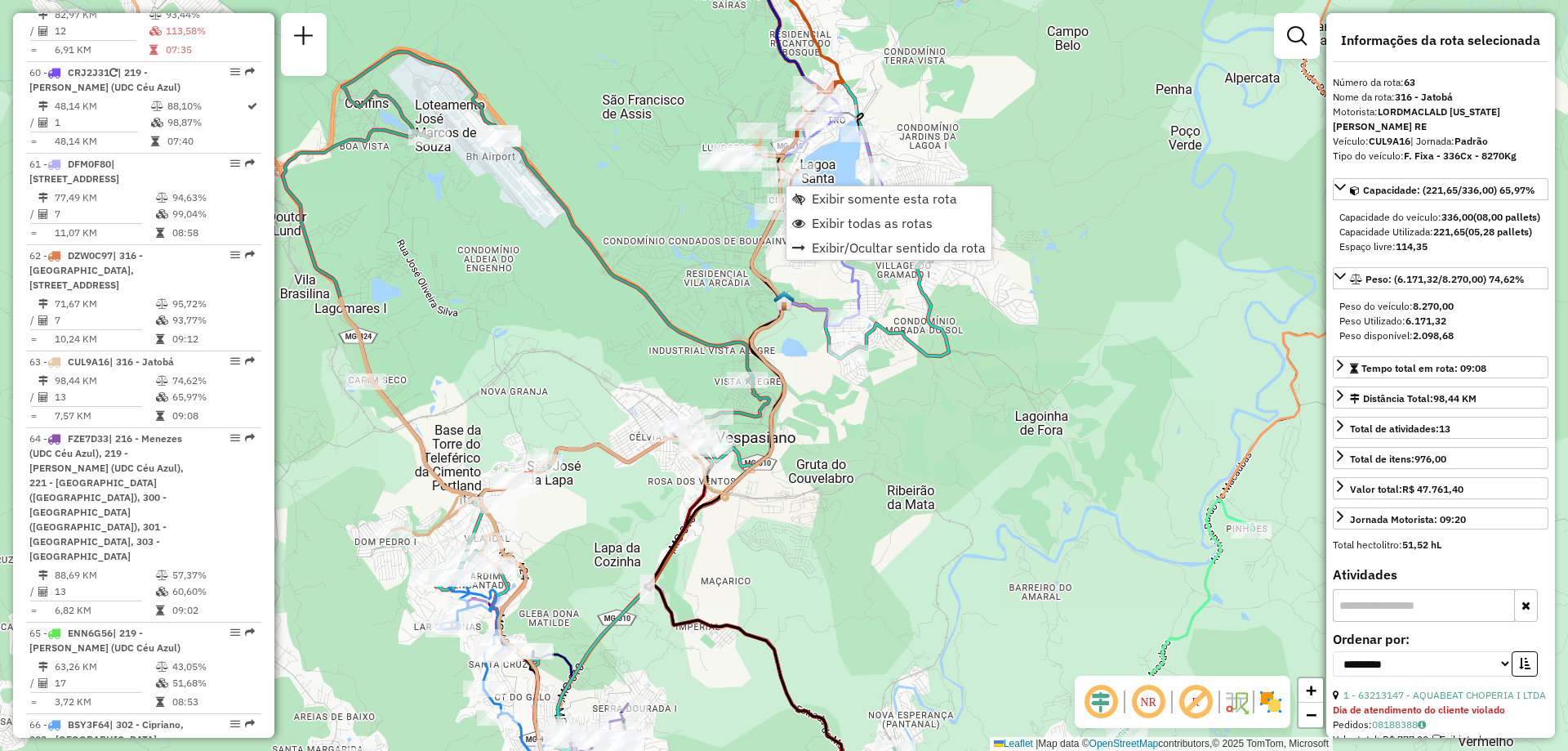
scroll to position [6827, 0]
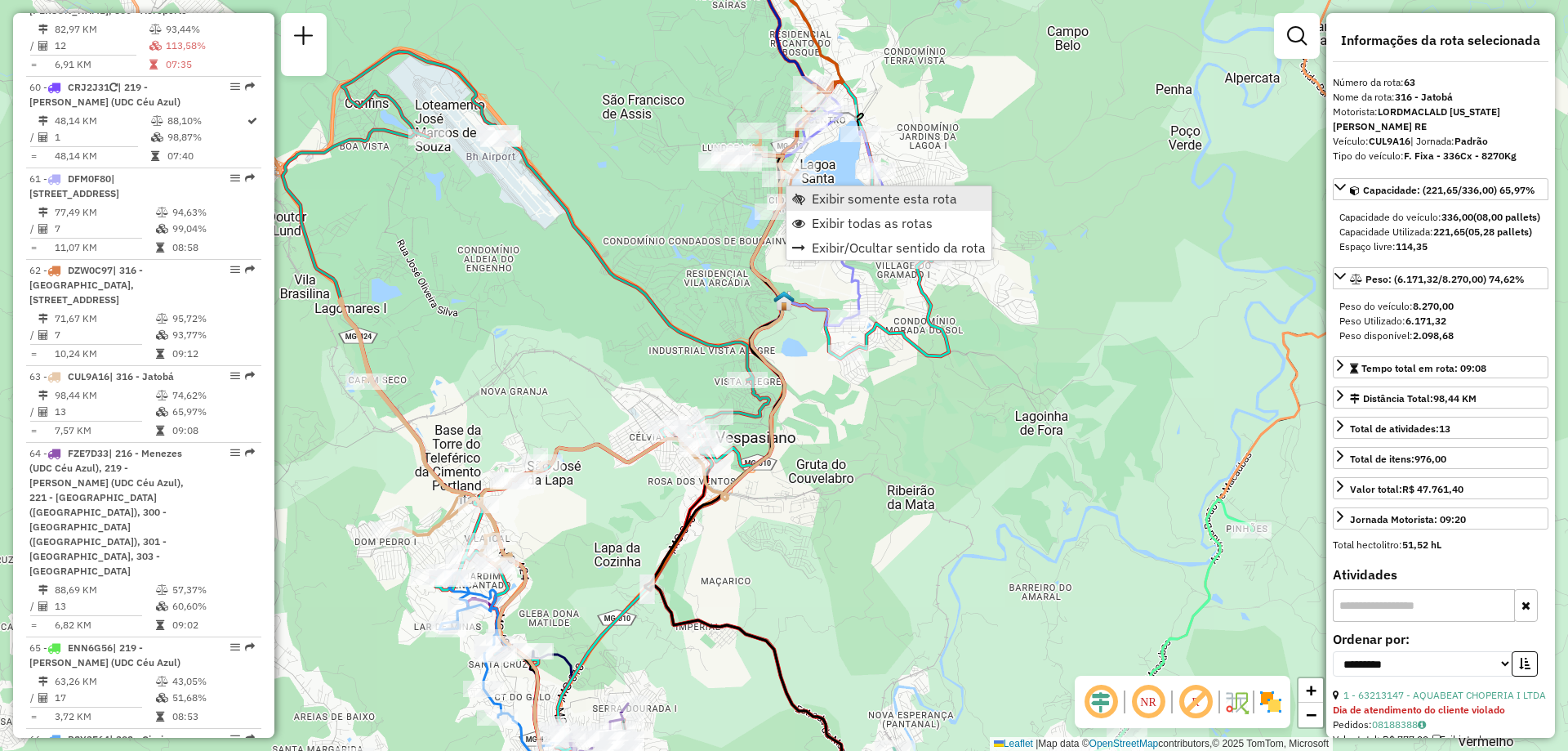
click at [800, 190] on link "Exibir somente esta rota" at bounding box center [889, 199] width 205 height 25
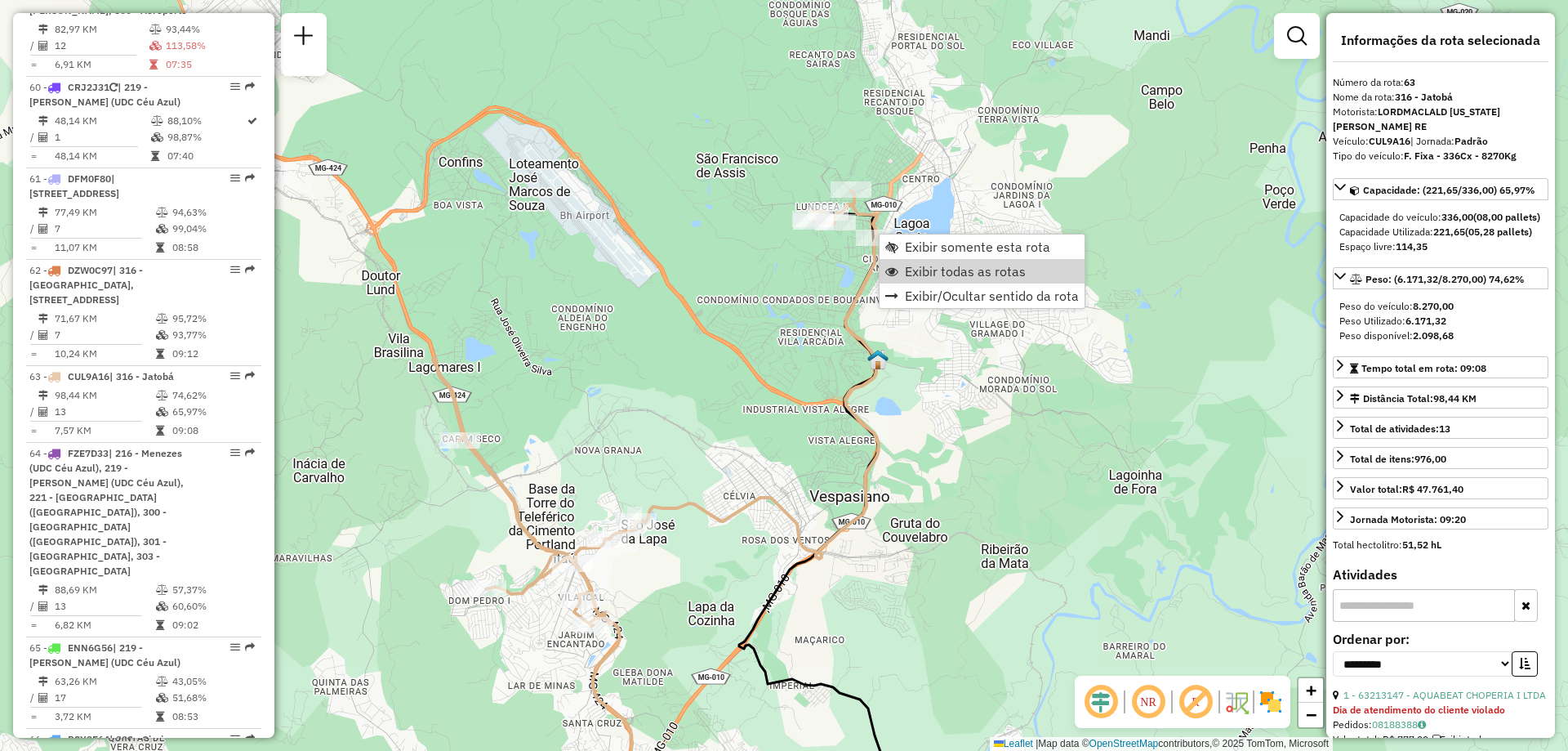
click at [912, 265] on span "Exibir todas as rotas" at bounding box center [965, 271] width 121 height 13
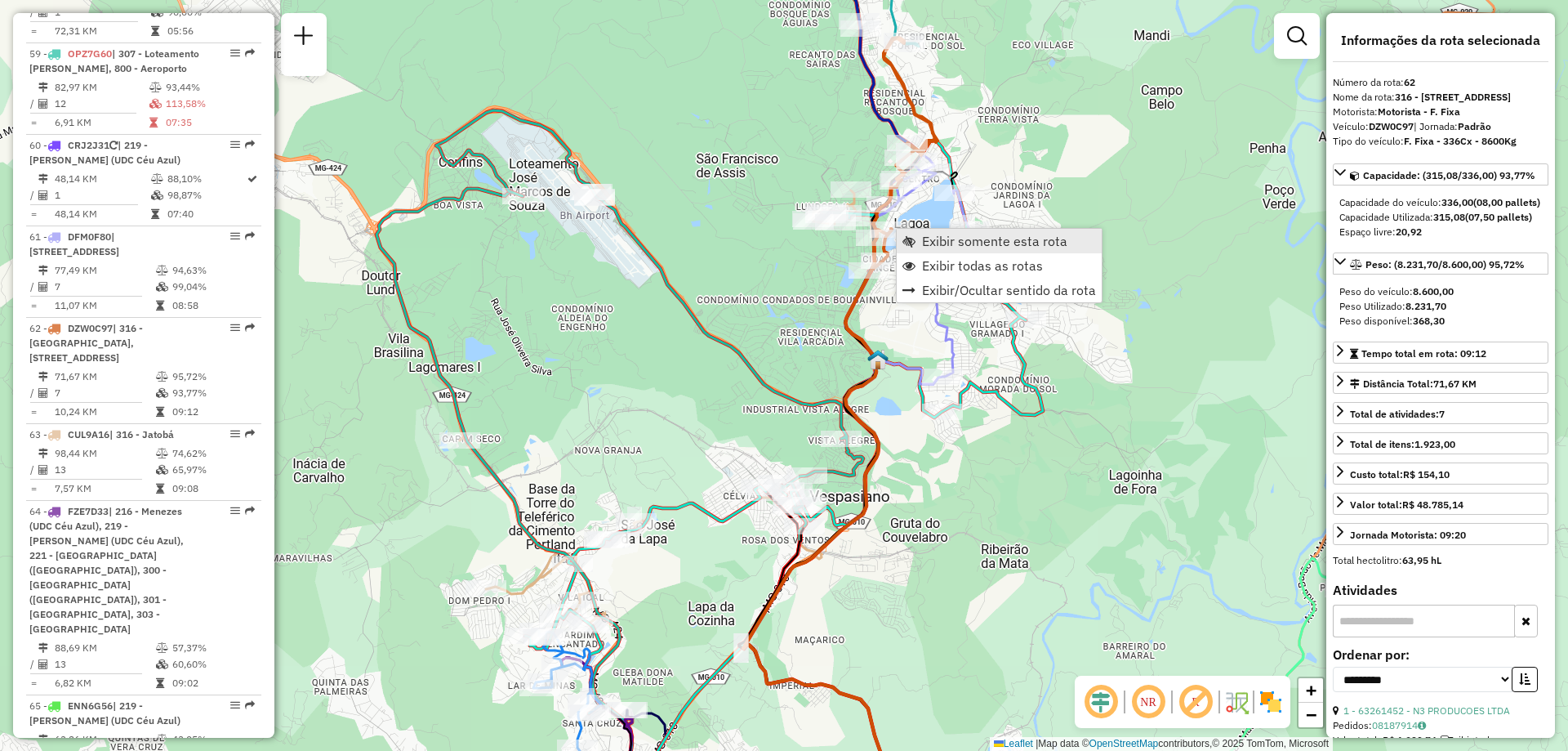
scroll to position [6720, 0]
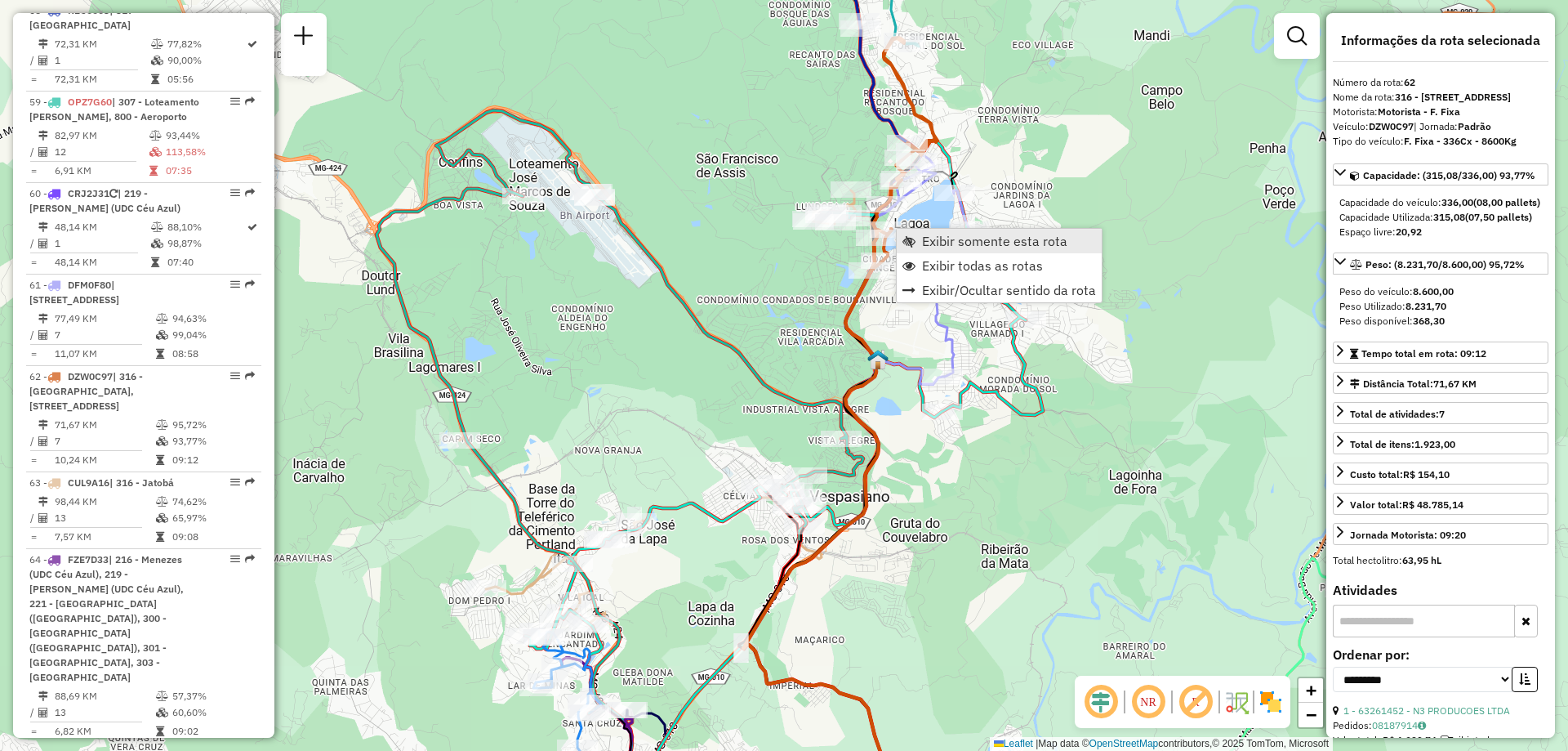
click at [917, 242] on link "Exibir somente esta rota" at bounding box center [999, 241] width 205 height 25
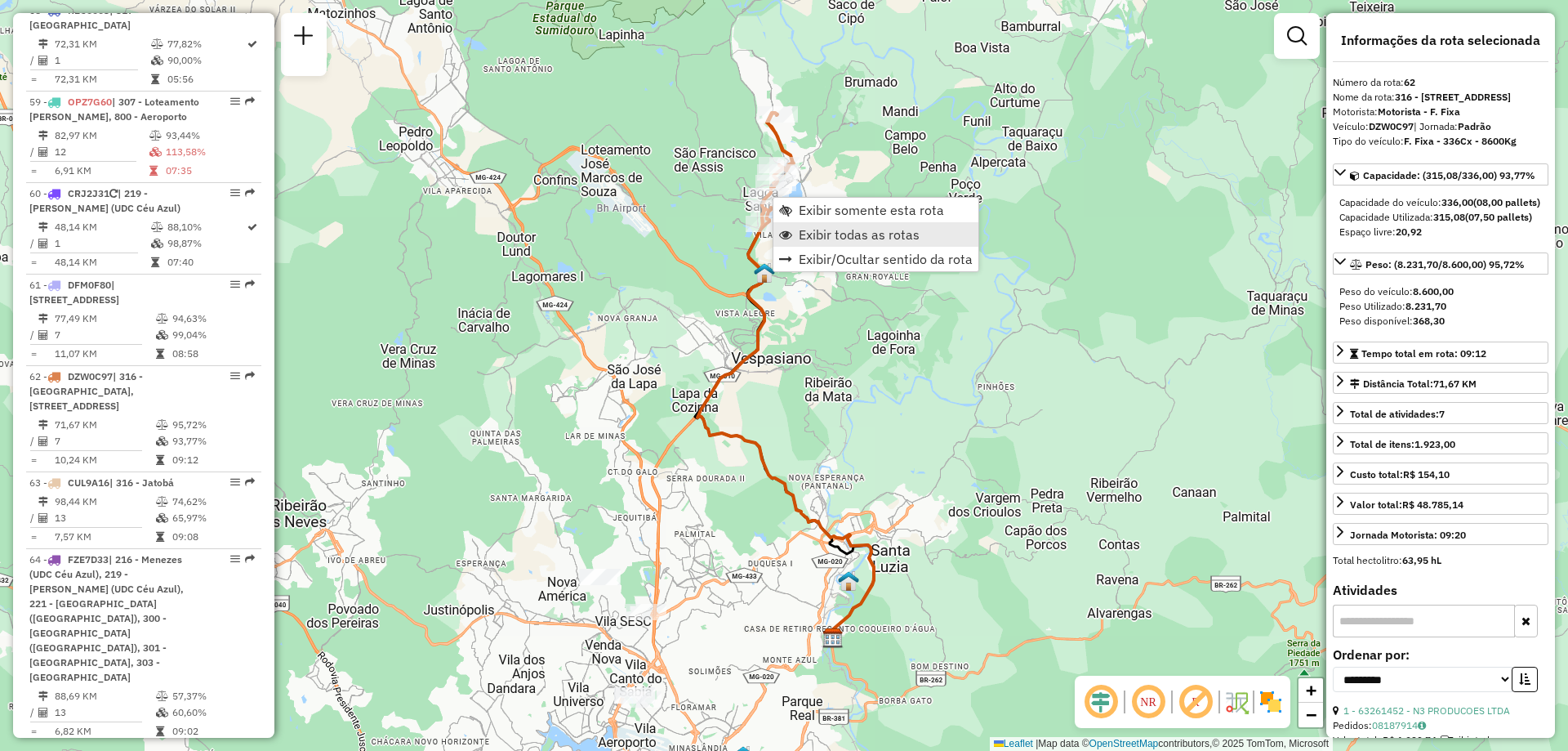
click at [876, 235] on span "Exibir todas as rotas" at bounding box center [858, 235] width 121 height 13
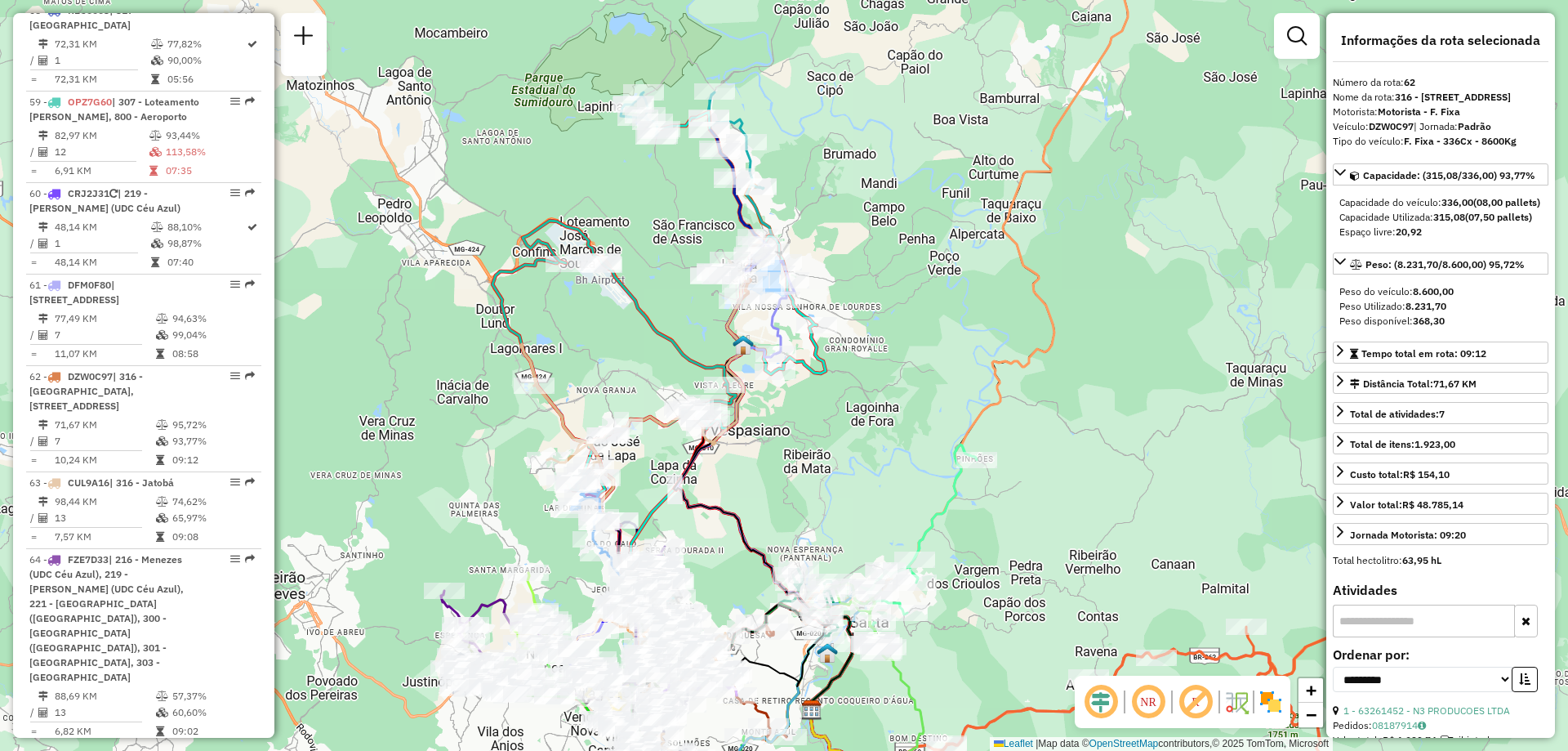
drag, startPoint x: 895, startPoint y: 343, endPoint x: 874, endPoint y: 415, distance: 75.0
click at [874, 415] on div "Janela de atendimento Grade de atendimento Capacidade Transportadoras Veículos …" at bounding box center [784, 375] width 1568 height 751
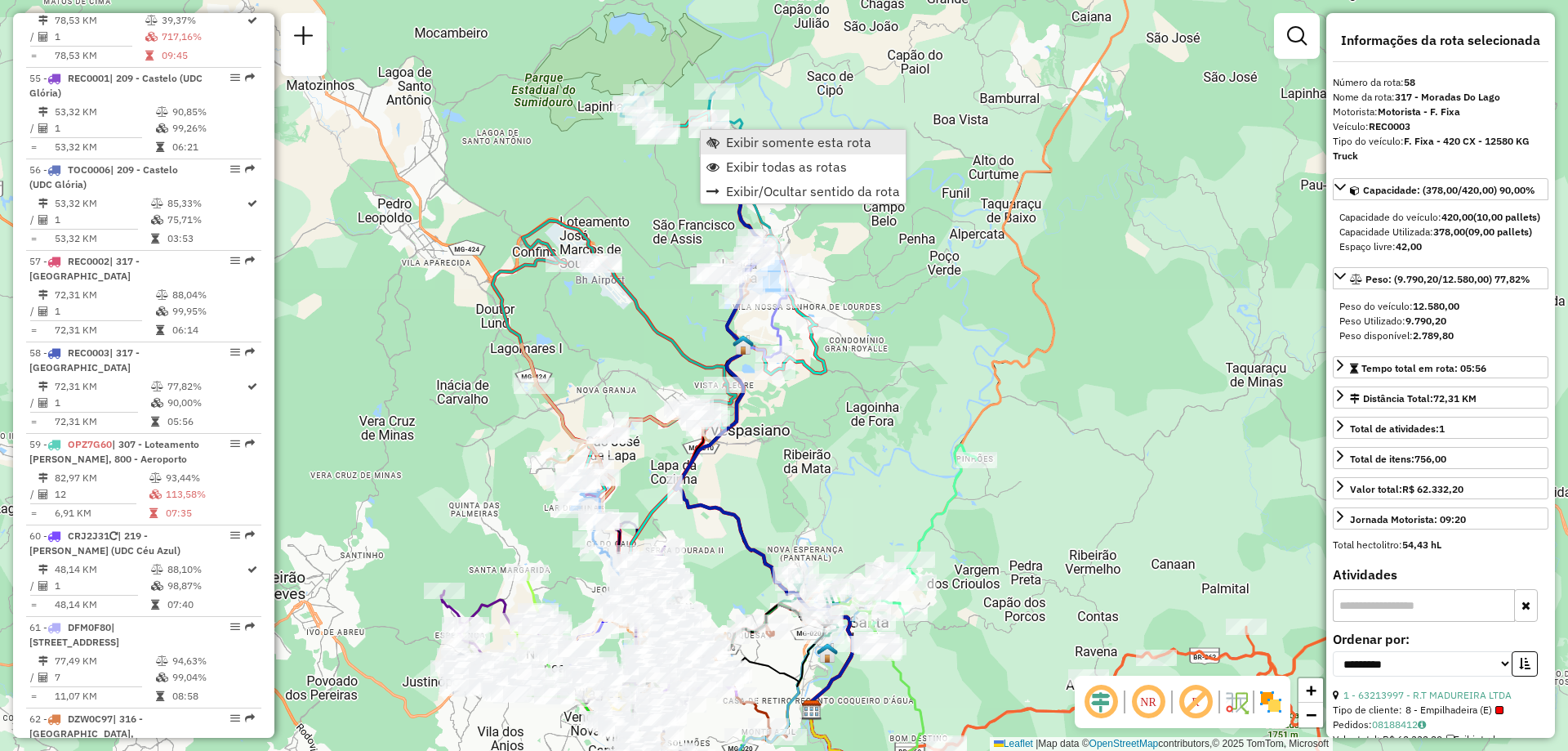
scroll to position [6340, 0]
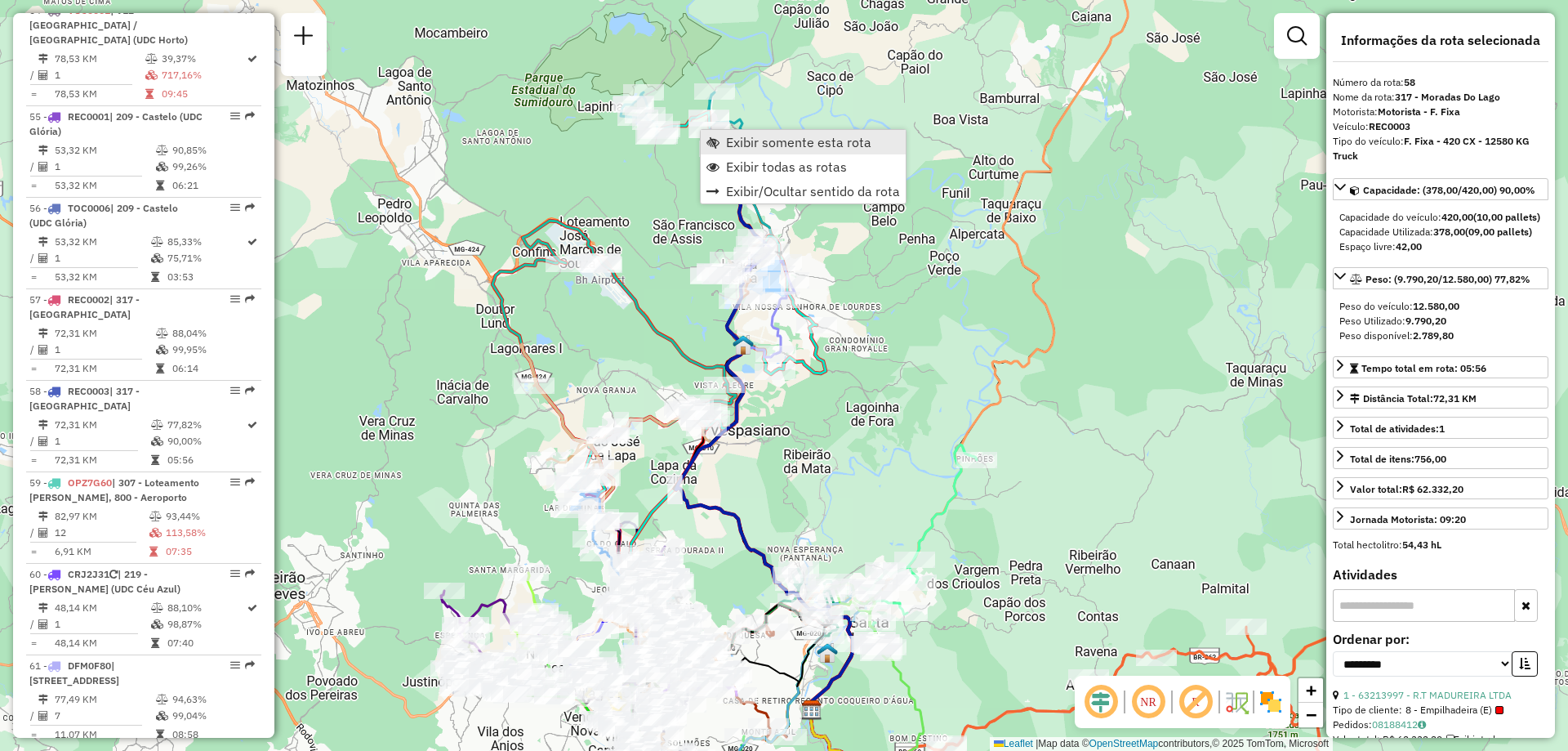
click at [753, 143] on span "Exibir somente esta rota" at bounding box center [798, 142] width 145 height 13
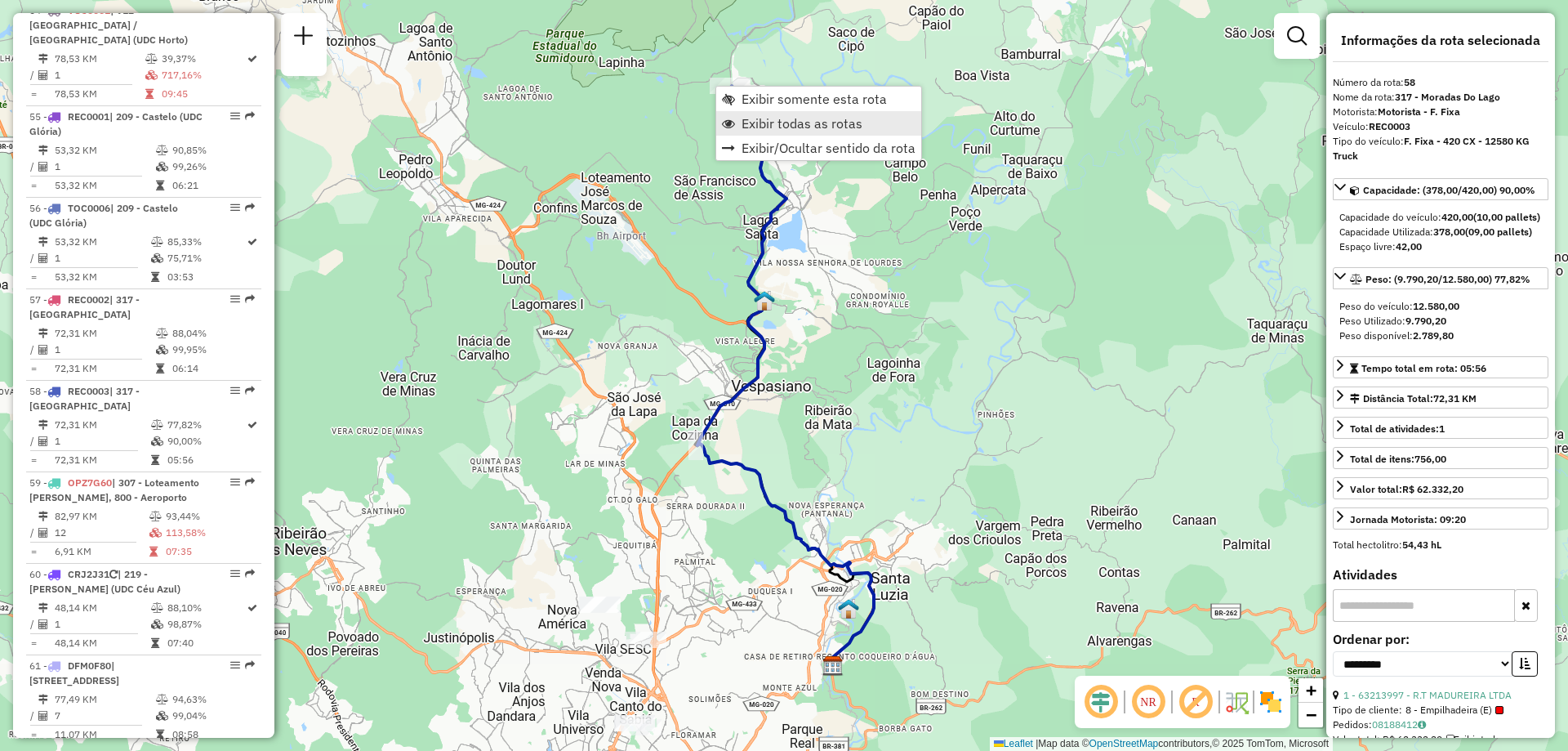
click at [820, 132] on link "Exibir todas as rotas" at bounding box center [819, 123] width 205 height 25
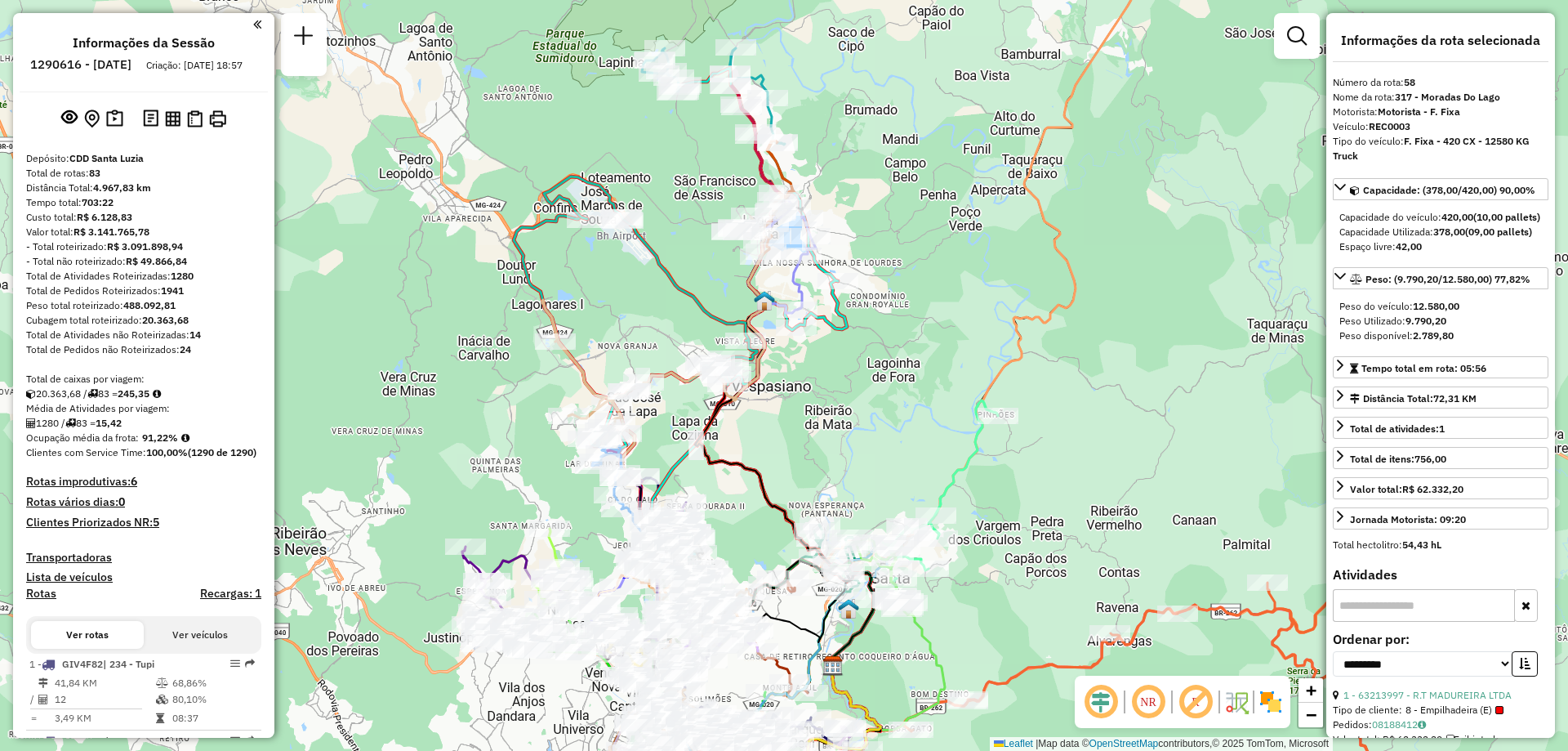
select select "**********"
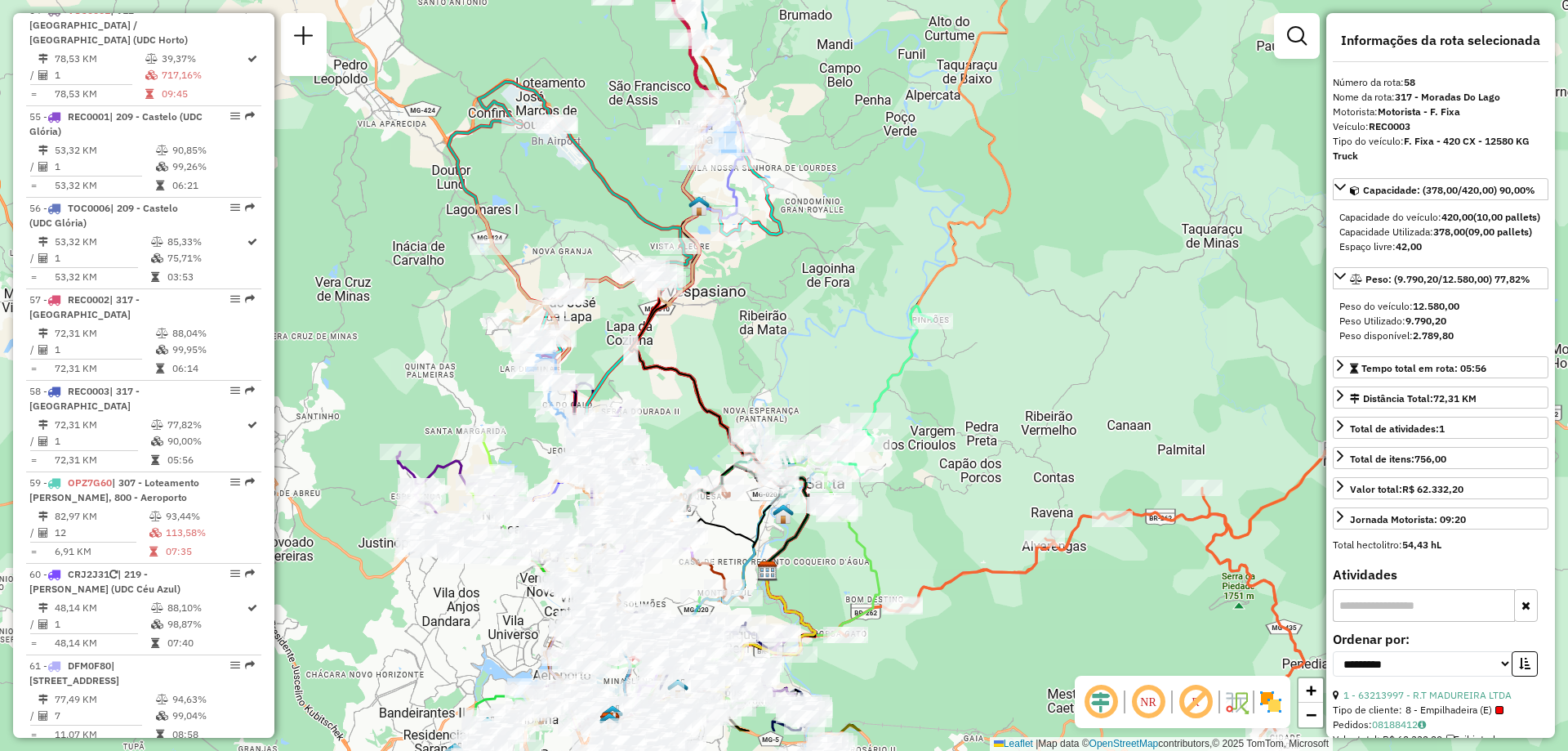
drag, startPoint x: 801, startPoint y: 474, endPoint x: 723, endPoint y: 335, distance: 159.4
click at [723, 335] on div "Janela de atendimento Grade de atendimento Capacidade Transportadoras Veículos …" at bounding box center [784, 375] width 1568 height 751
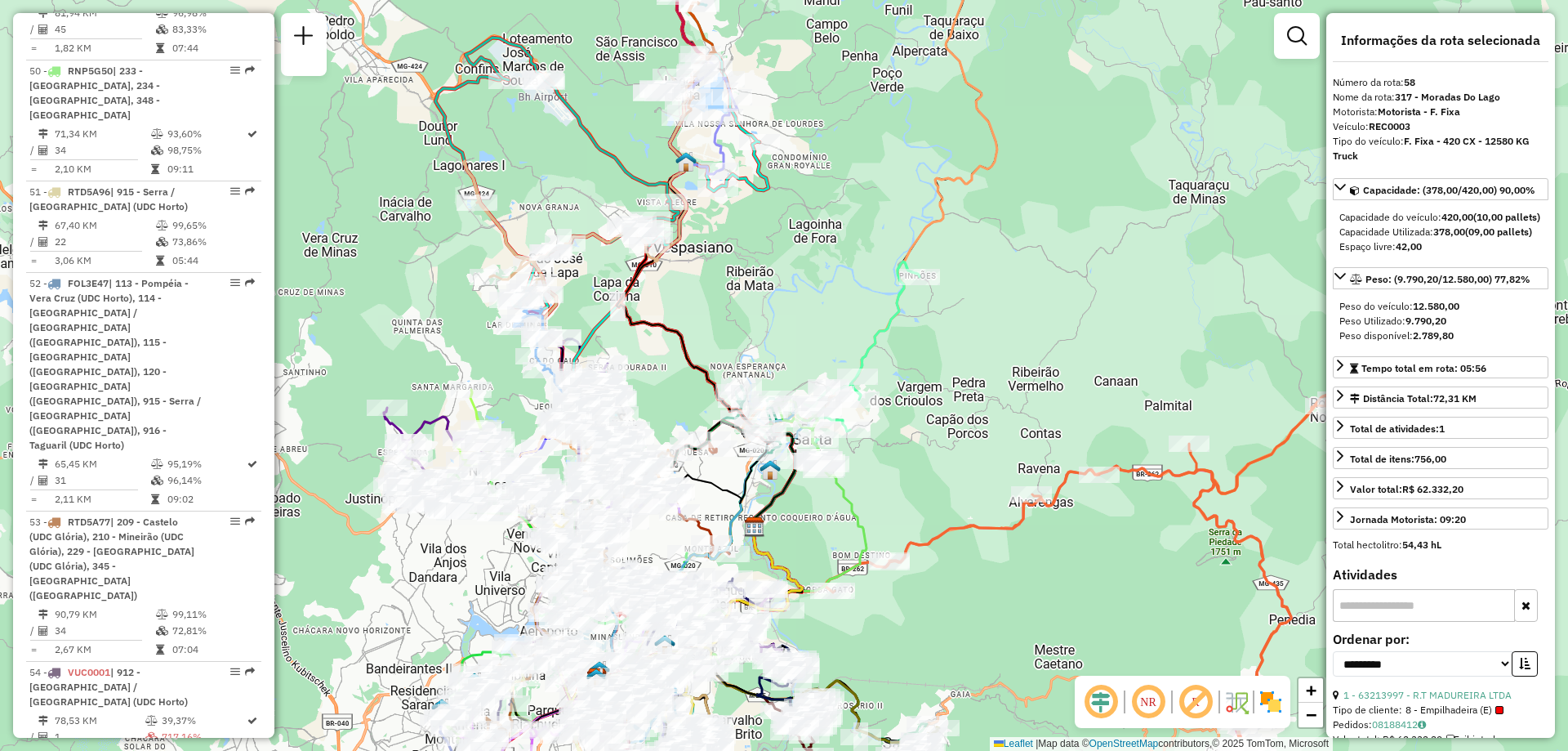
scroll to position [5597, 0]
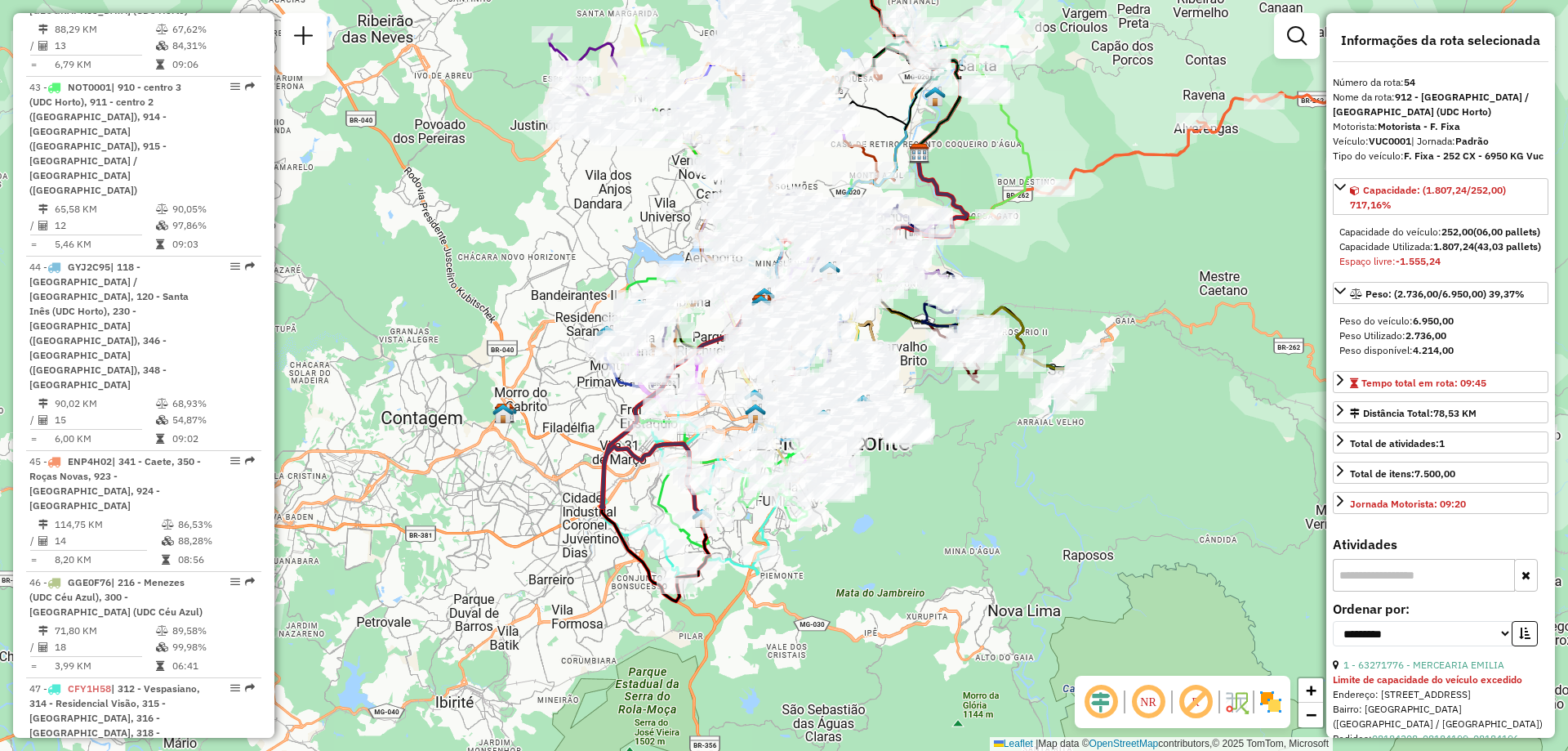
scroll to position [4617, 0]
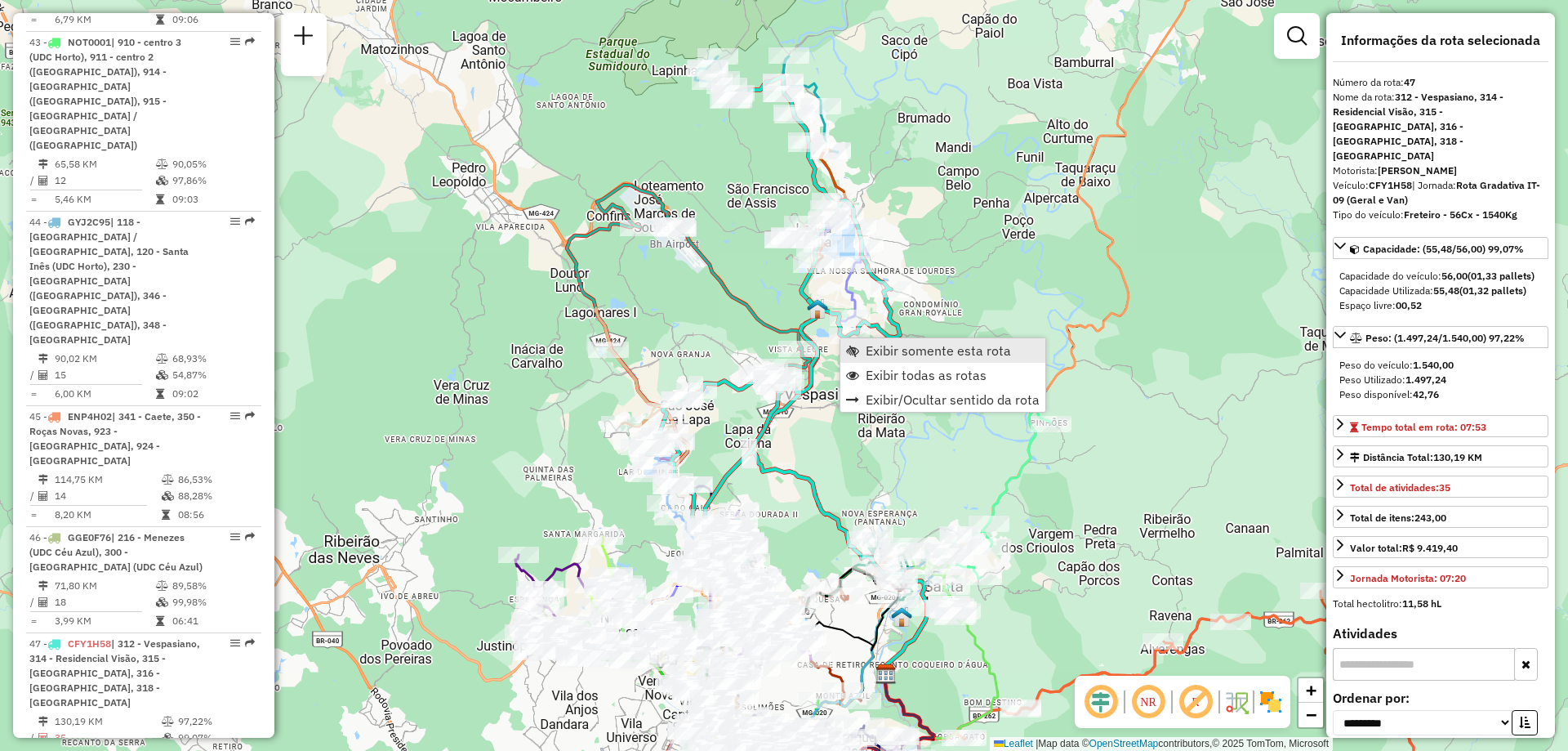
scroll to position [5128, 0]
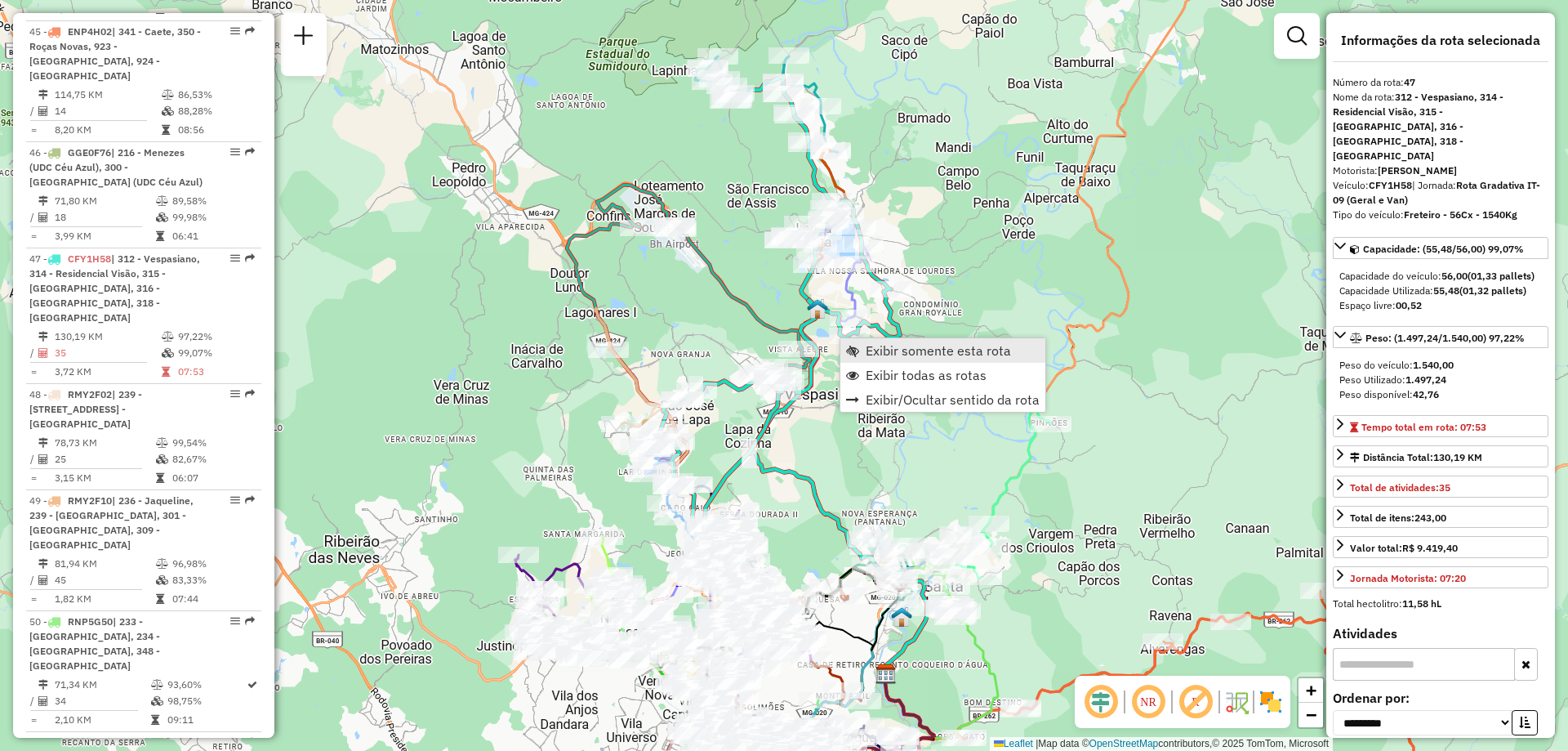
click at [907, 345] on span "Exibir somente esta rota" at bounding box center [938, 350] width 145 height 13
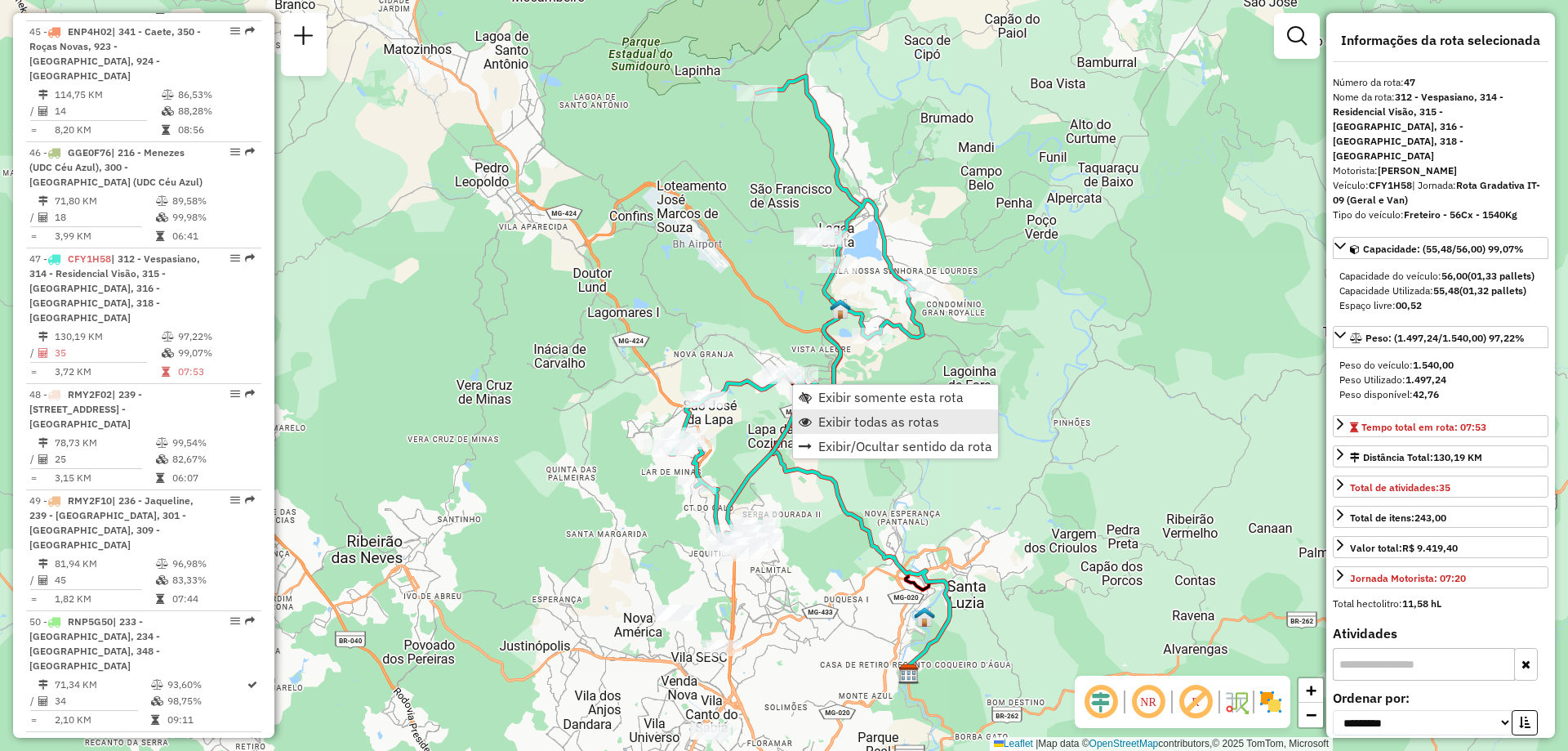
click at [861, 418] on span "Exibir todas as rotas" at bounding box center [878, 422] width 121 height 13
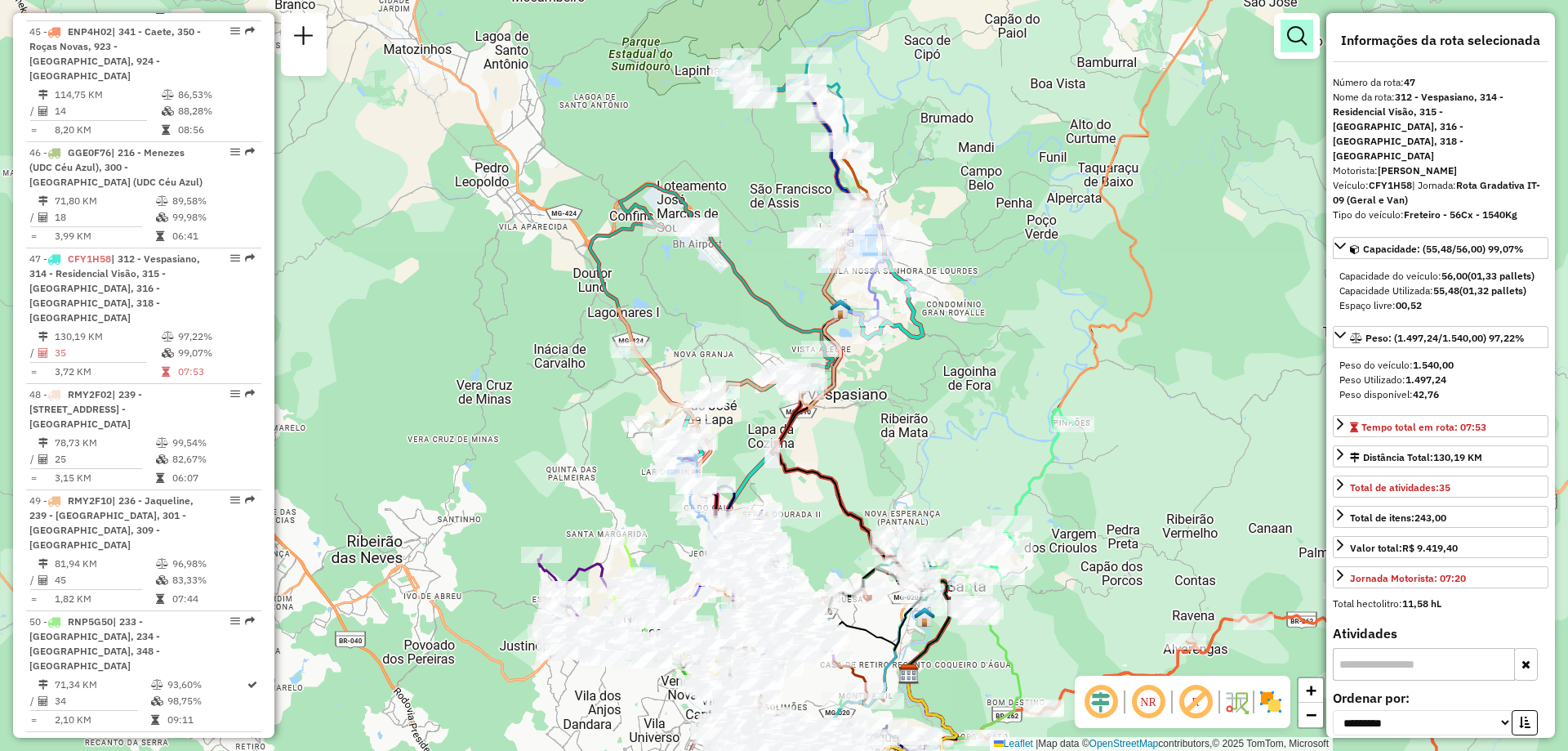
click at [1288, 34] on em at bounding box center [1296, 36] width 20 height 20
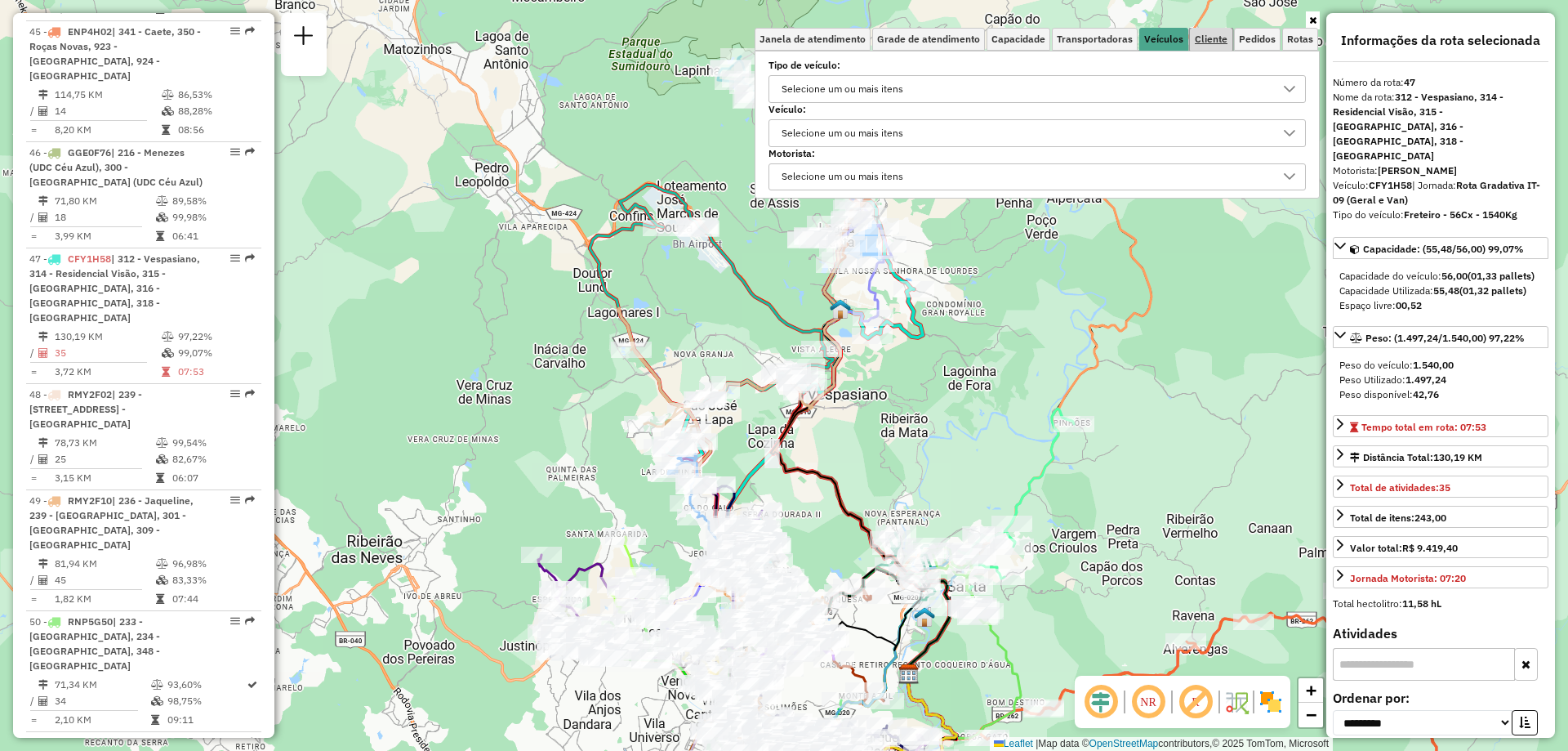
click at [1218, 43] on span "Cliente" at bounding box center [1211, 39] width 33 height 10
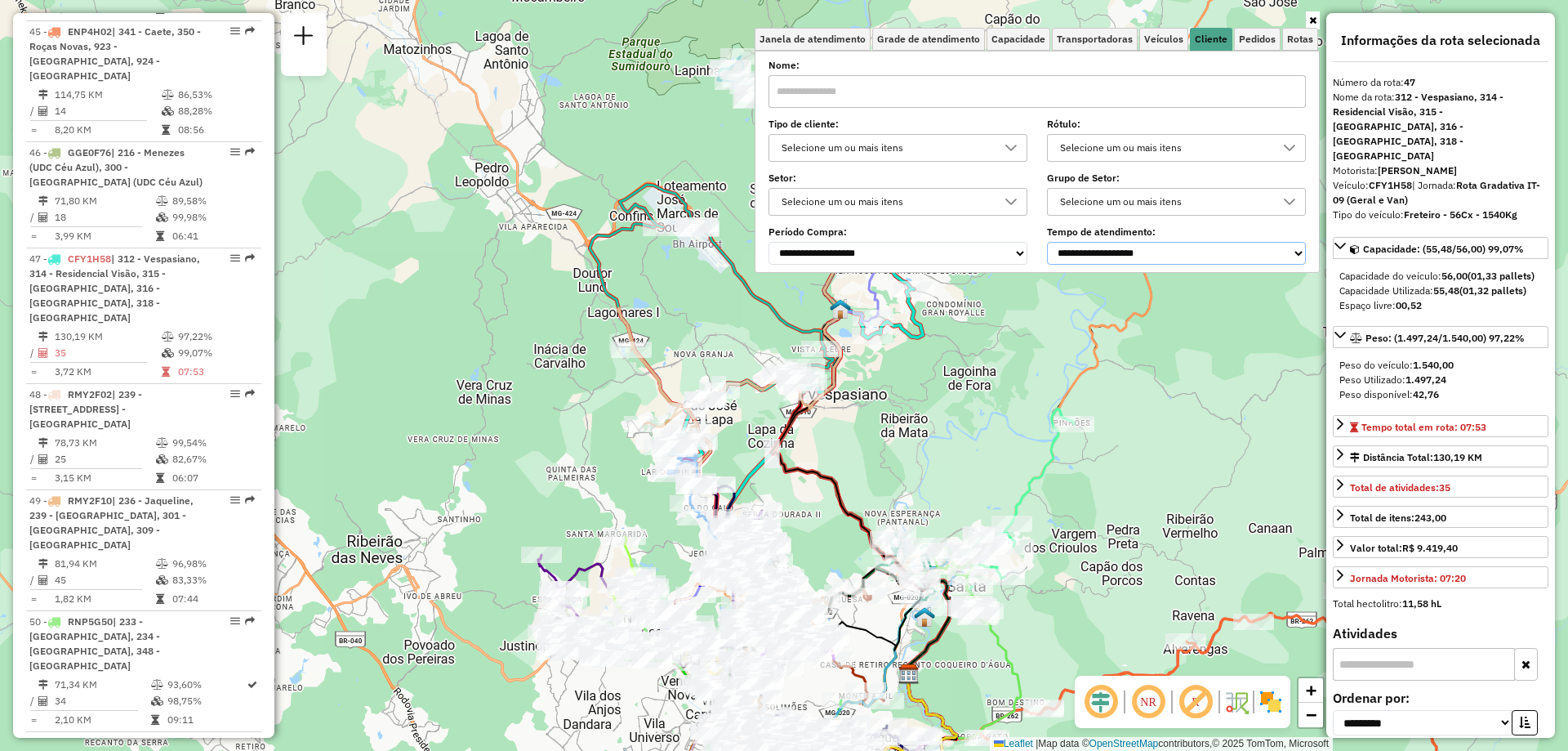
click at [1170, 254] on select "**********" at bounding box center [1176, 254] width 258 height 23
click at [1050, 242] on select "**********" at bounding box center [1176, 254] width 258 height 23
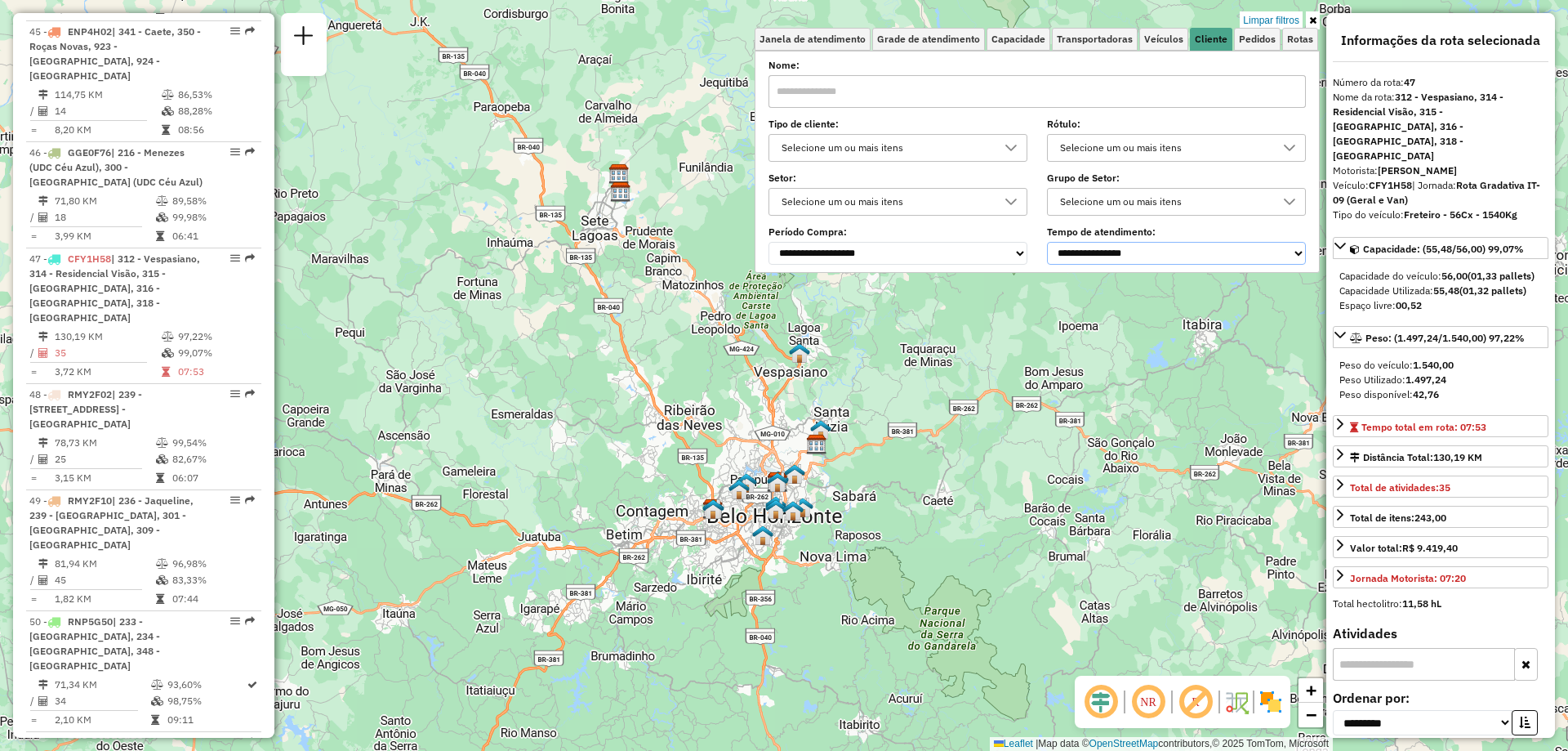
click at [1122, 246] on select "**********" at bounding box center [1176, 254] width 258 height 23
select select "**********"
click at [1050, 242] on select "**********" at bounding box center [1176, 254] width 258 height 23
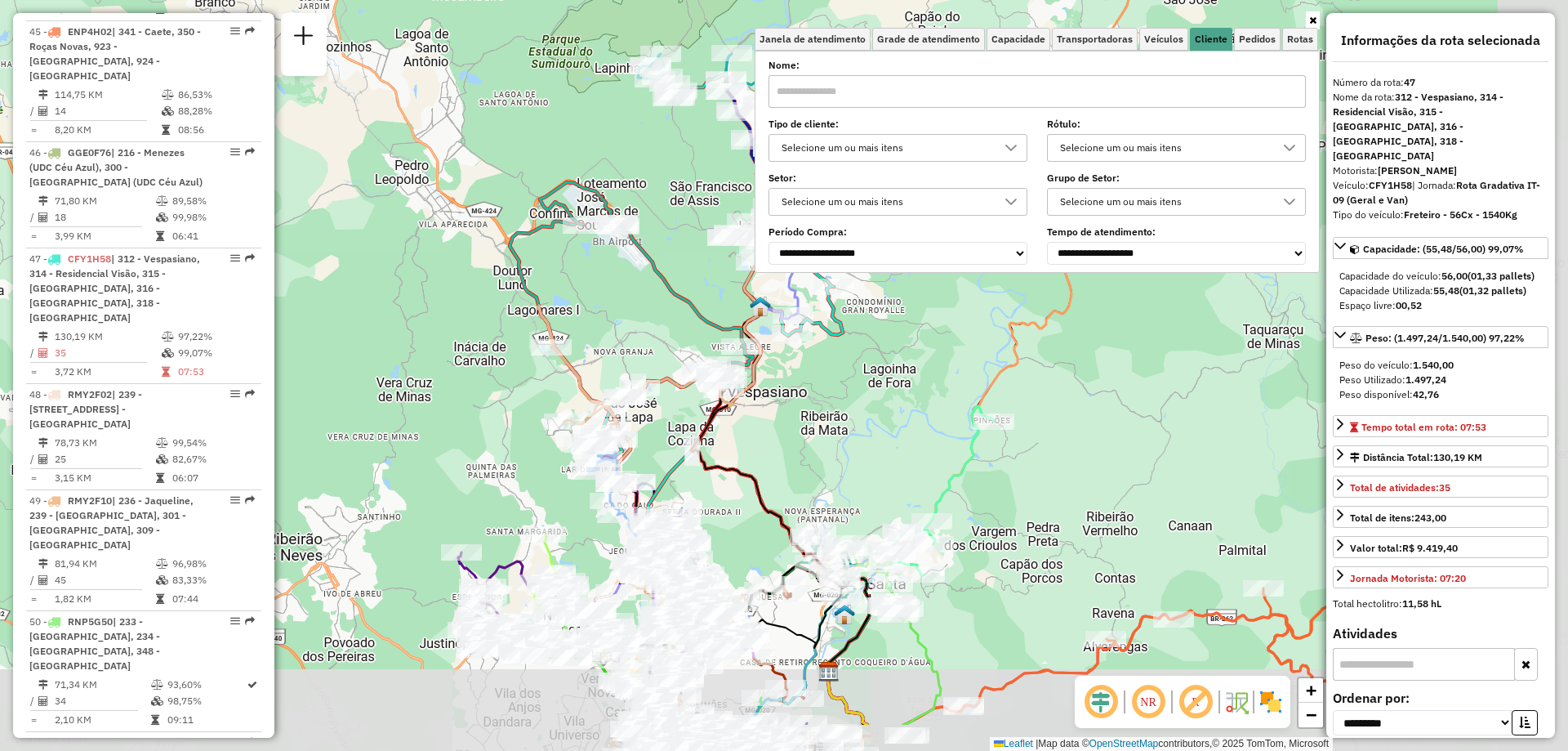
drag, startPoint x: 706, startPoint y: 387, endPoint x: 624, endPoint y: 267, distance: 145.3
click at [624, 267] on div "Janela de atendimento Grade de atendimento Capacidade Transportadoras Veículos …" at bounding box center [784, 375] width 1568 height 751
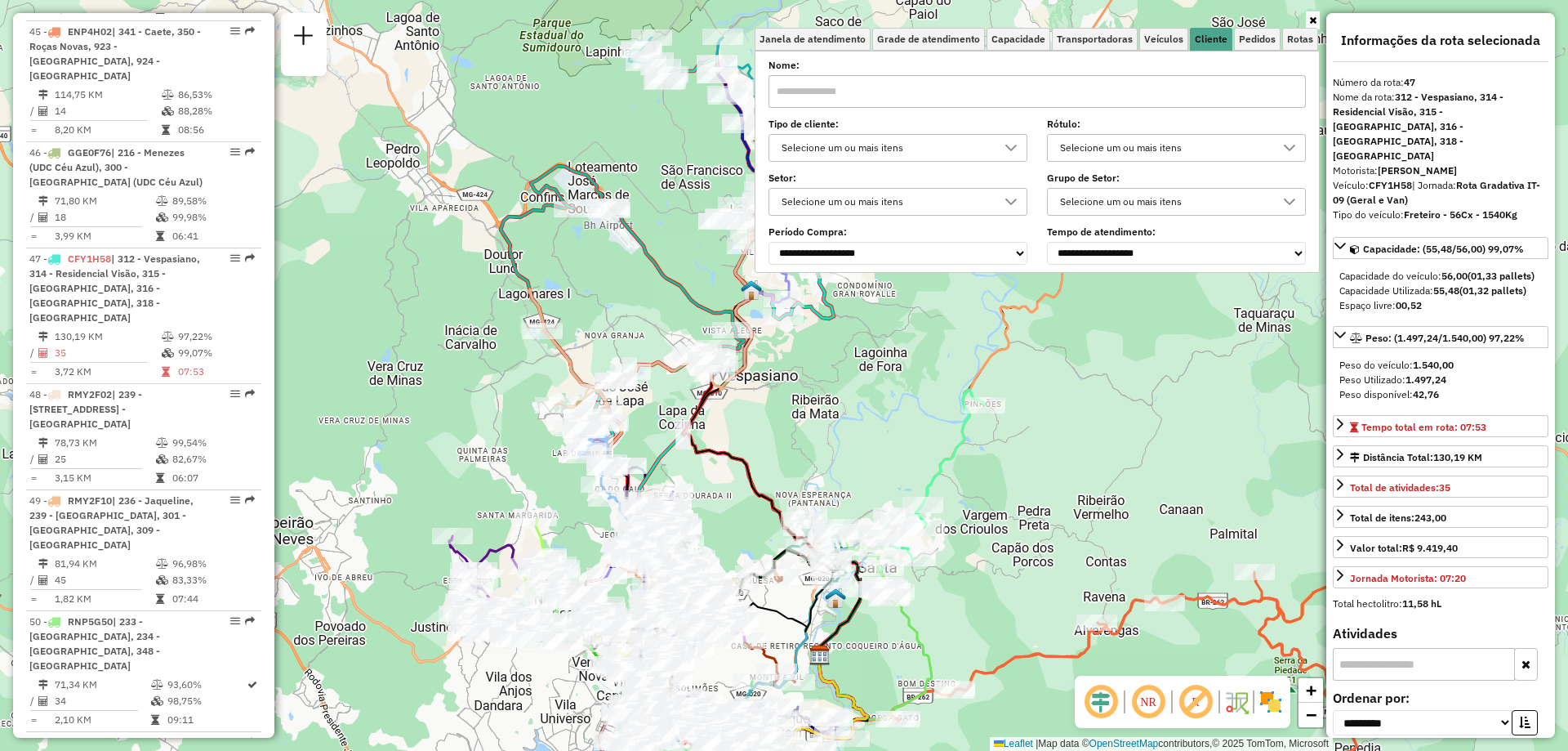
click at [747, 473] on icon at bounding box center [771, 436] width 179 height 437
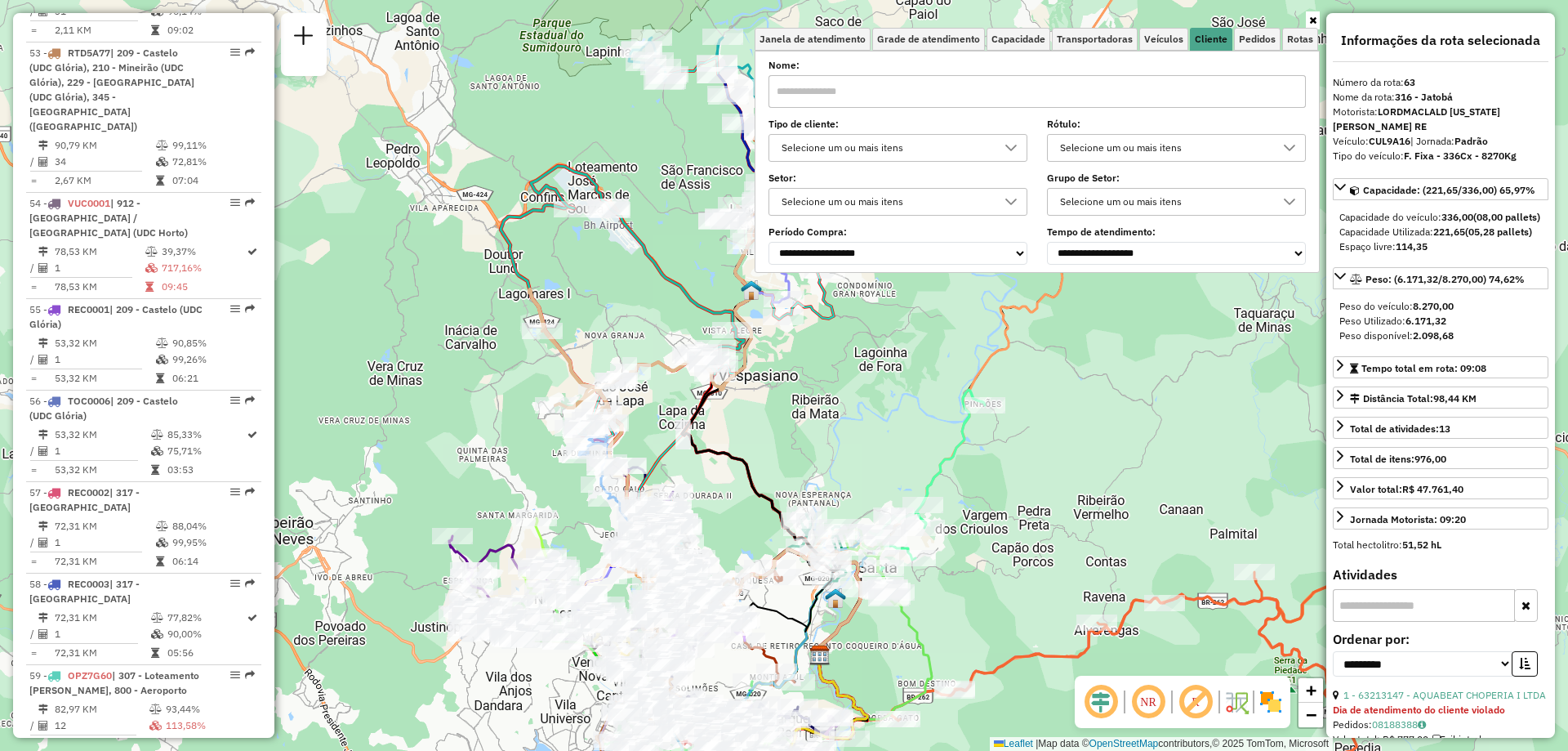
scroll to position [6827, 0]
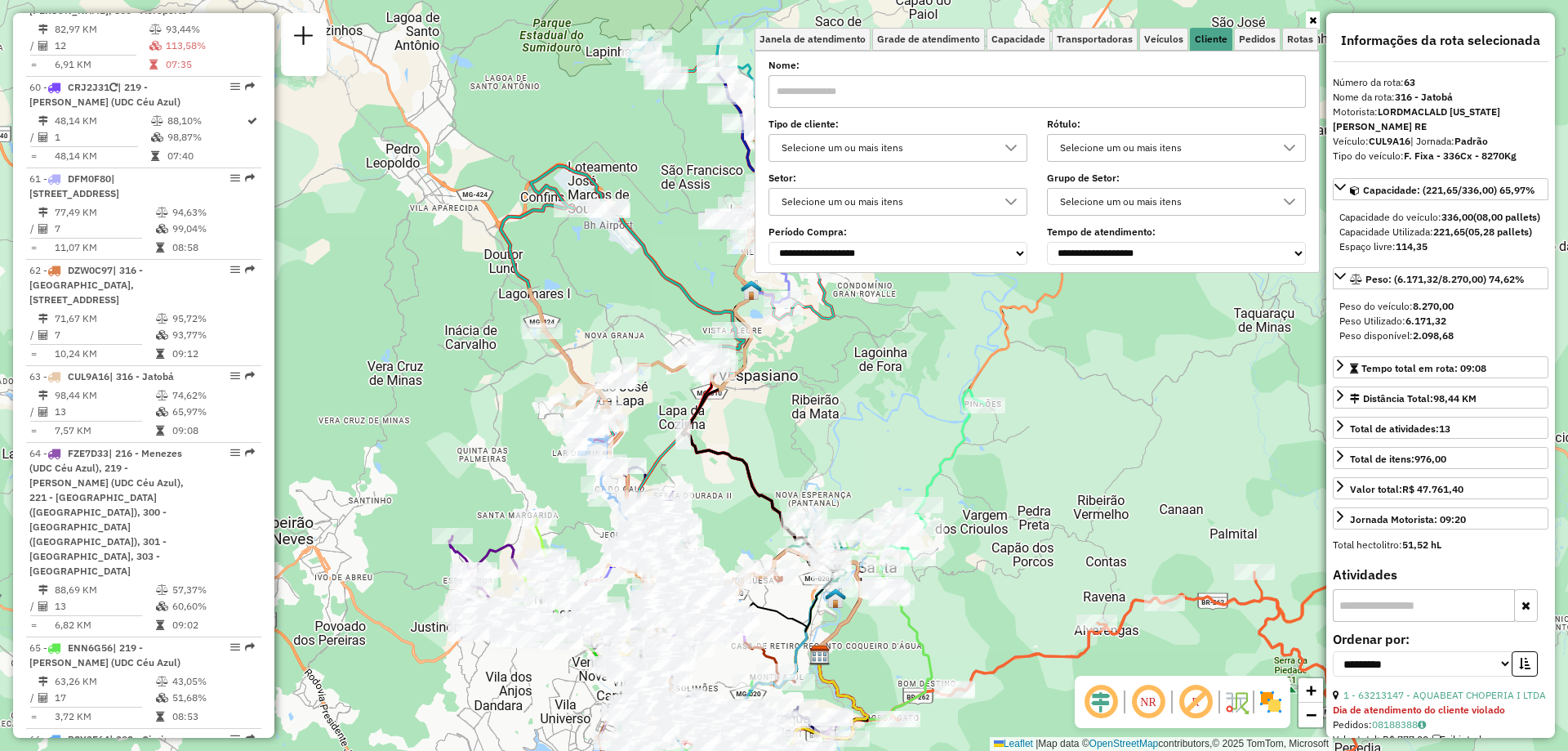
click at [747, 473] on icon at bounding box center [771, 436] width 179 height 437
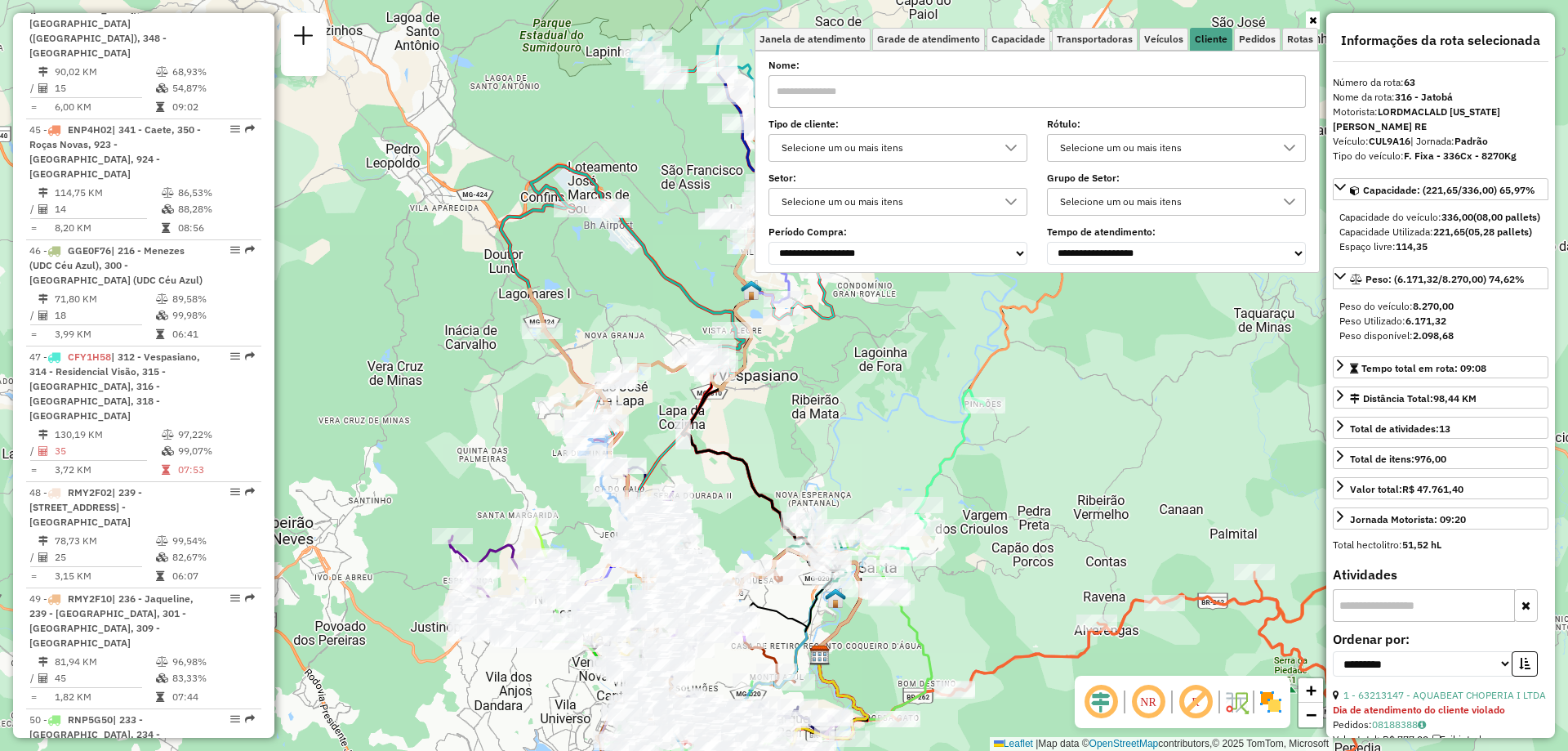
scroll to position [4785, 0]
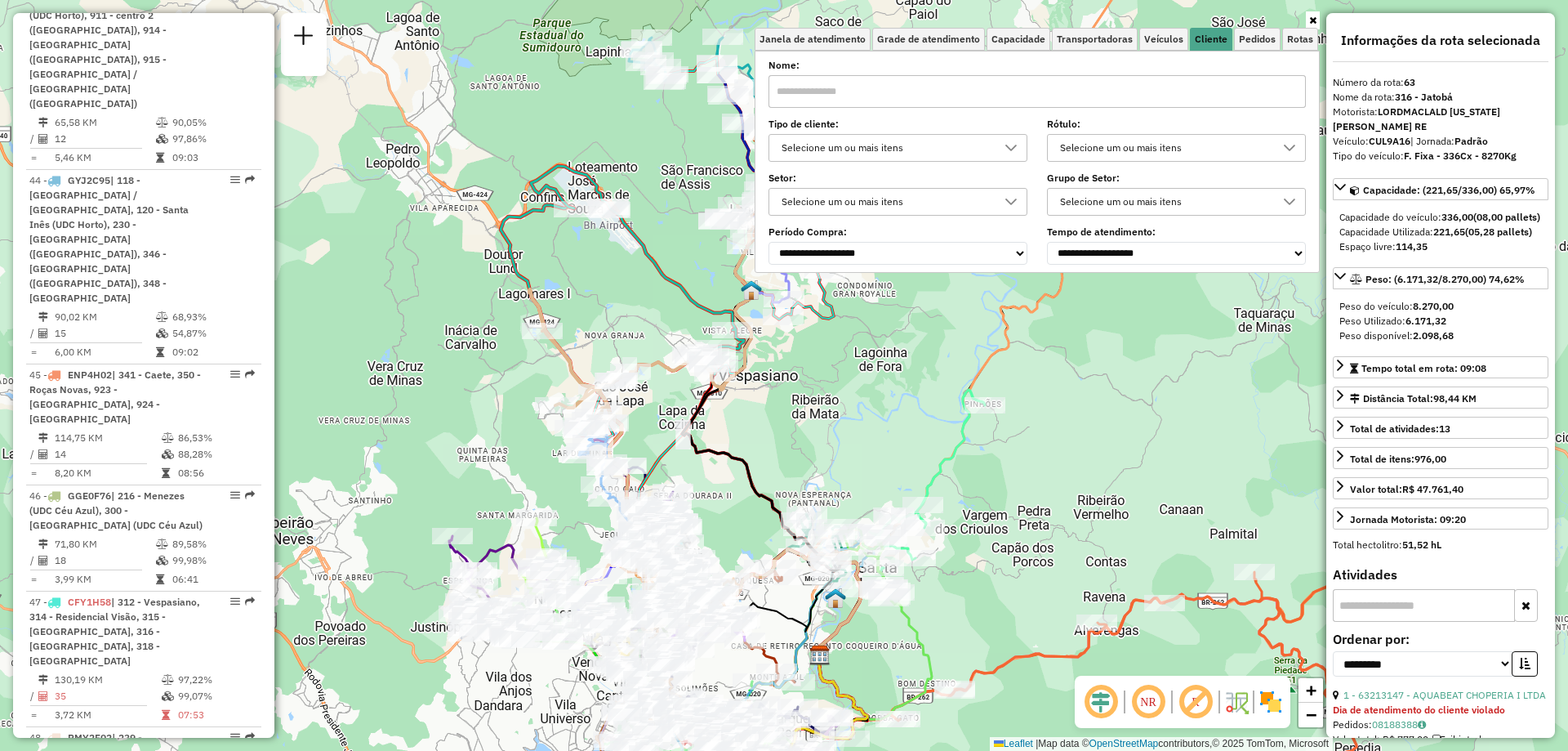
click at [190, 594] on div "47 - CFY1H58 | 312 - Vespasiano, 314 - Residencial Visão, 315 - [GEOGRAPHIC_DAT…" at bounding box center [116, 631] width 173 height 74
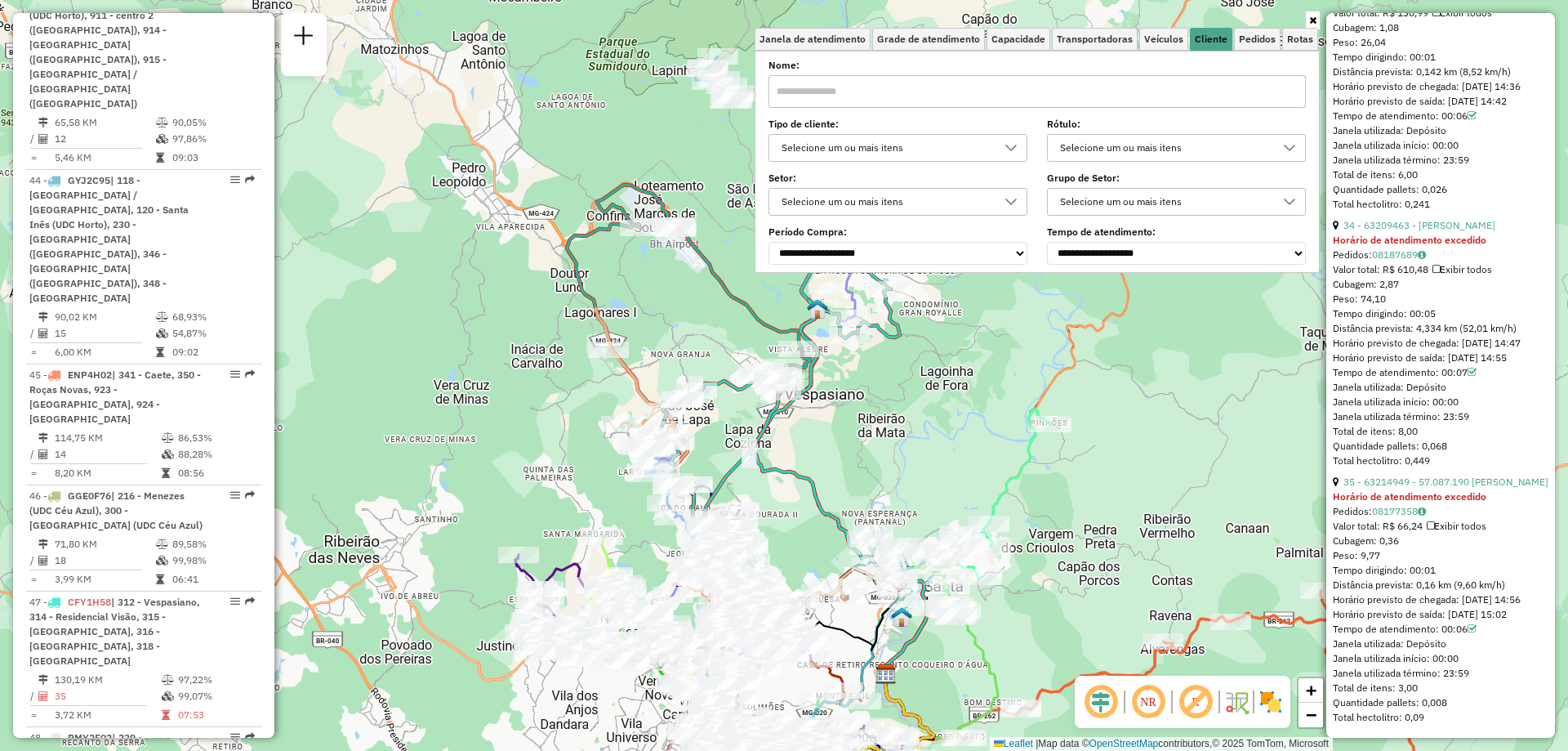
scroll to position [9440, 0]
click at [1316, 21] on link at bounding box center [1312, 21] width 14 height 18
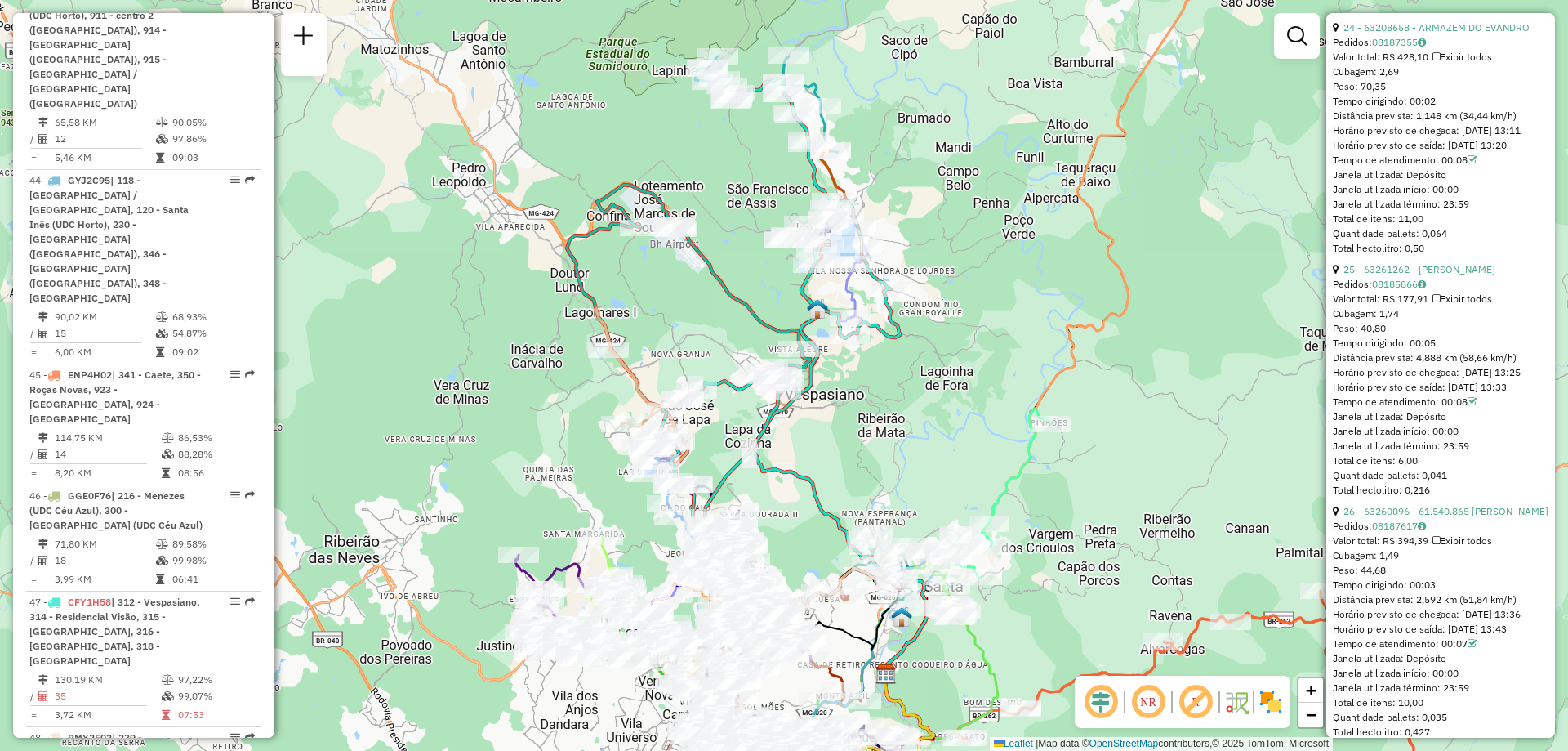
scroll to position [6254, 0]
drag, startPoint x: 969, startPoint y: 405, endPoint x: 856, endPoint y: 227, distance: 210.8
click at [856, 227] on div "Janela de atendimento Grade de atendimento Capacidade Transportadoras Veículos …" at bounding box center [784, 375] width 1568 height 751
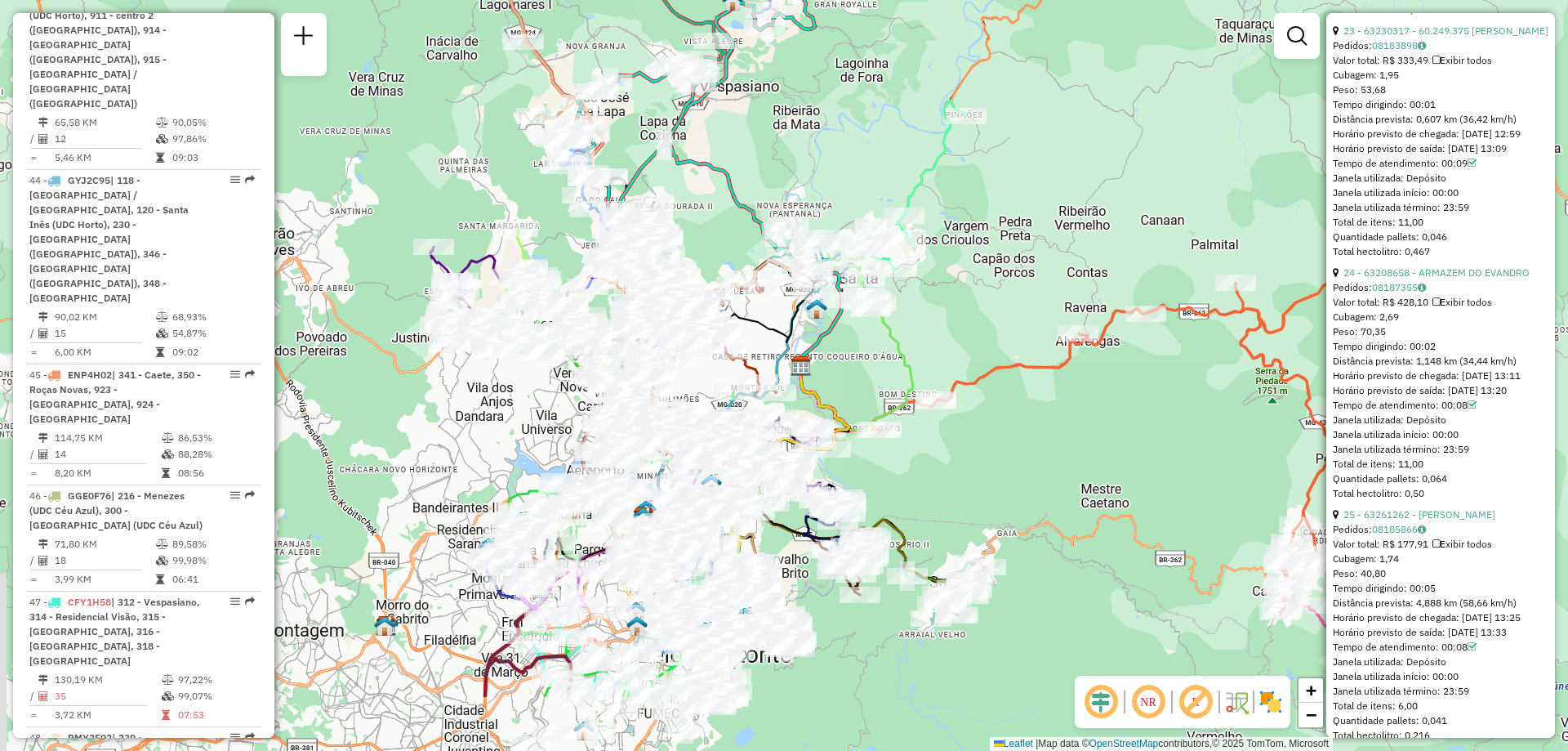
drag, startPoint x: 976, startPoint y: 396, endPoint x: 1018, endPoint y: 214, distance: 186.8
click at [1018, 214] on div "Janela de atendimento Grade de atendimento Capacidade Transportadoras Veículos …" at bounding box center [784, 375] width 1568 height 751
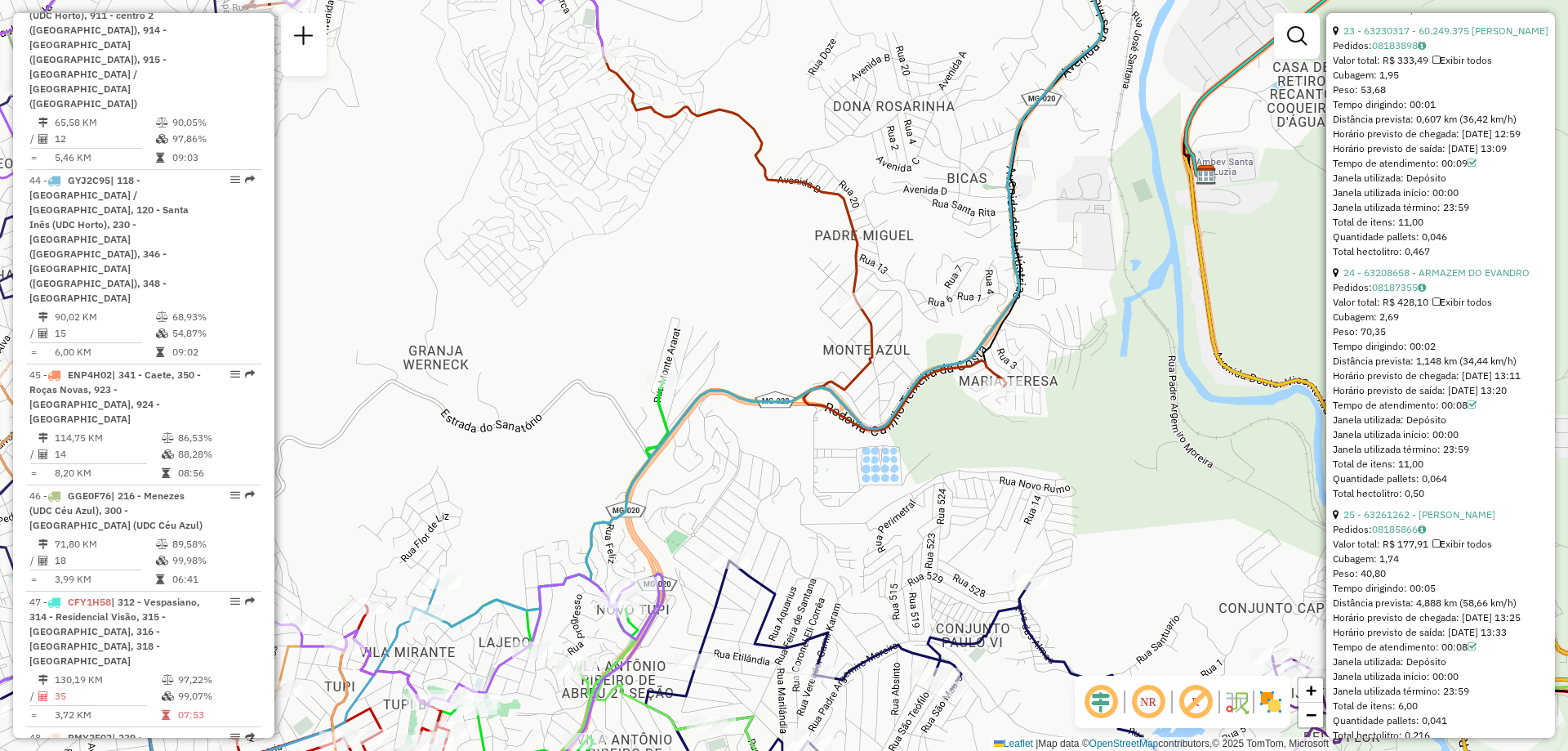
drag, startPoint x: 816, startPoint y: 432, endPoint x: 803, endPoint y: 335, distance: 97.9
click at [803, 335] on icon at bounding box center [484, 334] width 1280 height 901
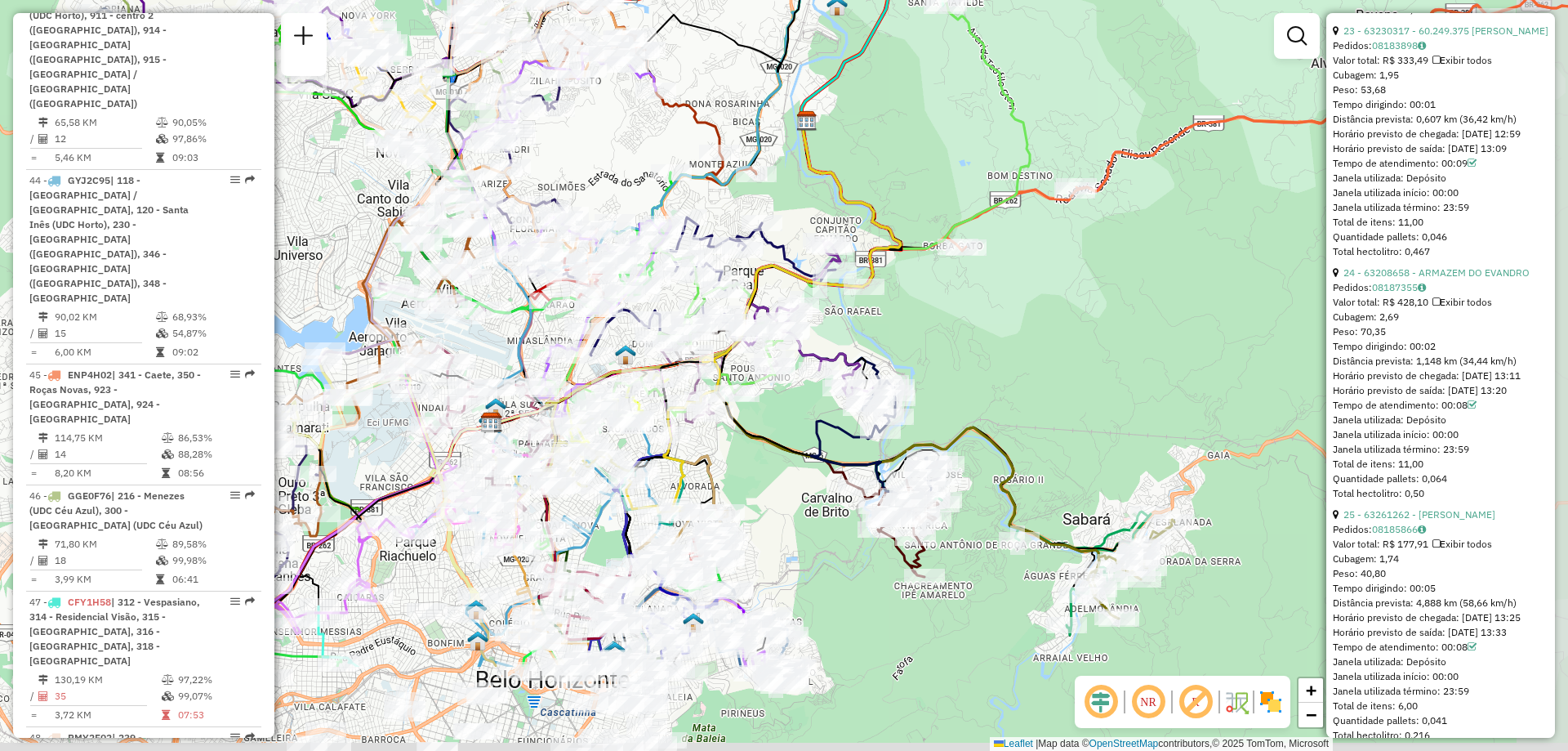
drag, startPoint x: 1073, startPoint y: 471, endPoint x: 979, endPoint y: 312, distance: 184.7
click at [979, 312] on div "Janela de atendimento Grade de atendimento Capacidade Transportadoras Veículos …" at bounding box center [784, 375] width 1568 height 751
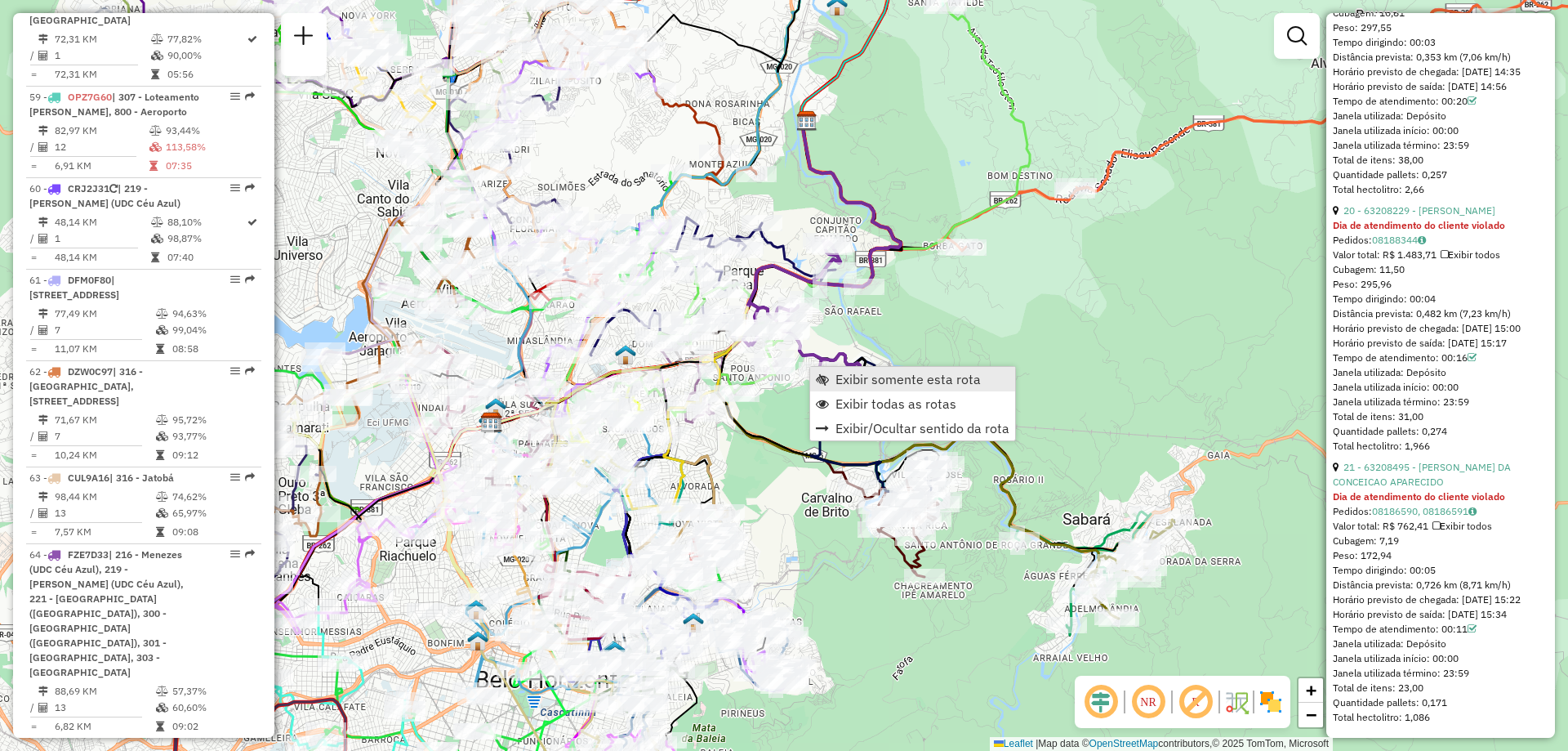
scroll to position [8317, 0]
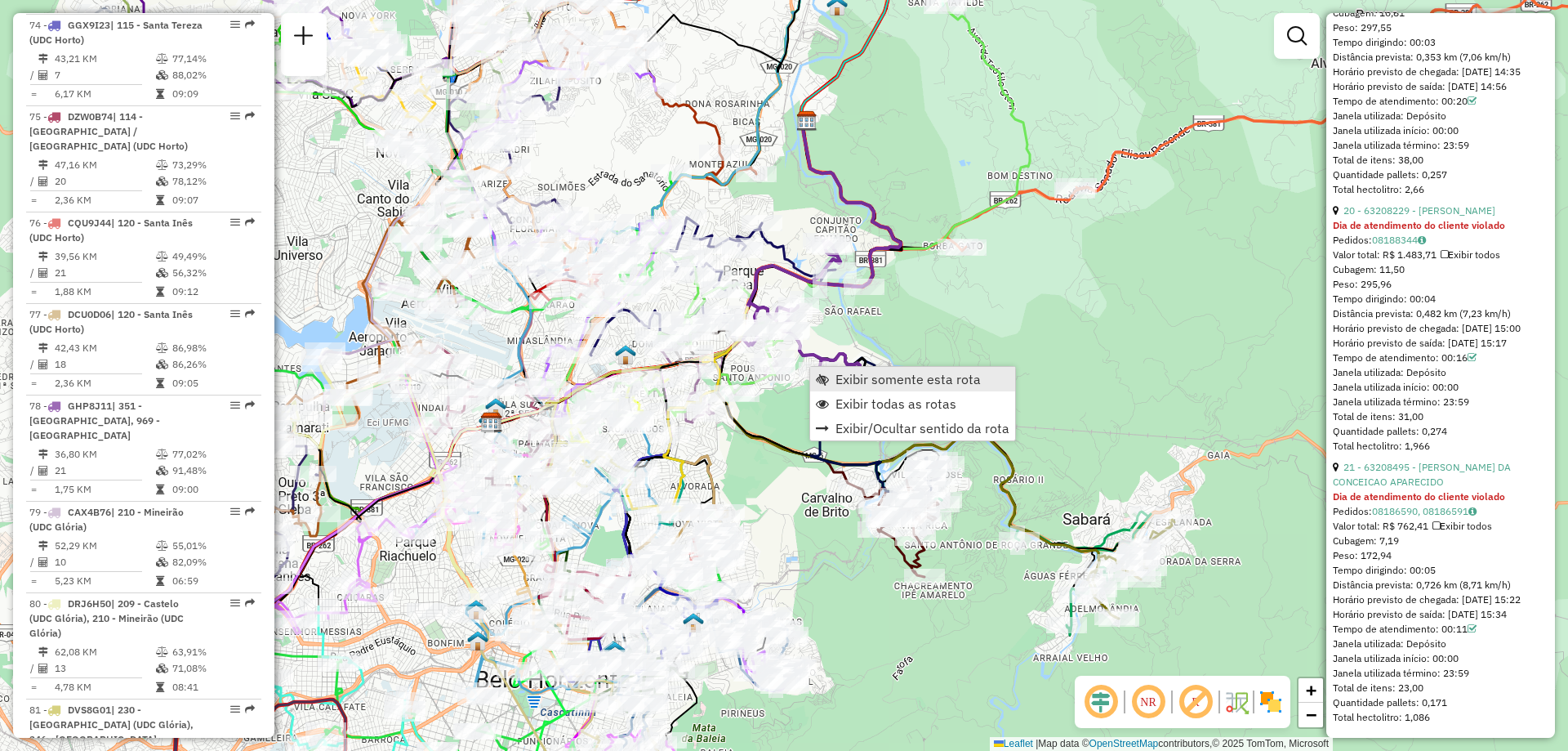
click at [838, 382] on span "Exibir somente esta rota" at bounding box center [907, 379] width 145 height 13
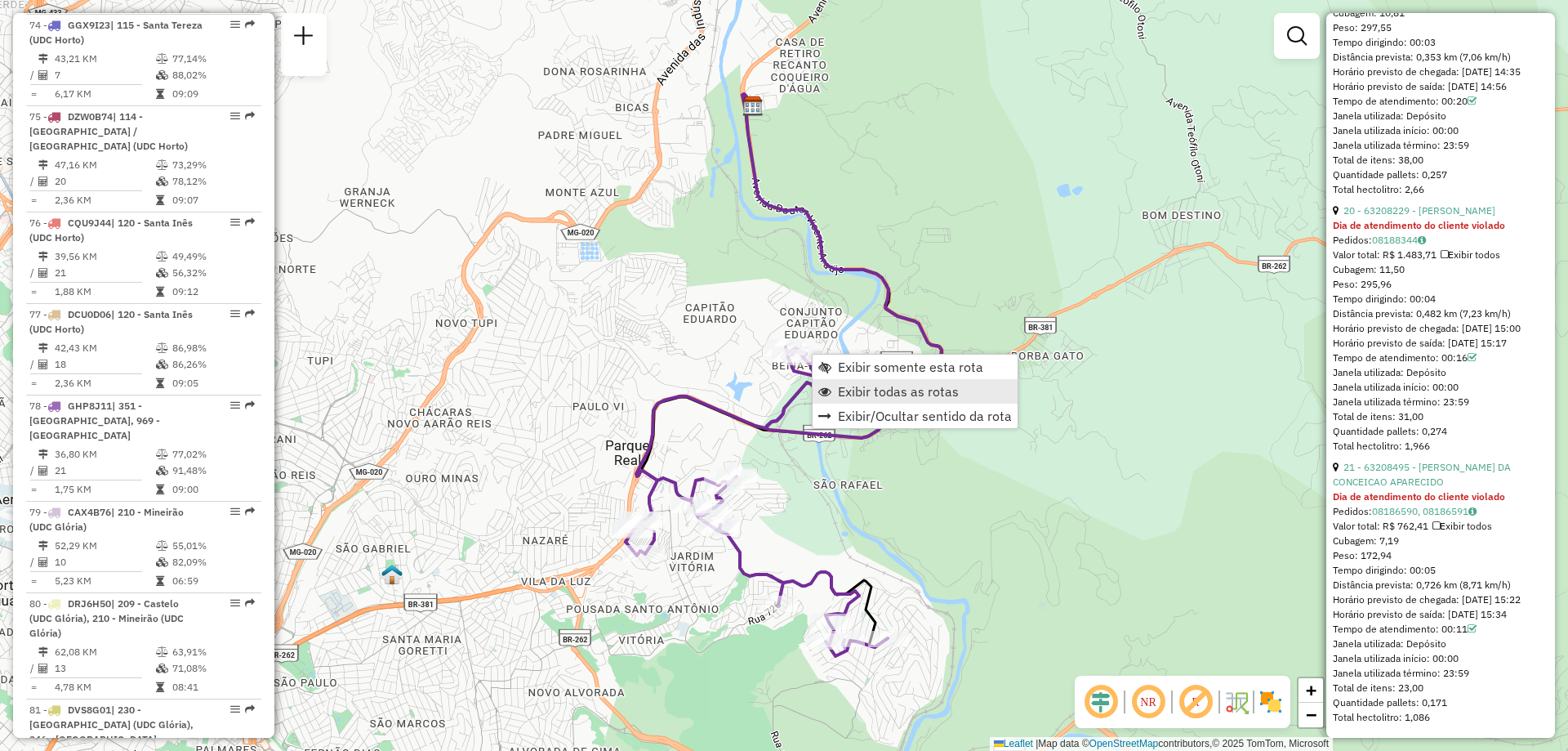
click at [889, 393] on span "Exibir todas as rotas" at bounding box center [898, 392] width 121 height 13
